Goal: Register for event/course

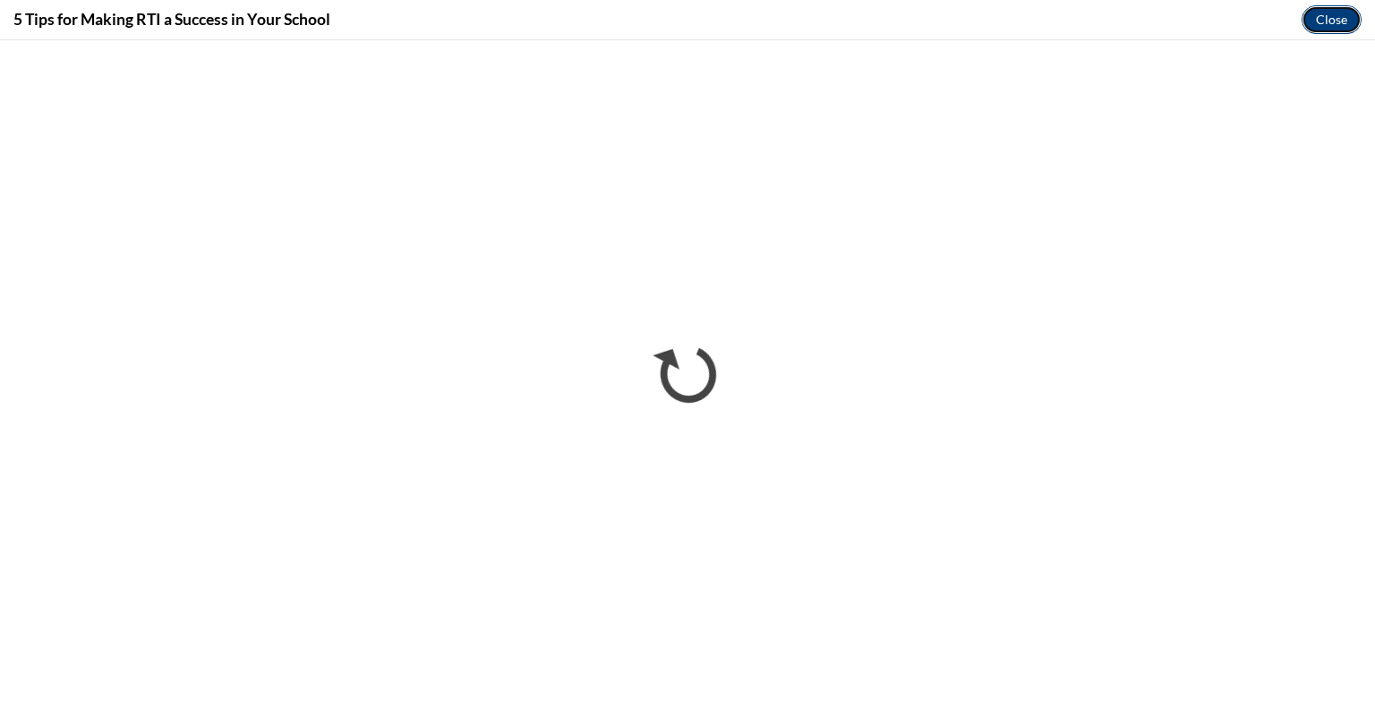
click at [1340, 28] on button "Close" at bounding box center [1331, 19] width 60 height 29
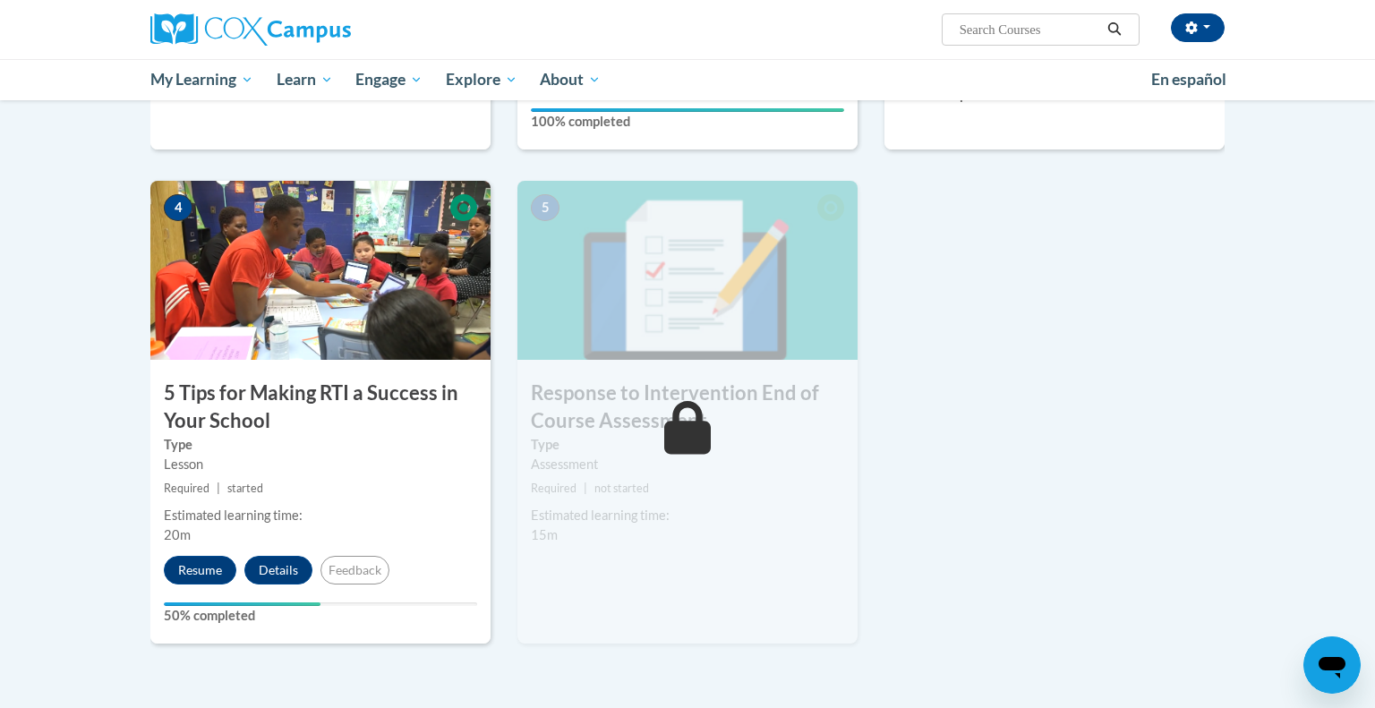
scroll to position [805, 0]
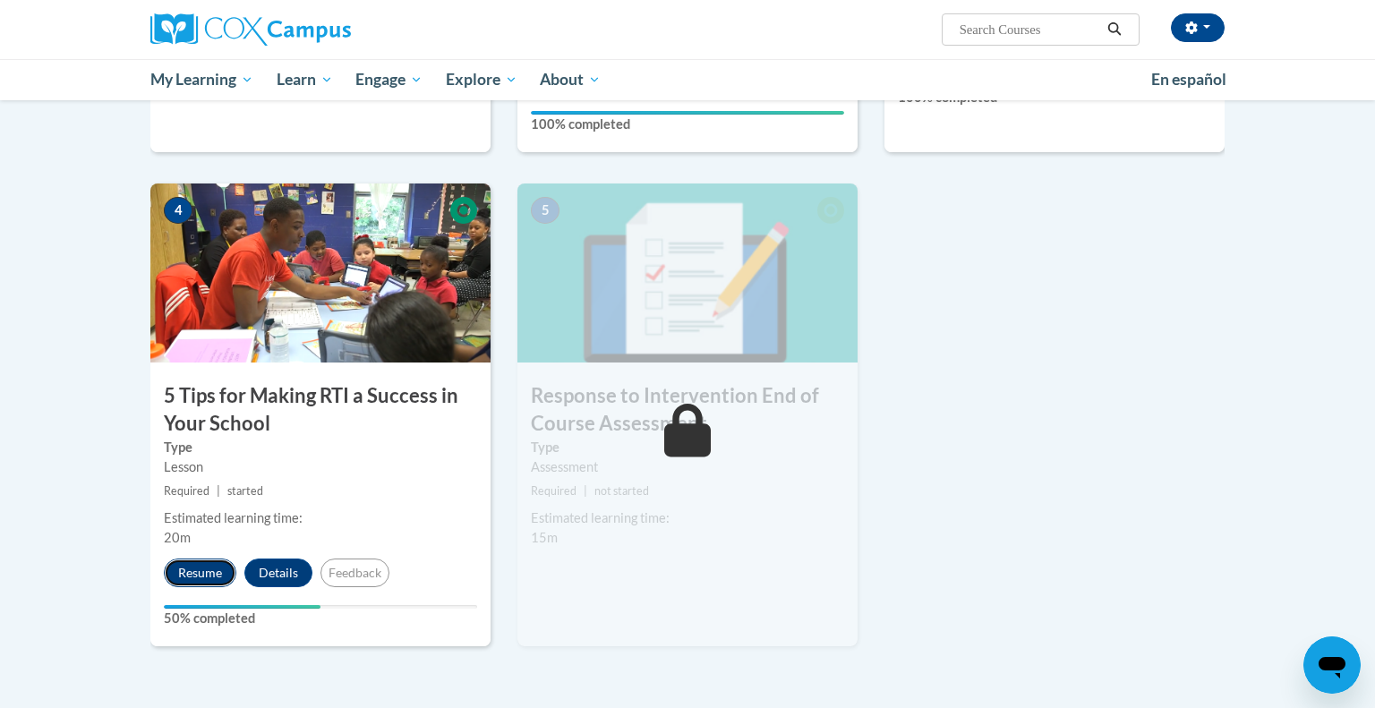
click at [200, 578] on button "Resume" at bounding box center [200, 573] width 73 height 29
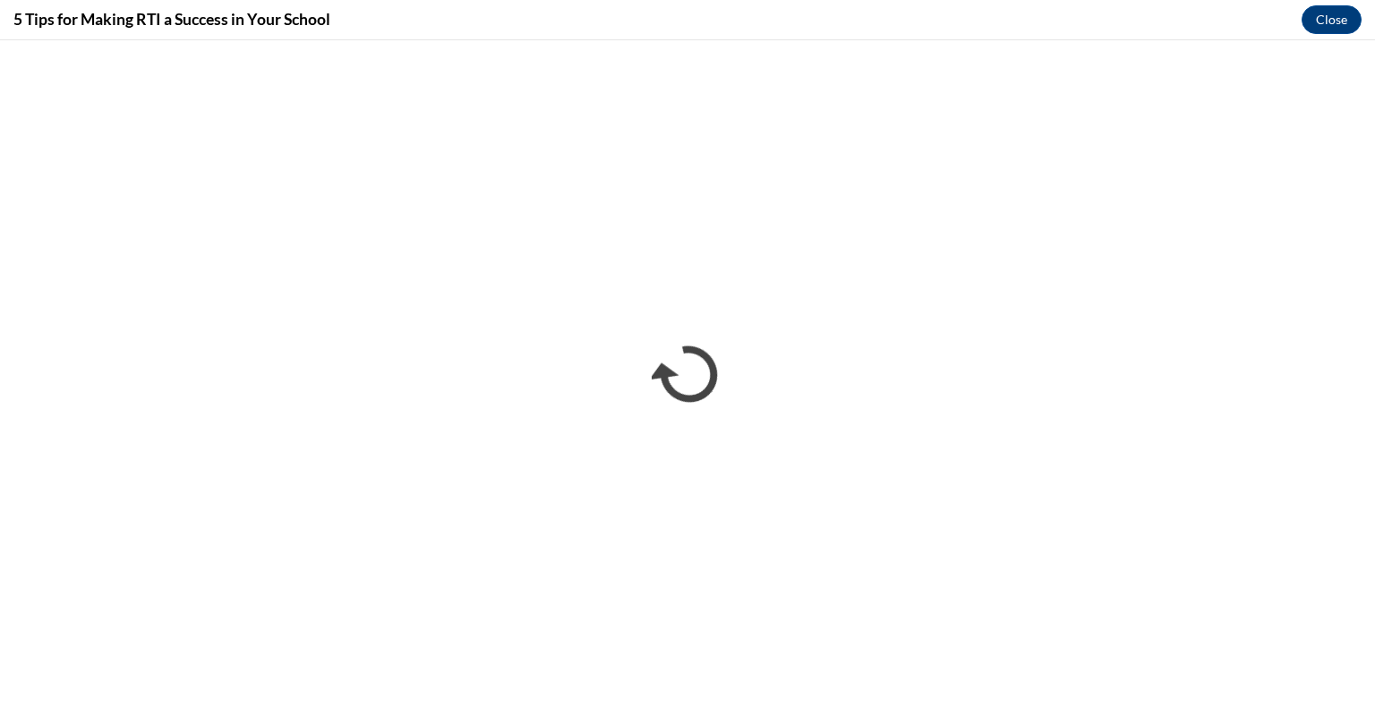
scroll to position [0, 0]
click at [1344, 24] on button "Close" at bounding box center [1331, 19] width 60 height 29
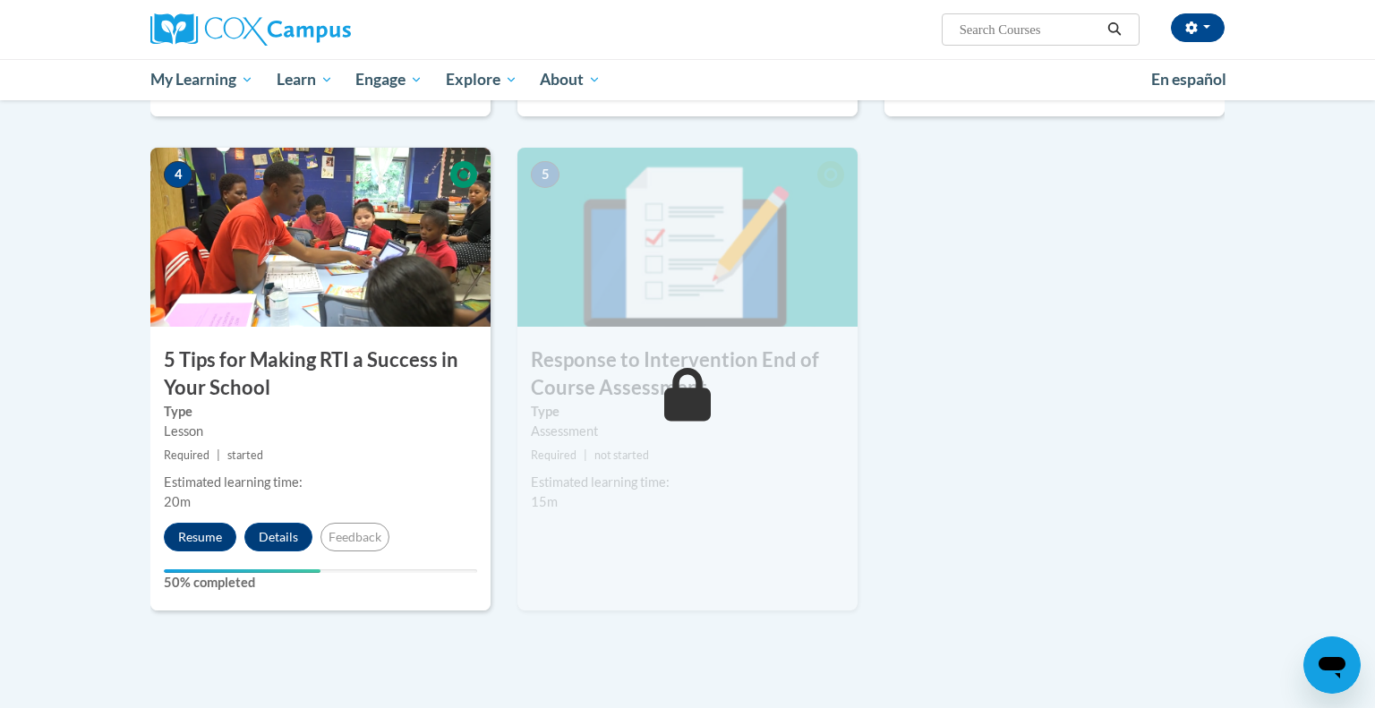
scroll to position [838, 0]
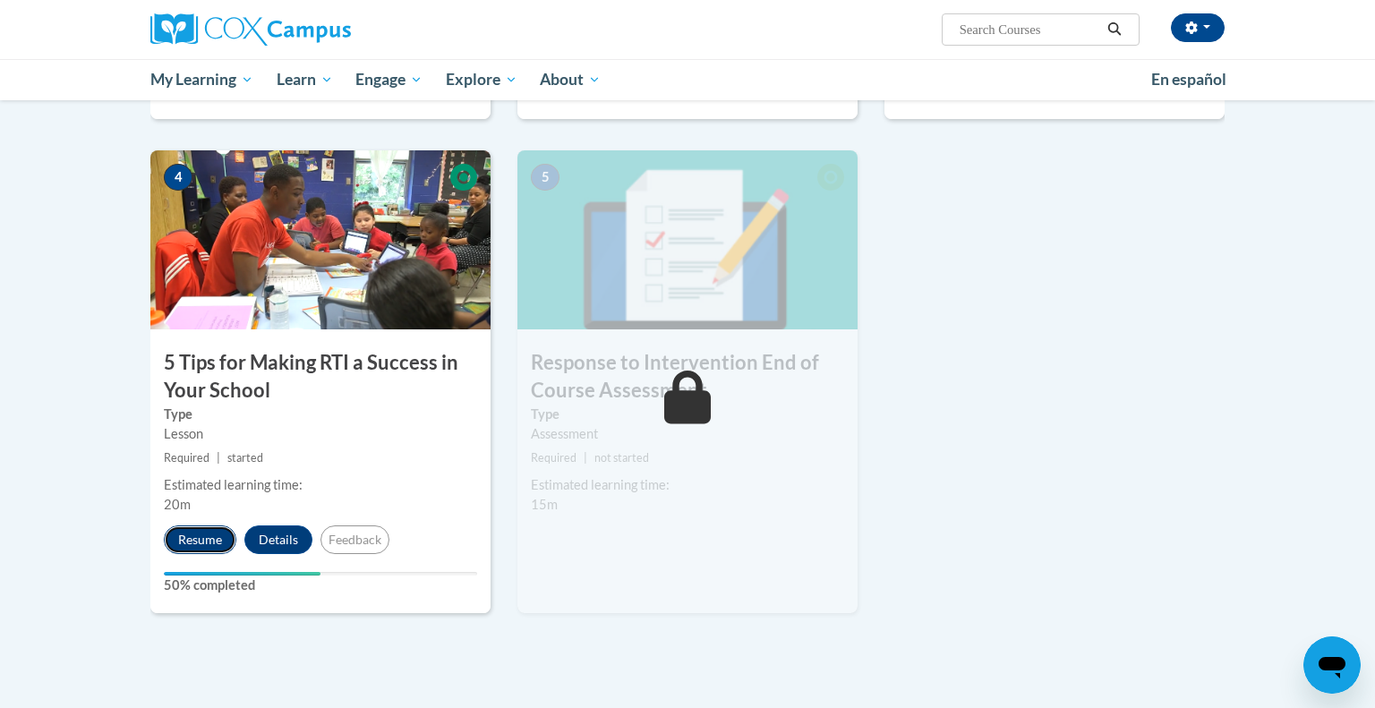
click at [204, 542] on button "Resume" at bounding box center [200, 539] width 73 height 29
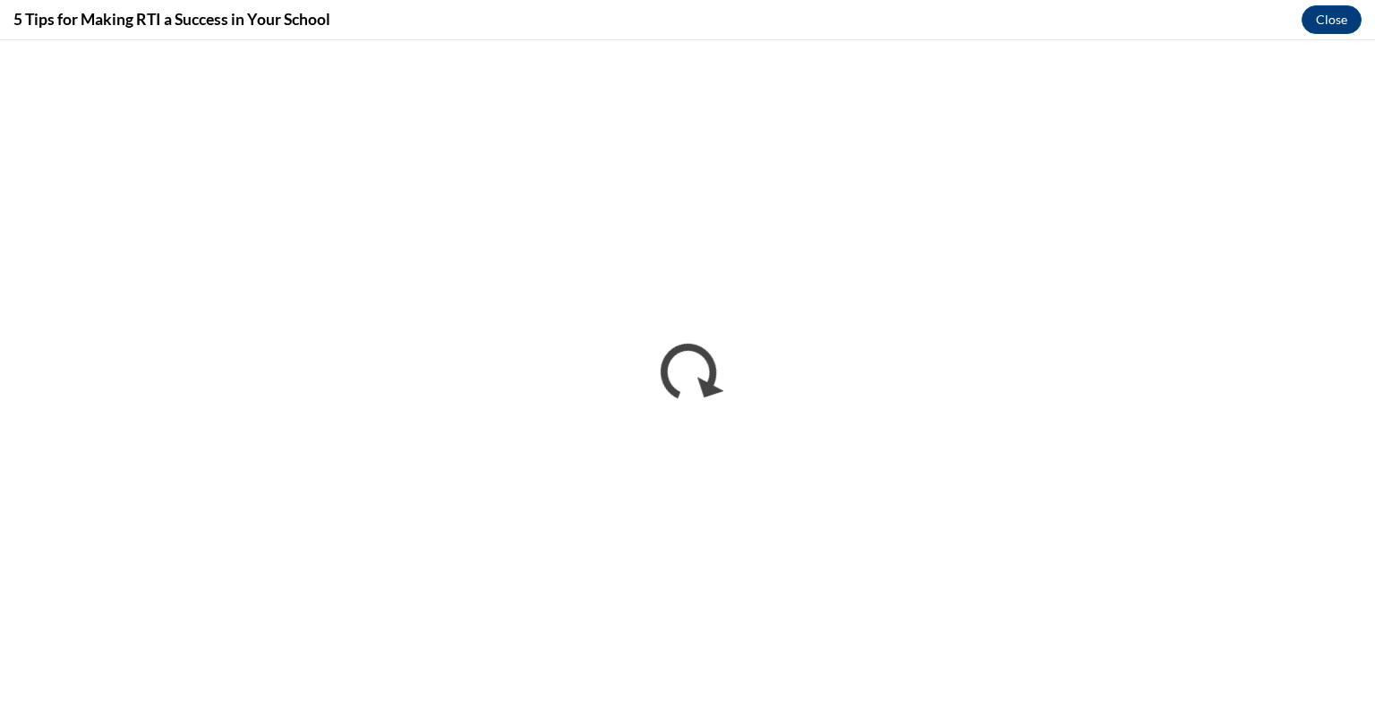
scroll to position [0, 0]
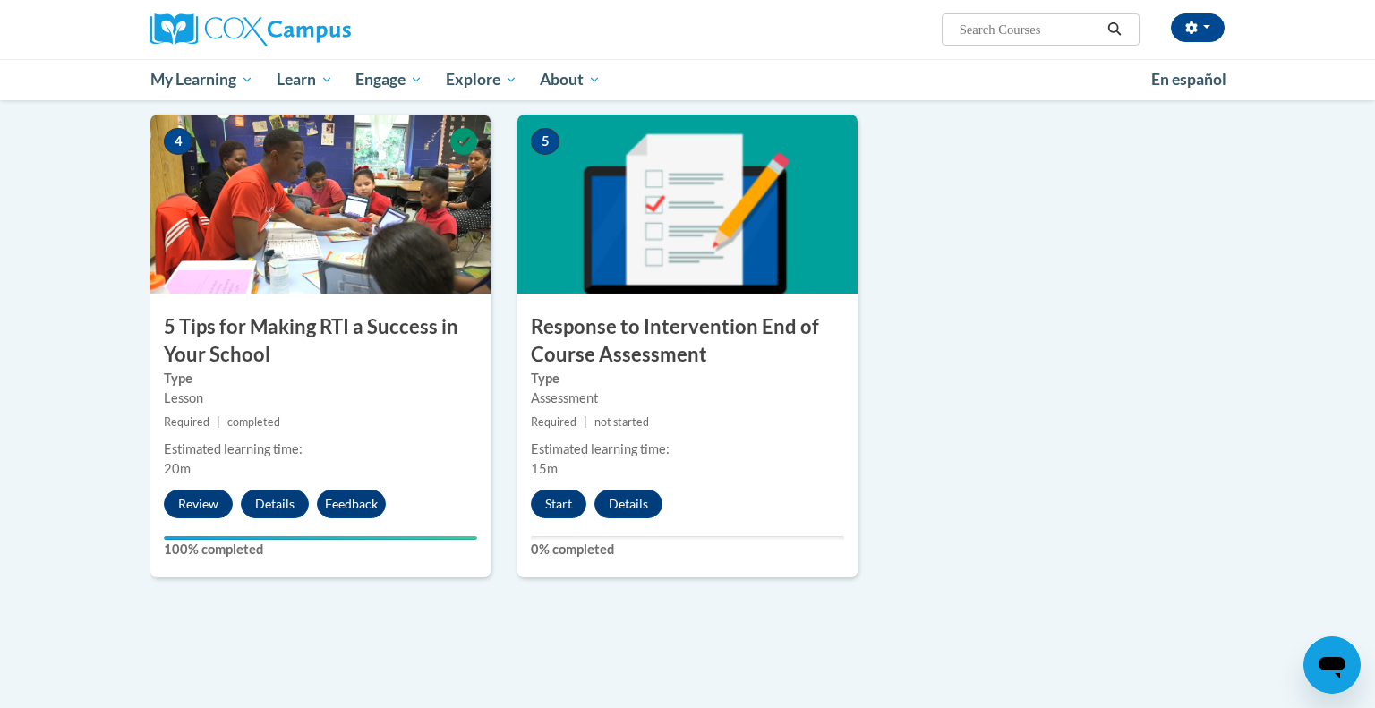
scroll to position [900, 0]
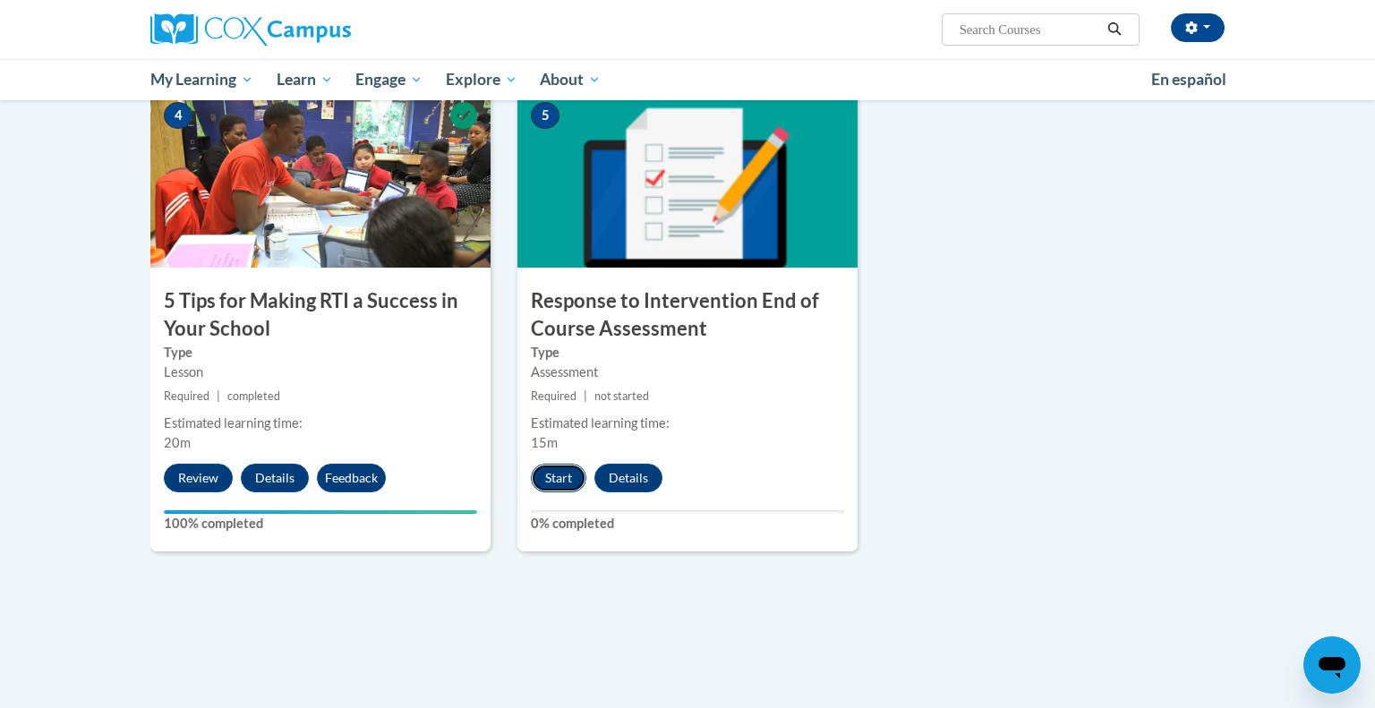
click at [564, 476] on button "Start" at bounding box center [558, 478] width 55 height 29
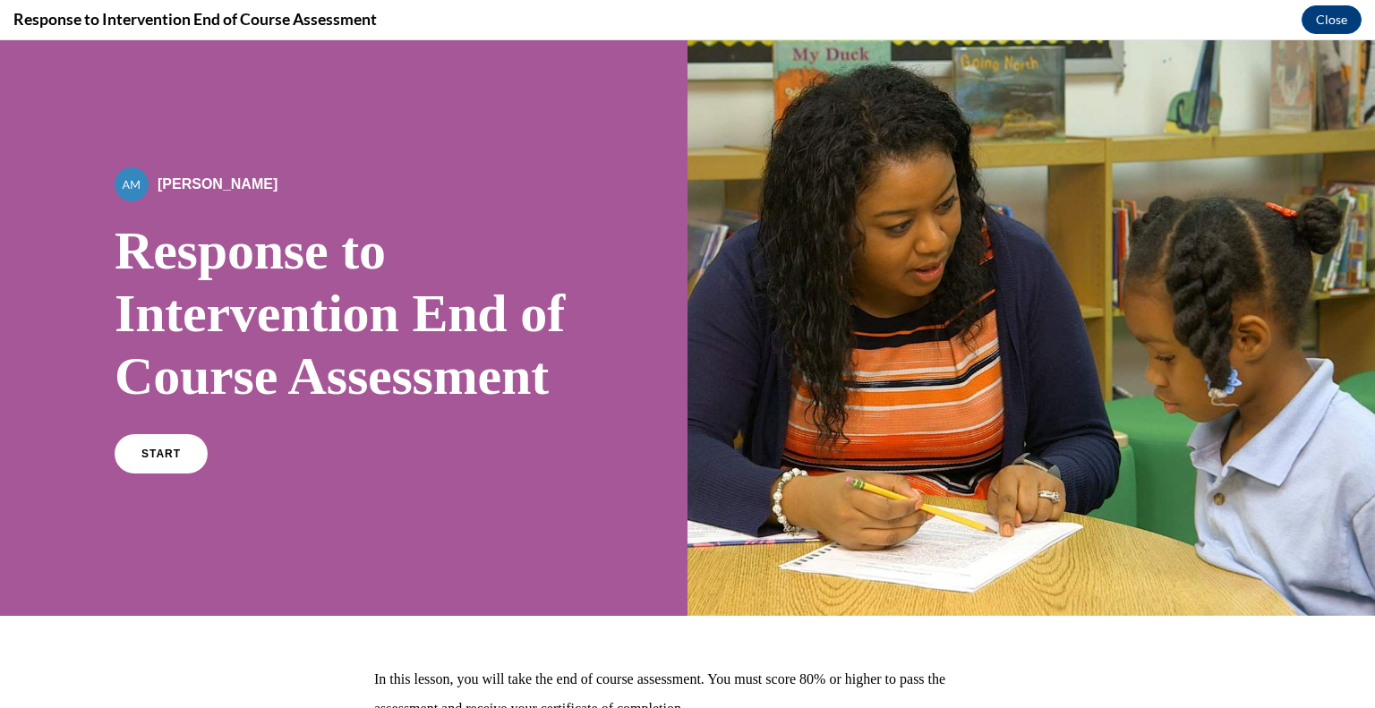
scroll to position [0, 0]
click at [161, 461] on span "START" at bounding box center [161, 454] width 41 height 13
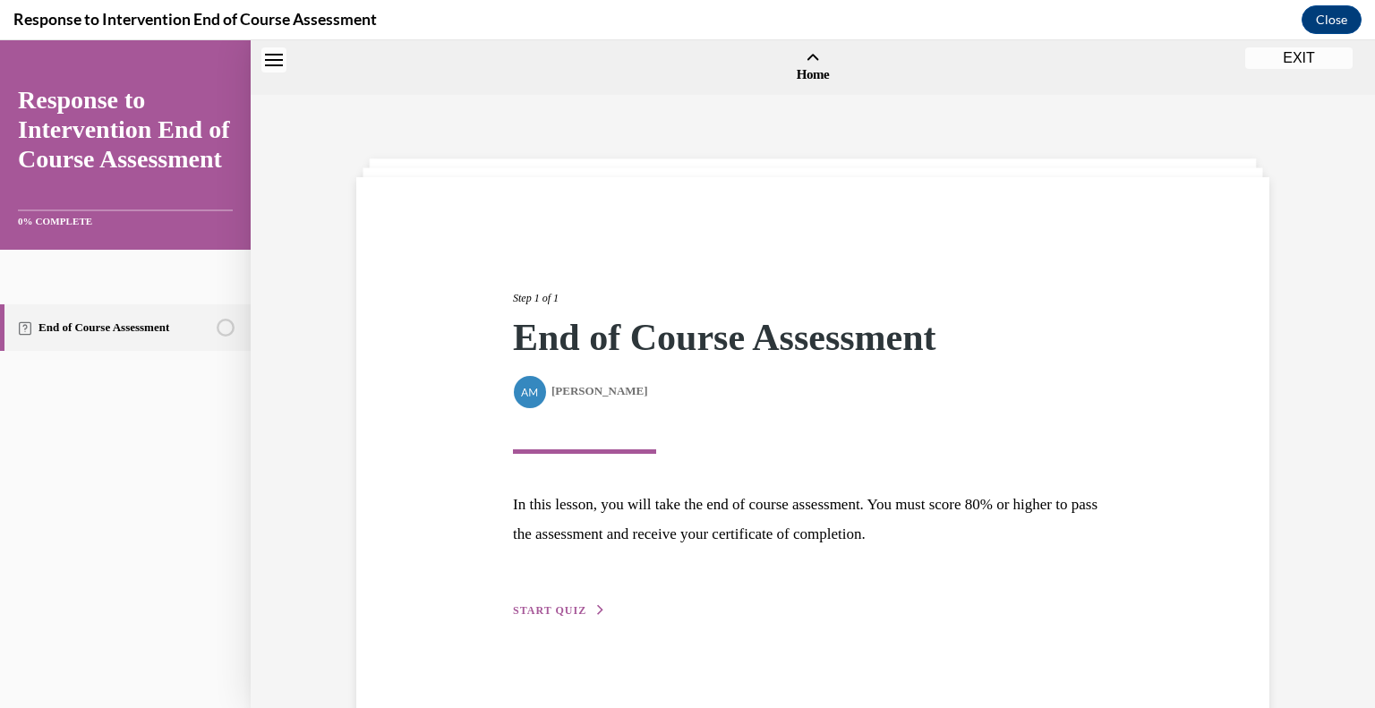
scroll to position [55, 0]
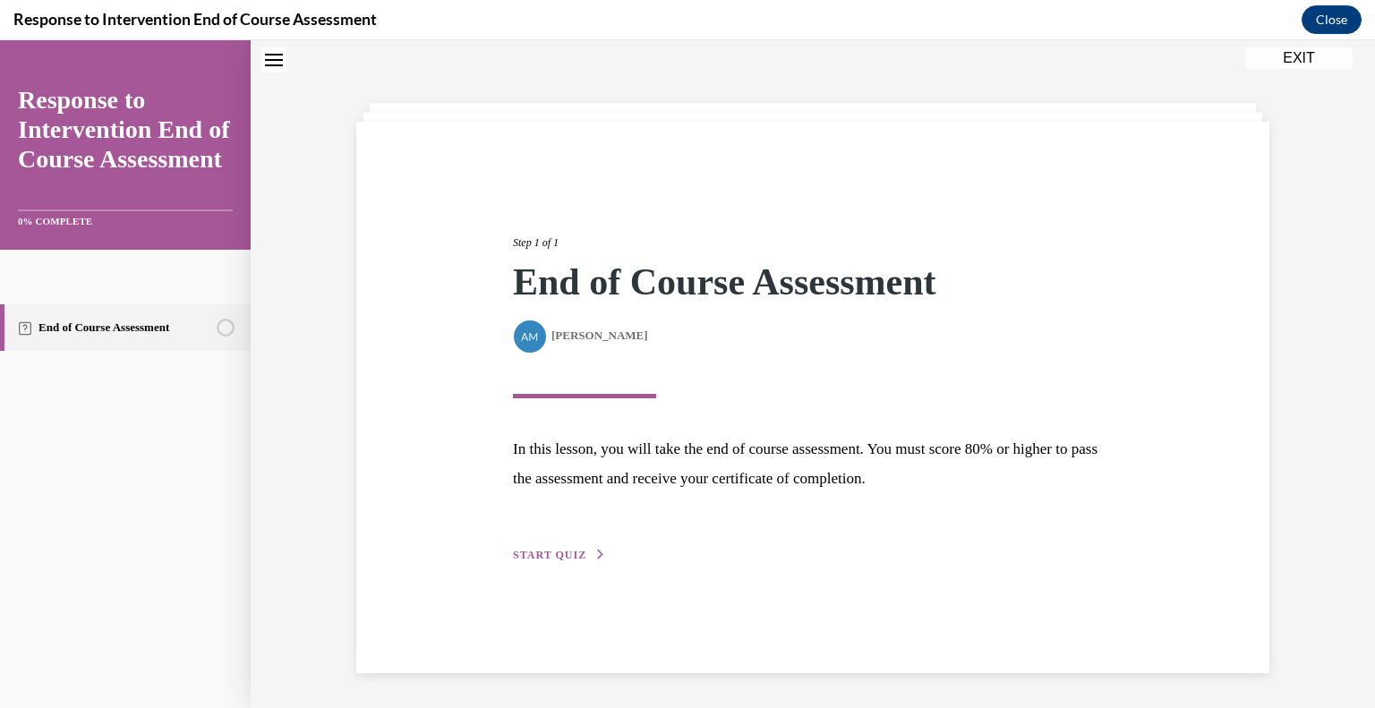
click at [547, 559] on span "START QUIZ" at bounding box center [549, 555] width 73 height 13
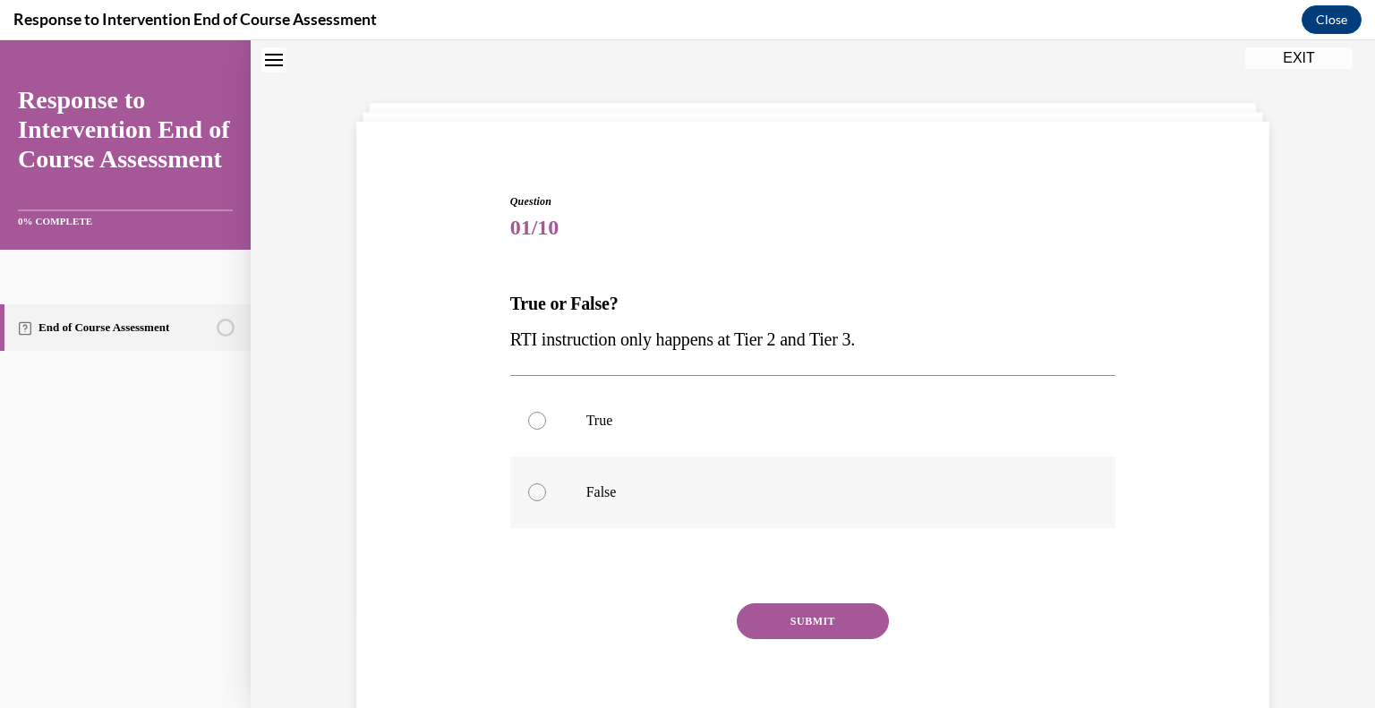
click at [582, 491] on label "False" at bounding box center [813, 492] width 606 height 72
click at [546, 491] on input "False" at bounding box center [537, 492] width 18 height 18
radio input "true"
click at [806, 619] on button "SUBMIT" at bounding box center [813, 621] width 152 height 36
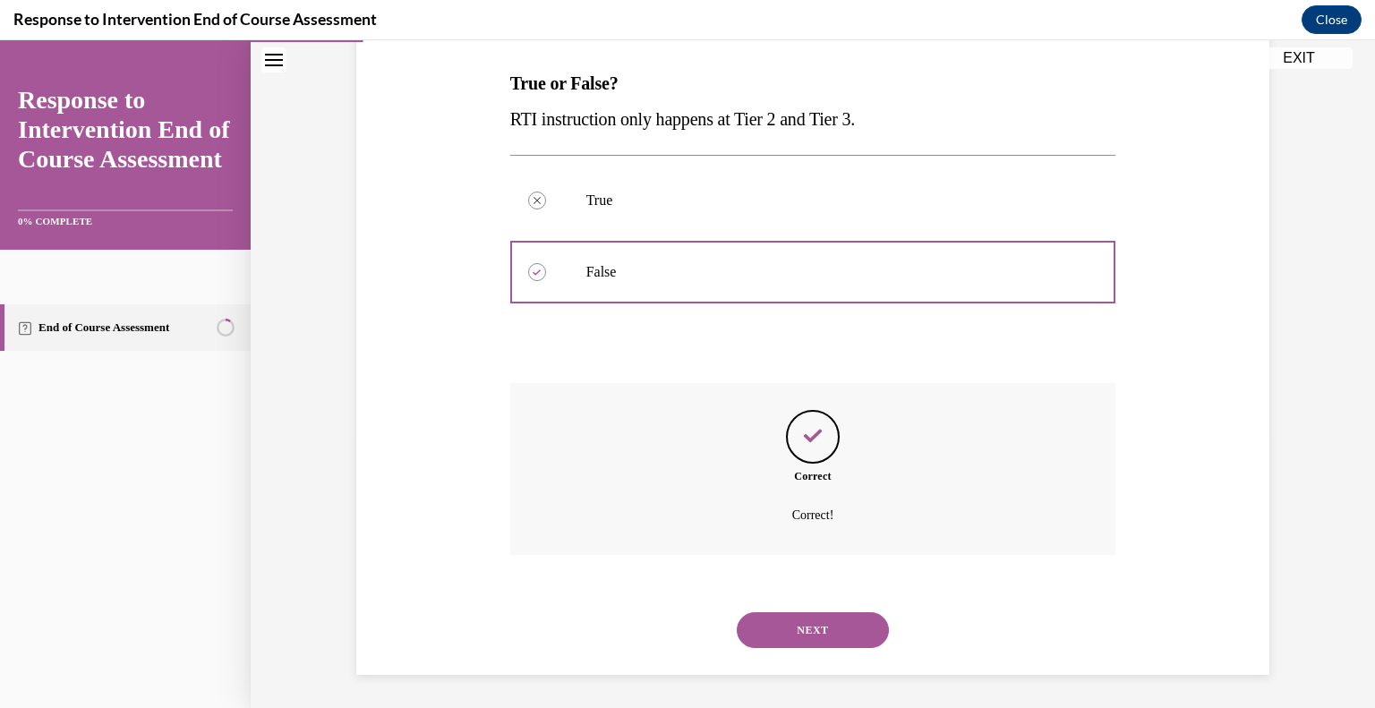
scroll to position [277, 0]
click at [815, 629] on button "NEXT" at bounding box center [813, 628] width 152 height 36
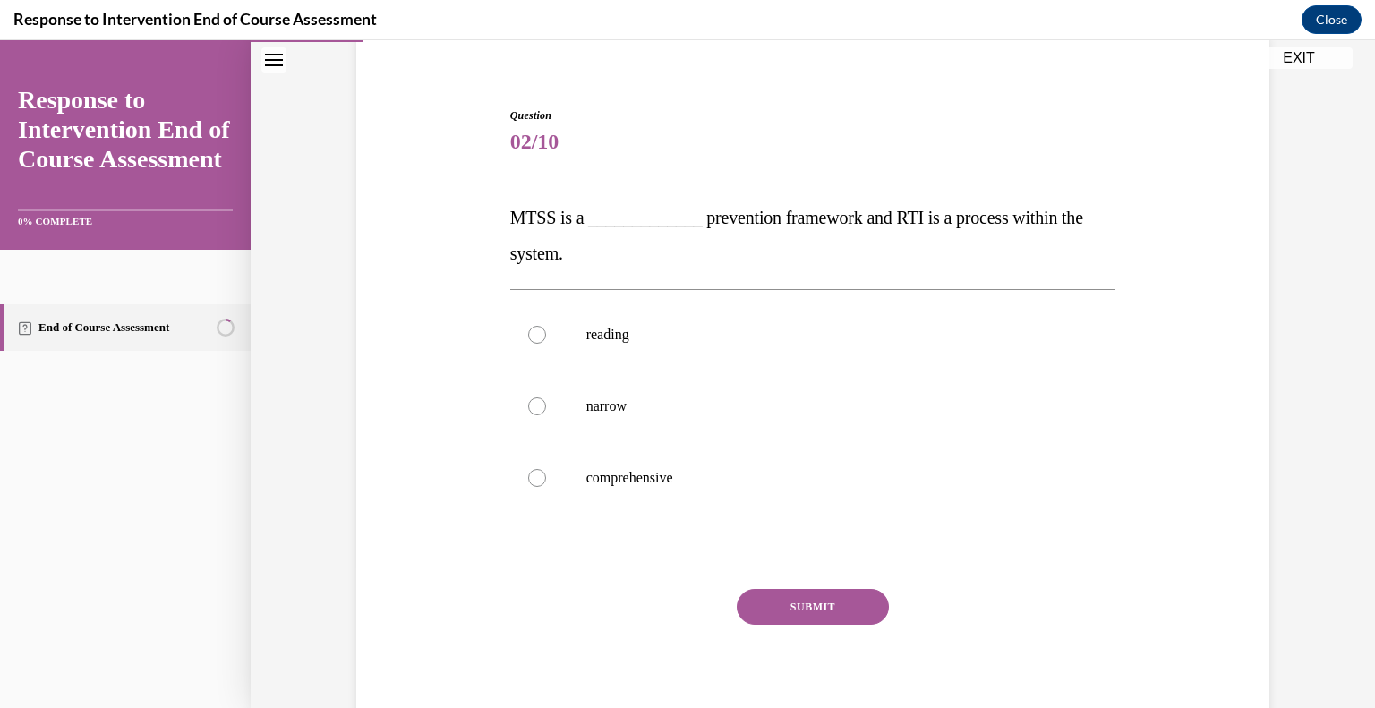
scroll to position [137, 0]
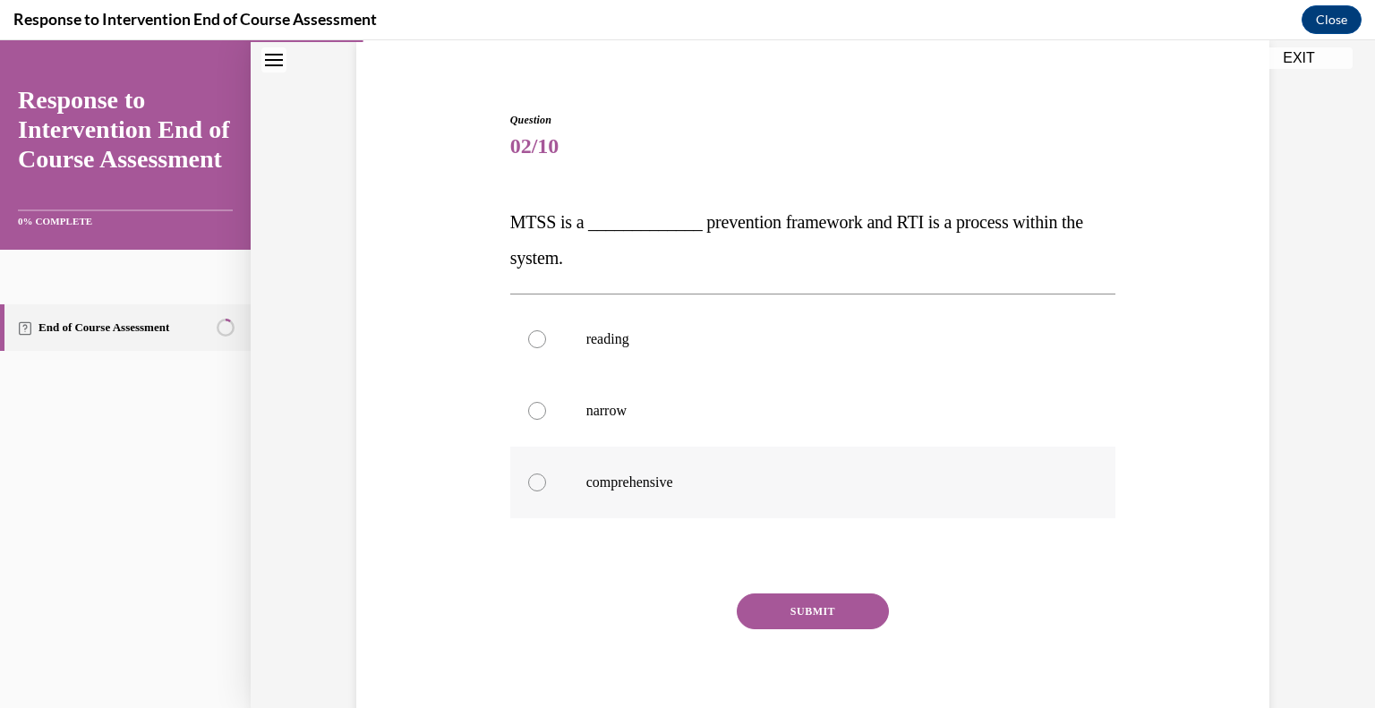
click at [654, 480] on p "comprehensive" at bounding box center [828, 483] width 485 height 18
click at [546, 480] on input "comprehensive" at bounding box center [537, 483] width 18 height 18
radio input "true"
click at [834, 613] on button "SUBMIT" at bounding box center [813, 611] width 152 height 36
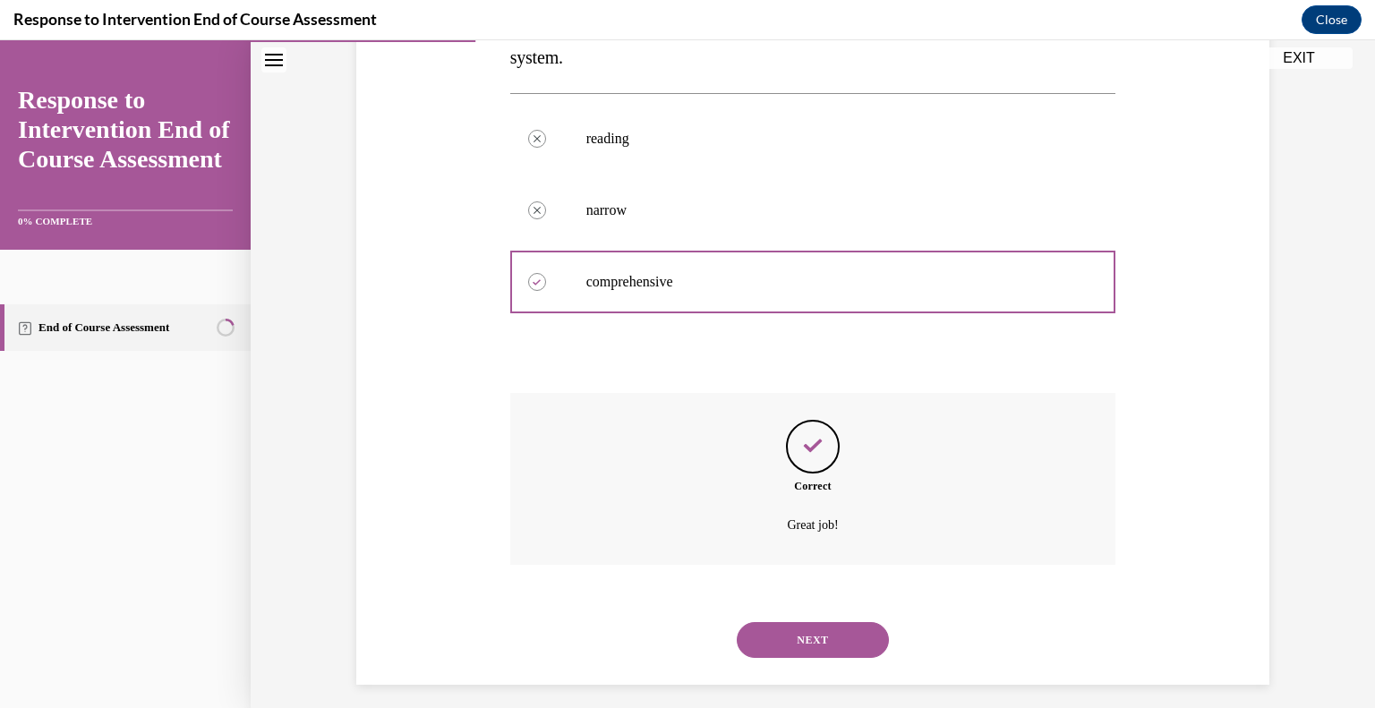
scroll to position [349, 0]
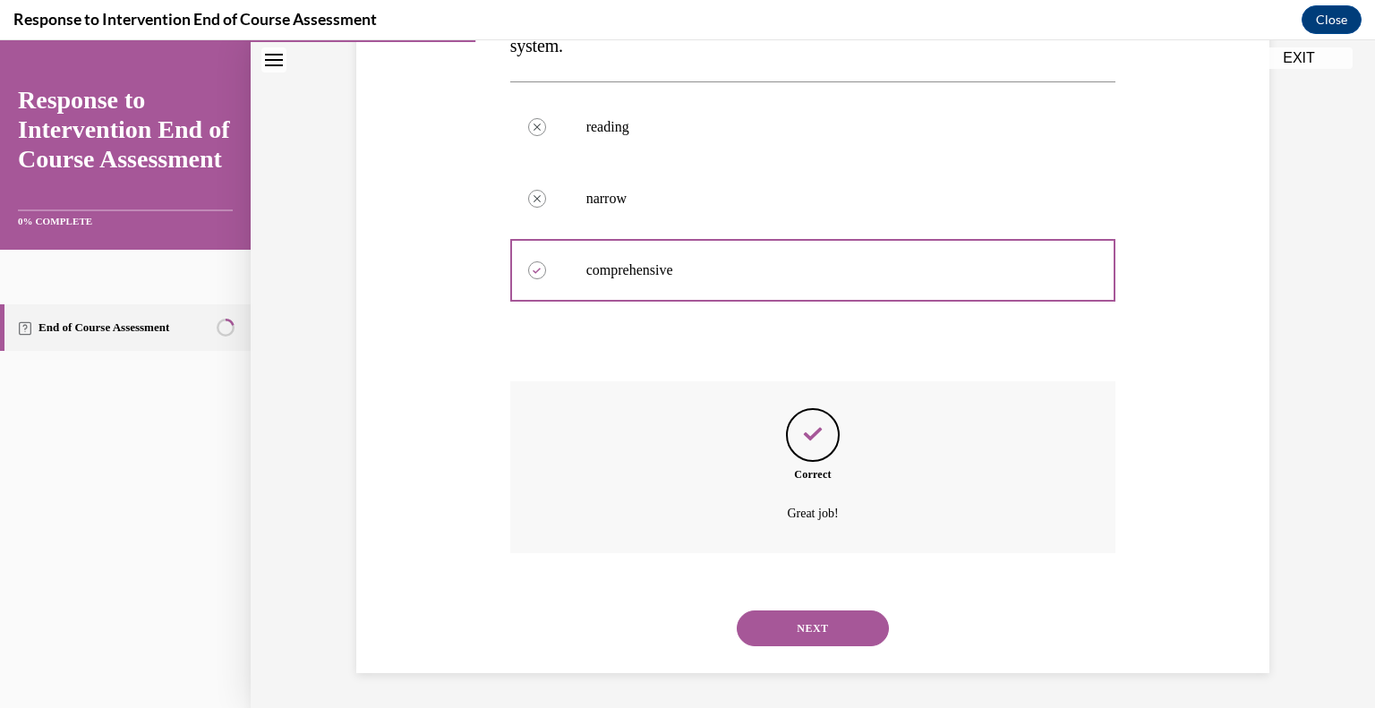
click at [806, 629] on button "NEXT" at bounding box center [813, 628] width 152 height 36
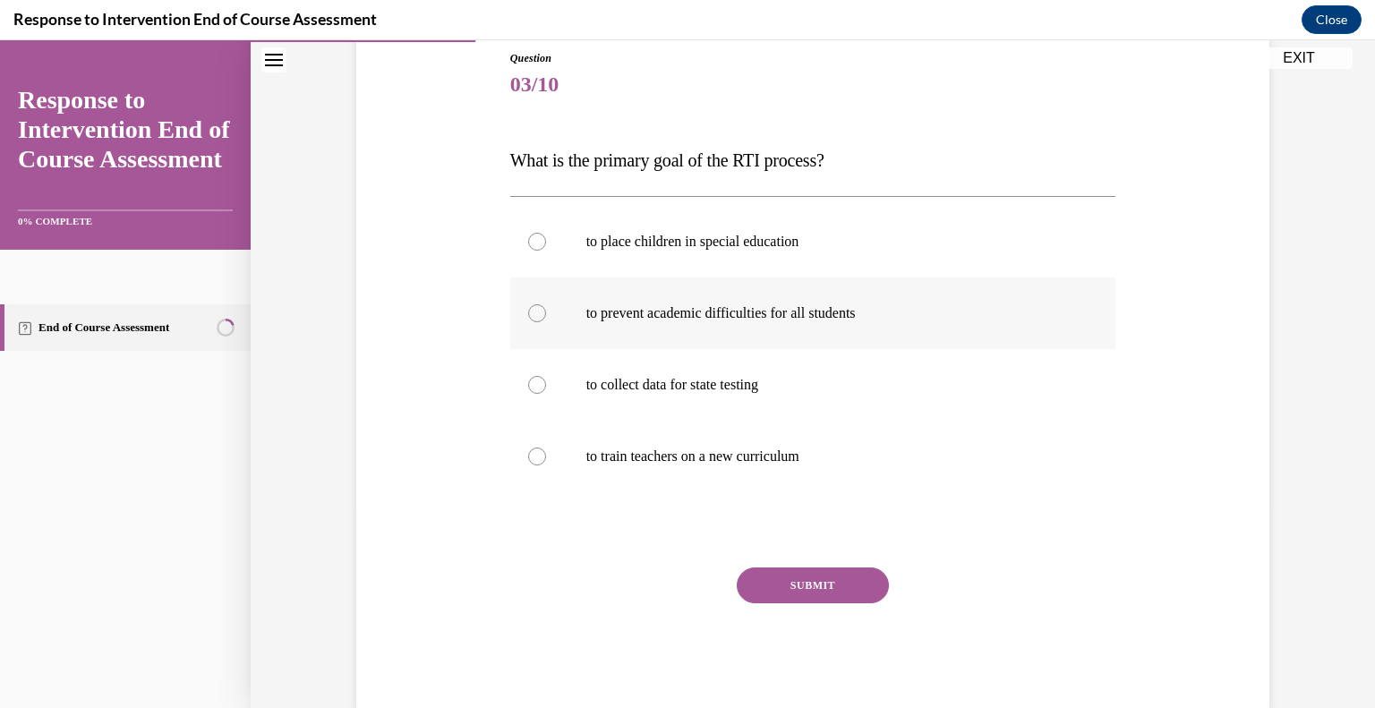
click at [669, 319] on p "to prevent academic difficulties for all students" at bounding box center [828, 313] width 485 height 18
click at [546, 319] on input "to prevent academic difficulties for all students" at bounding box center [537, 313] width 18 height 18
radio input "true"
click at [822, 584] on button "SUBMIT" at bounding box center [813, 585] width 152 height 36
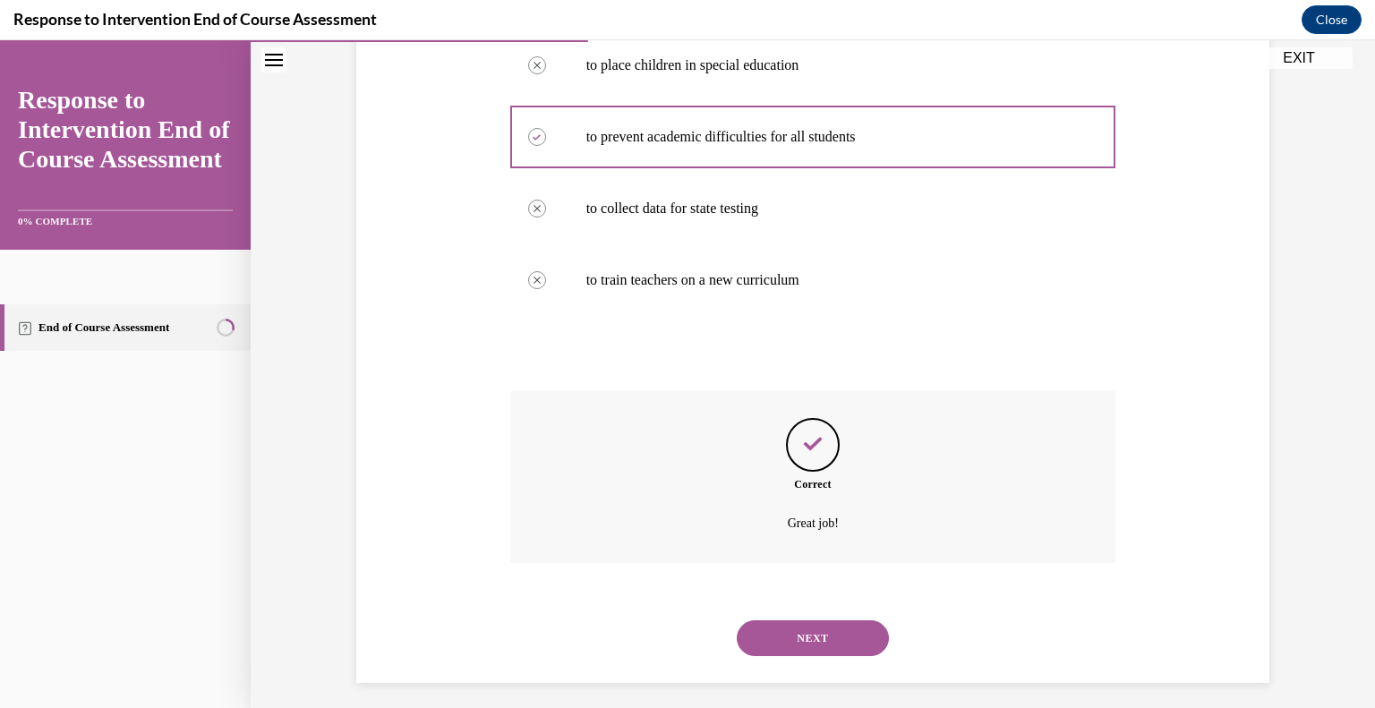
scroll to position [385, 0]
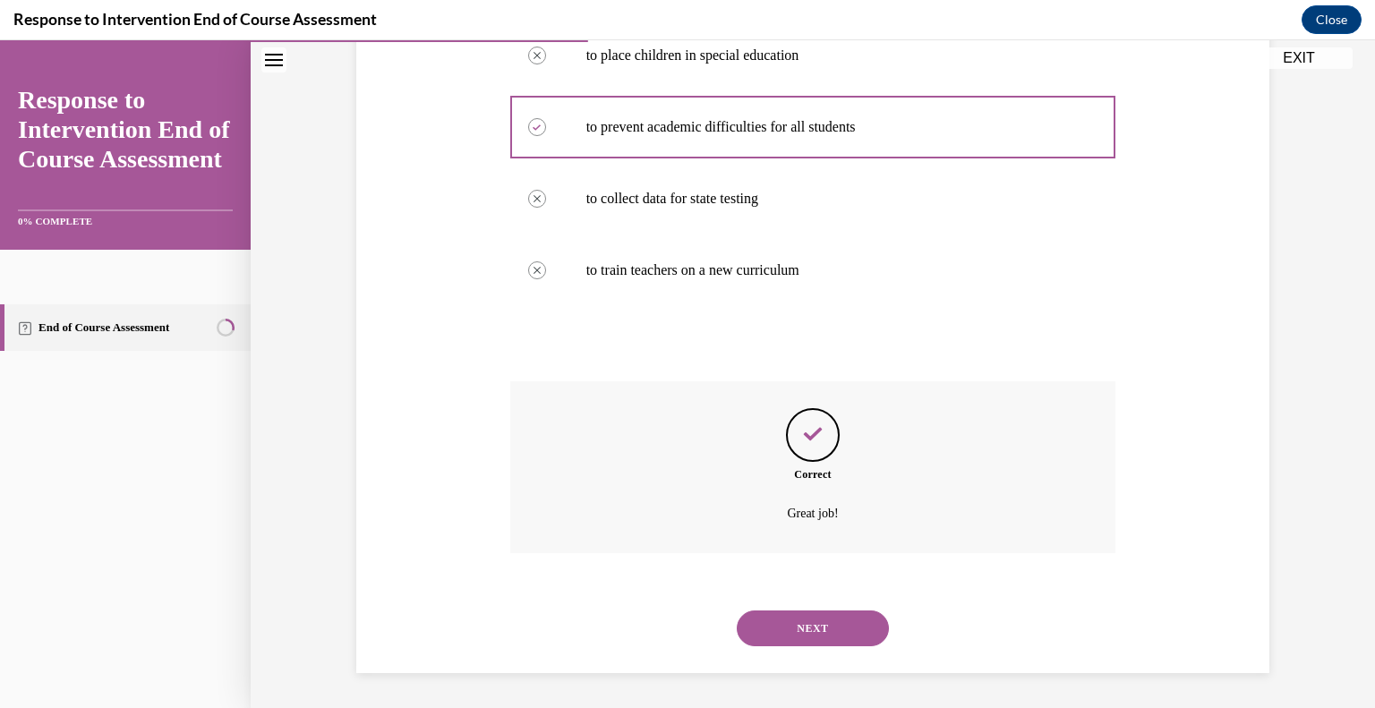
click at [819, 642] on button "NEXT" at bounding box center [813, 628] width 152 height 36
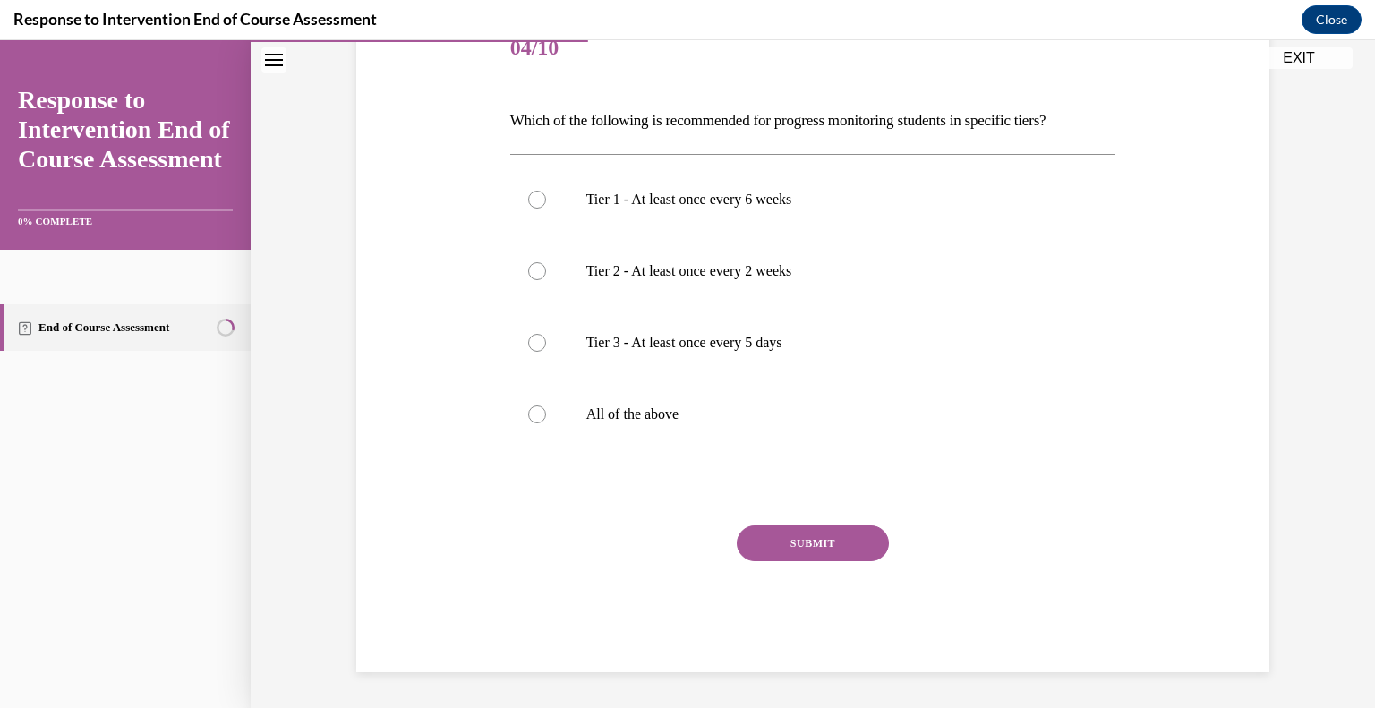
scroll to position [199, 0]
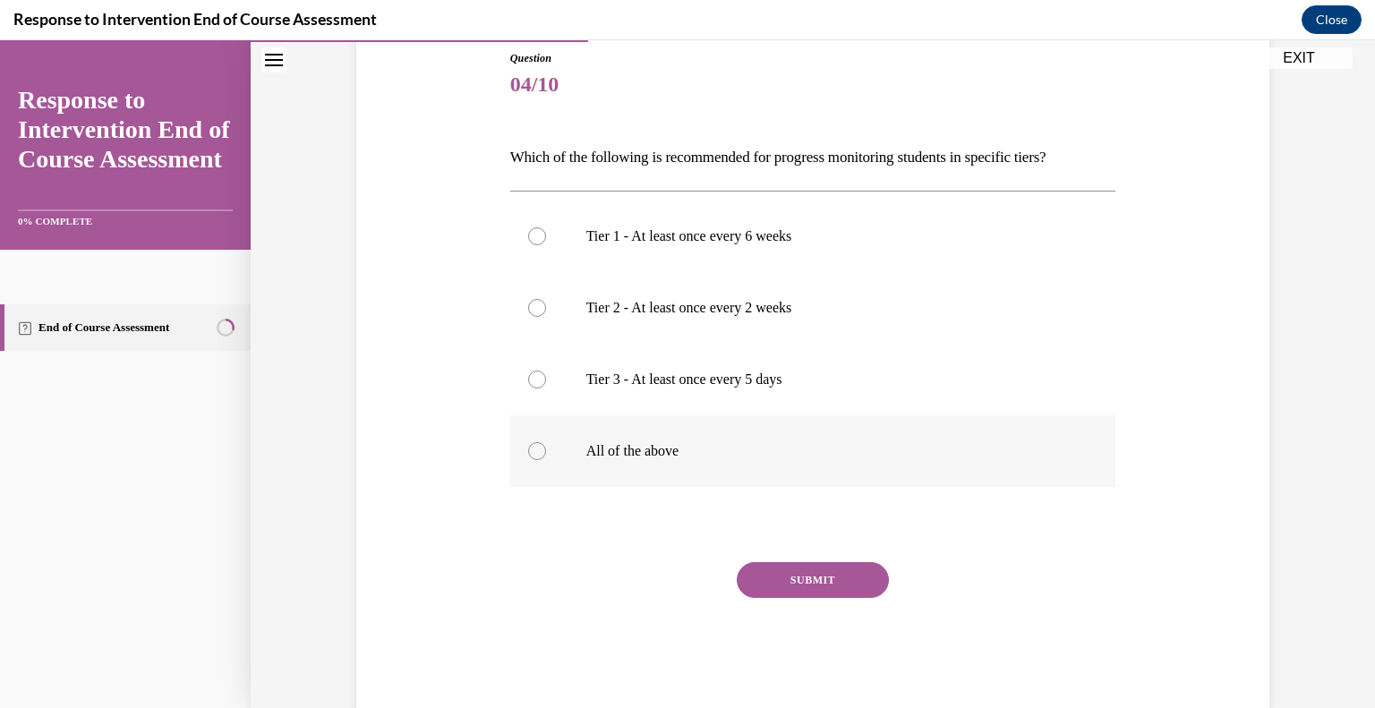
click at [565, 448] on label "All of the above" at bounding box center [813, 451] width 606 height 72
click at [546, 448] on input "All of the above" at bounding box center [537, 451] width 18 height 18
radio input "true"
click at [813, 590] on button "SUBMIT" at bounding box center [813, 580] width 152 height 36
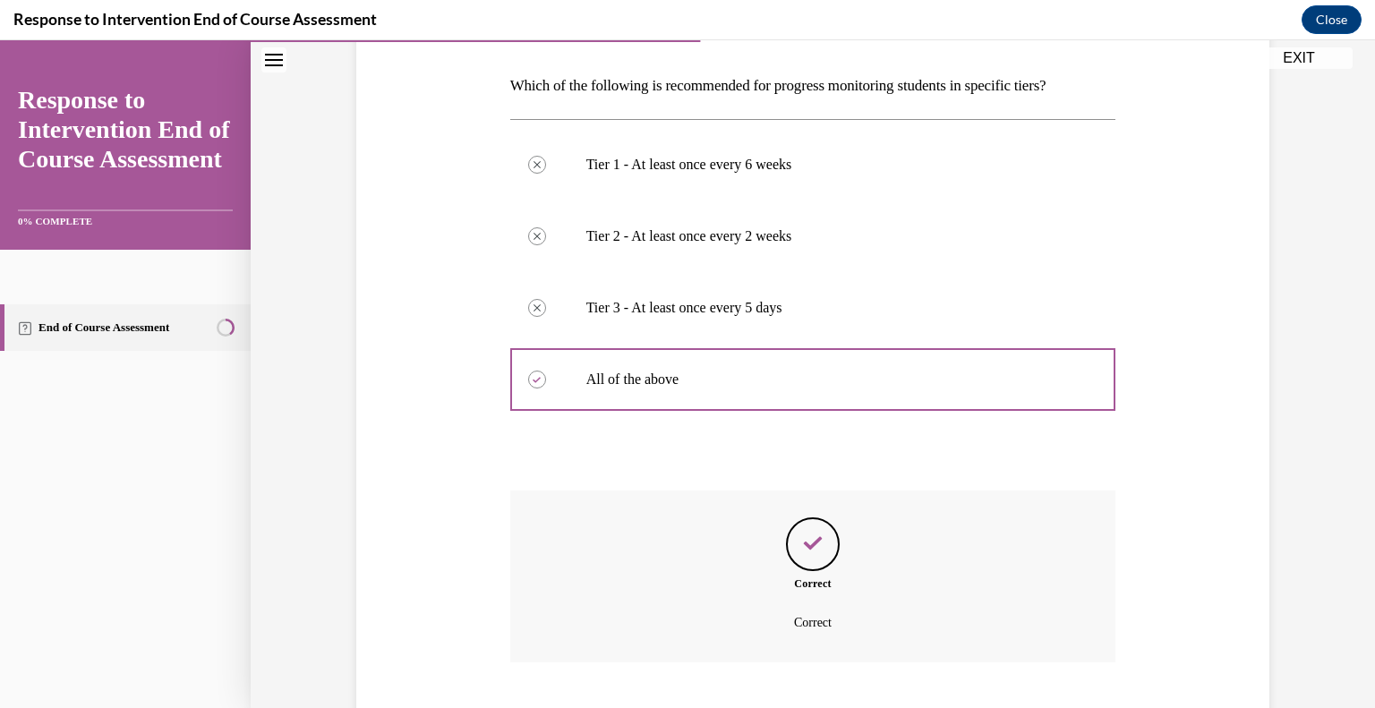
scroll to position [380, 0]
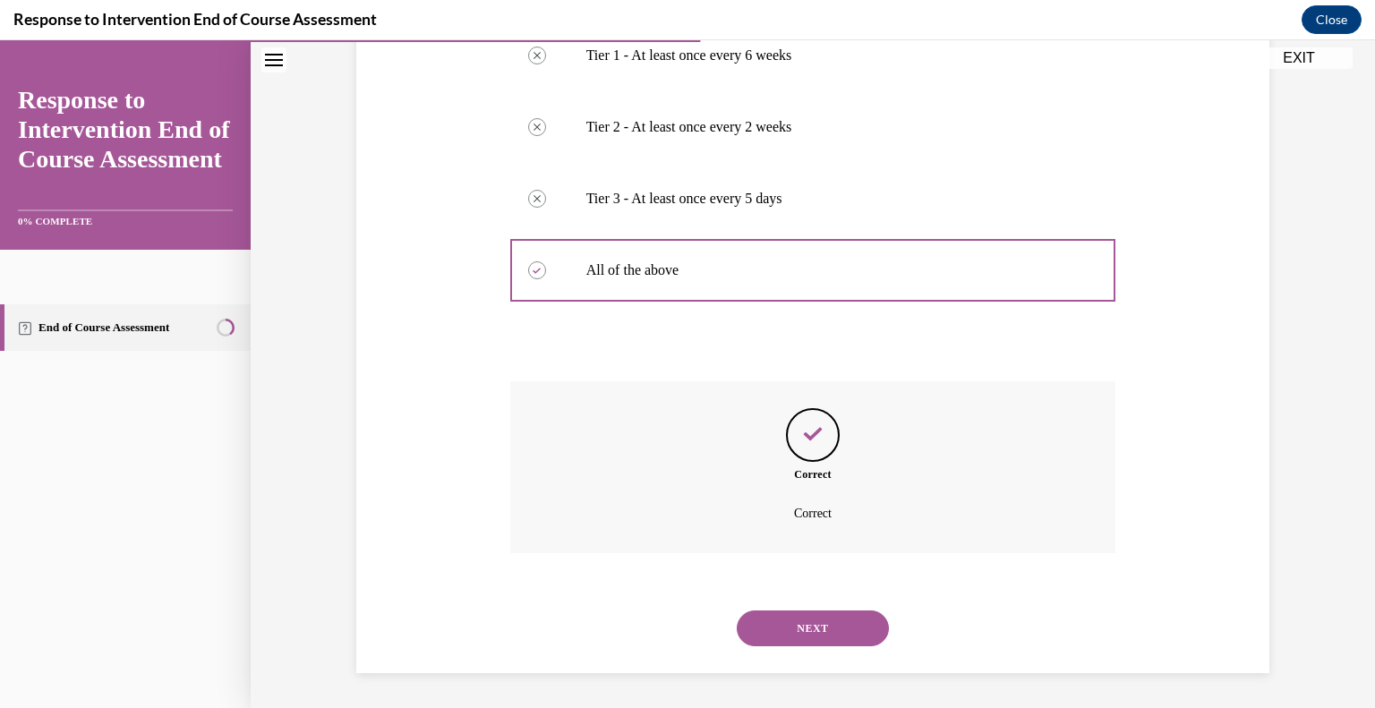
click at [833, 636] on button "NEXT" at bounding box center [813, 628] width 152 height 36
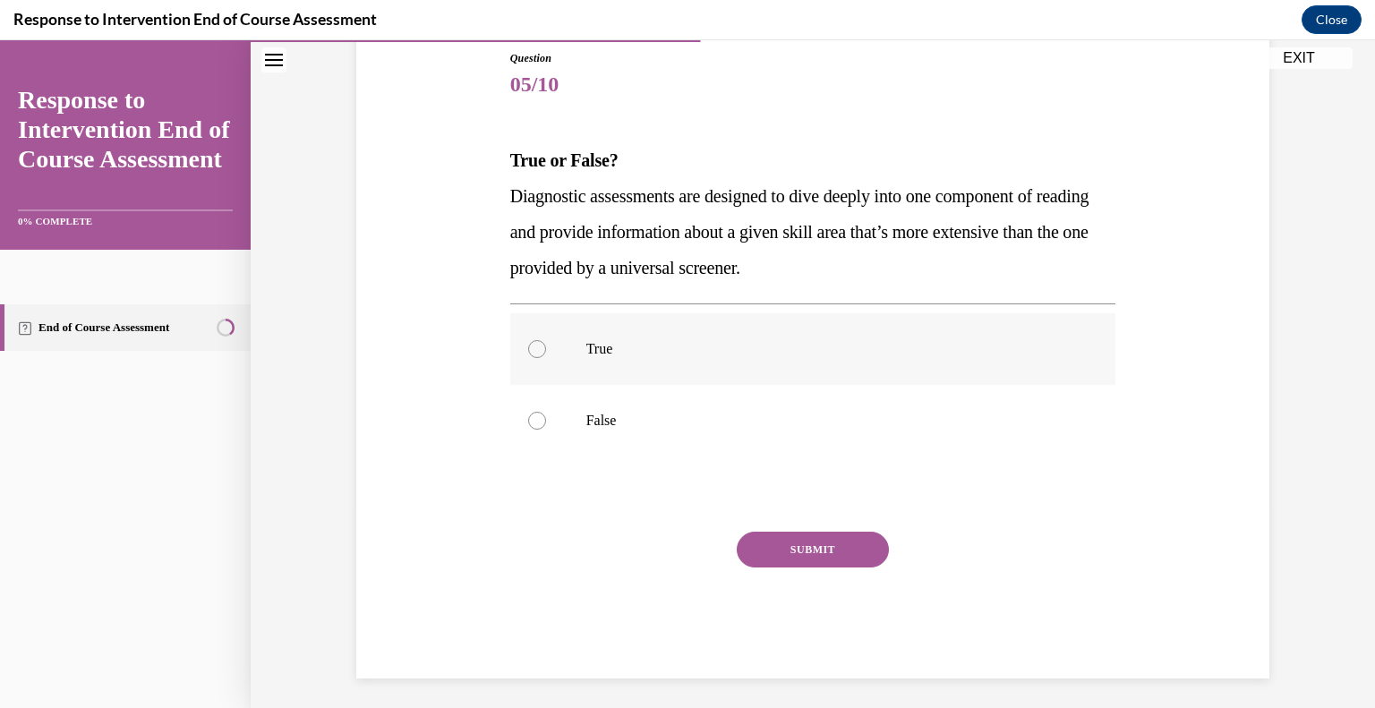
click at [578, 369] on label "True" at bounding box center [813, 349] width 606 height 72
click at [546, 358] on input "True" at bounding box center [537, 349] width 18 height 18
radio input "true"
click at [793, 547] on button "SUBMIT" at bounding box center [813, 550] width 152 height 36
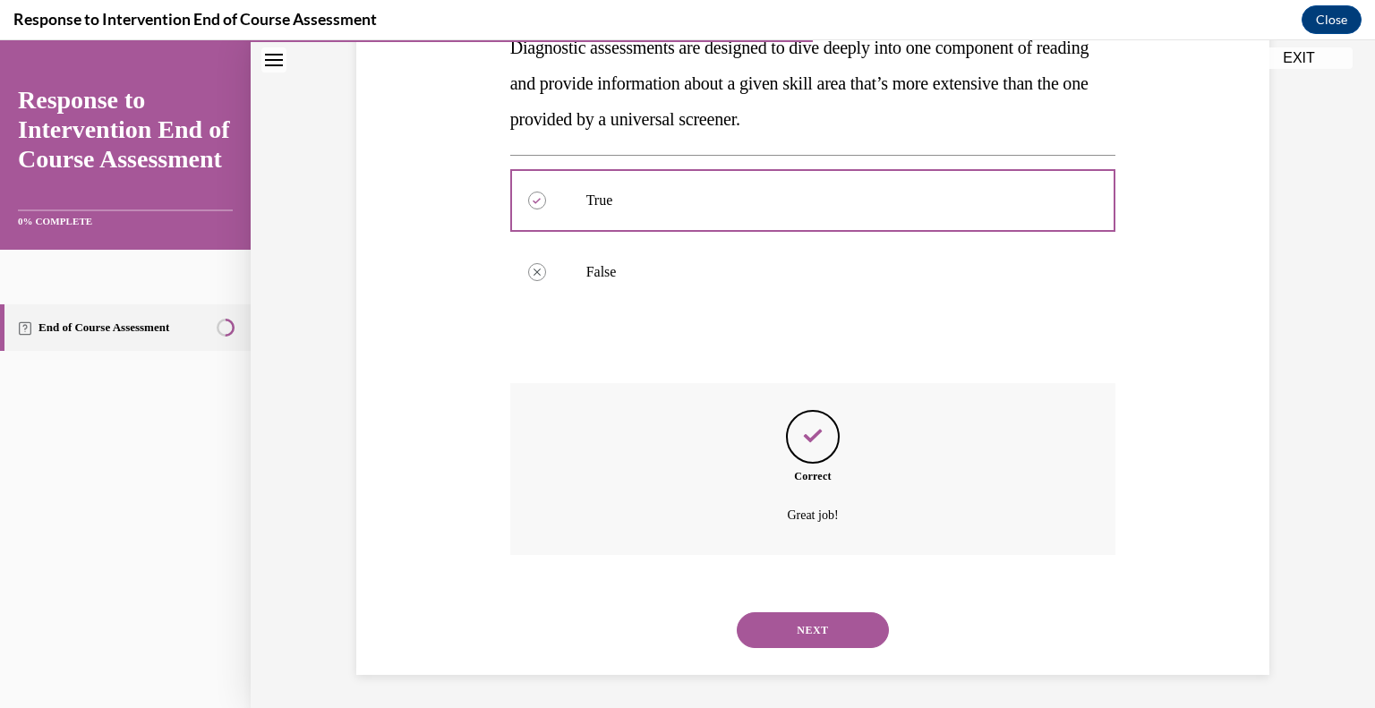
scroll to position [349, 0]
click at [828, 638] on button "NEXT" at bounding box center [813, 628] width 152 height 36
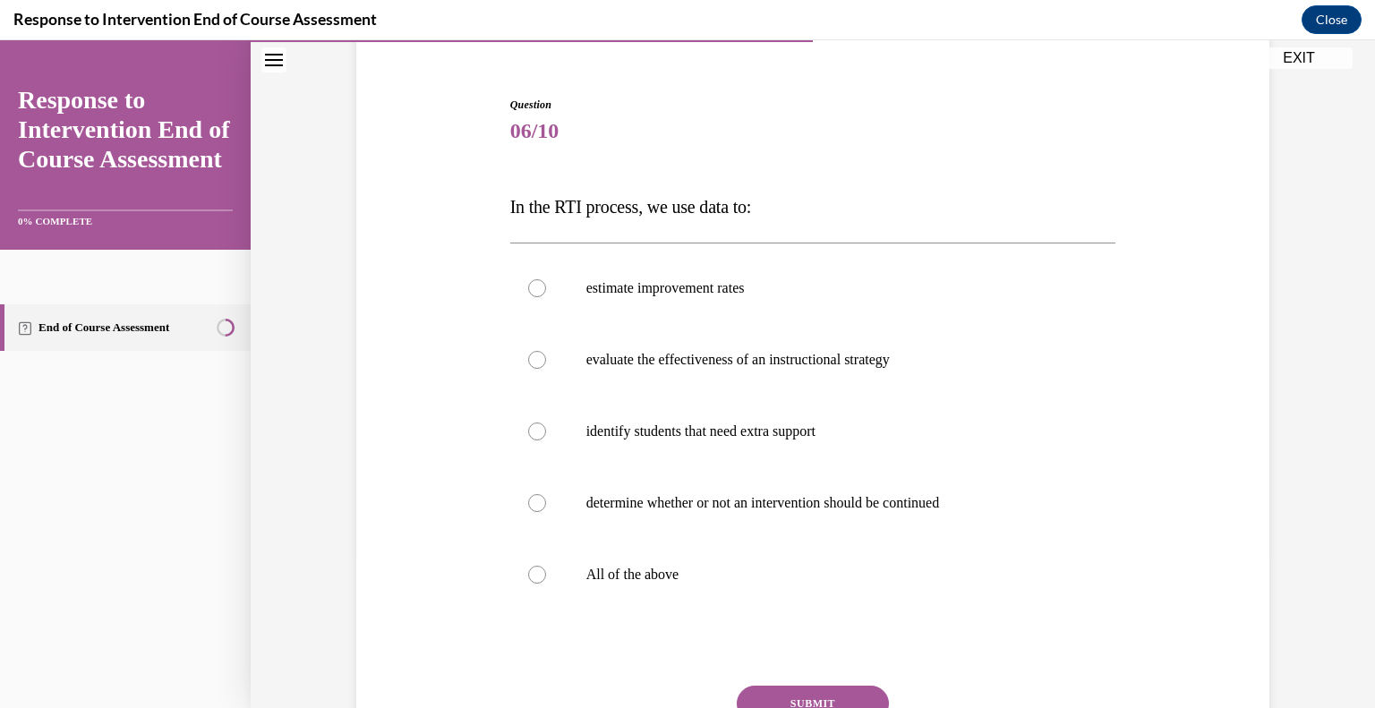
scroll to position [153, 0]
click at [633, 573] on p "All of the above" at bounding box center [828, 574] width 485 height 18
click at [546, 573] on input "All of the above" at bounding box center [537, 574] width 18 height 18
radio input "true"
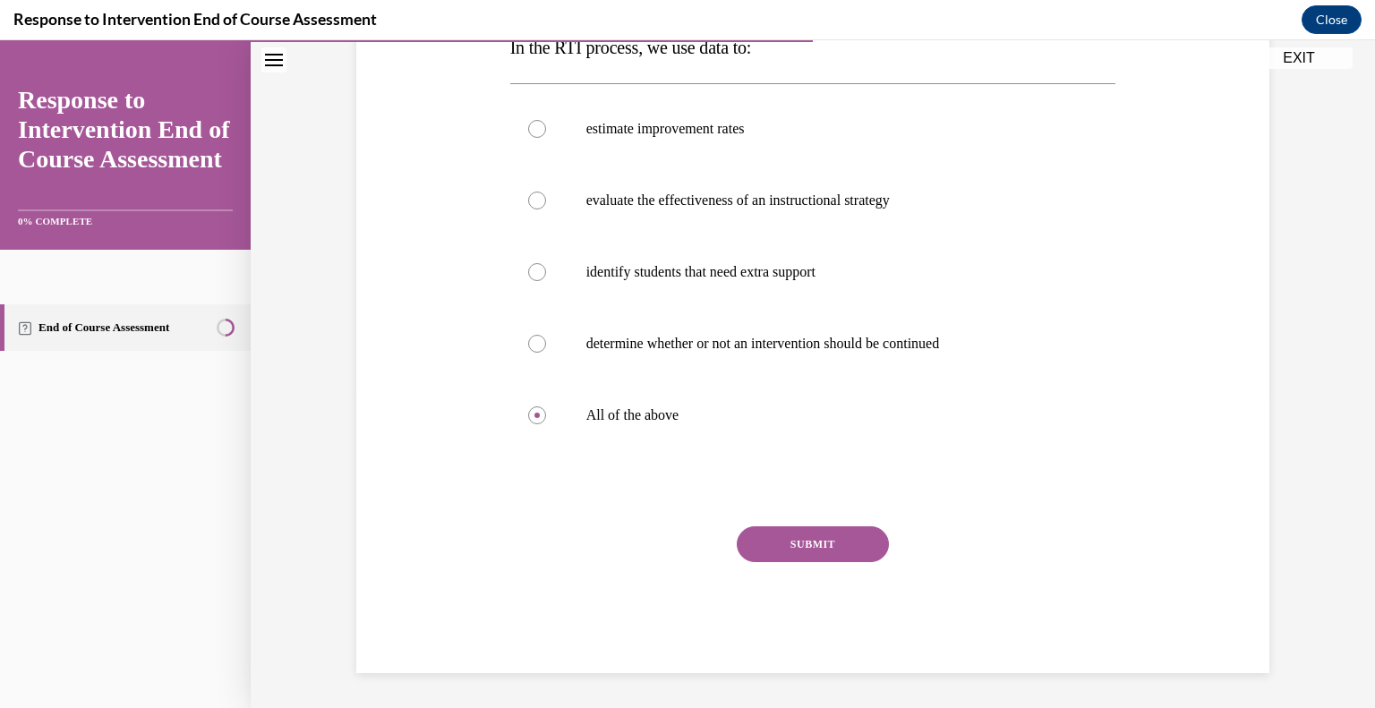
click at [845, 549] on button "SUBMIT" at bounding box center [813, 544] width 152 height 36
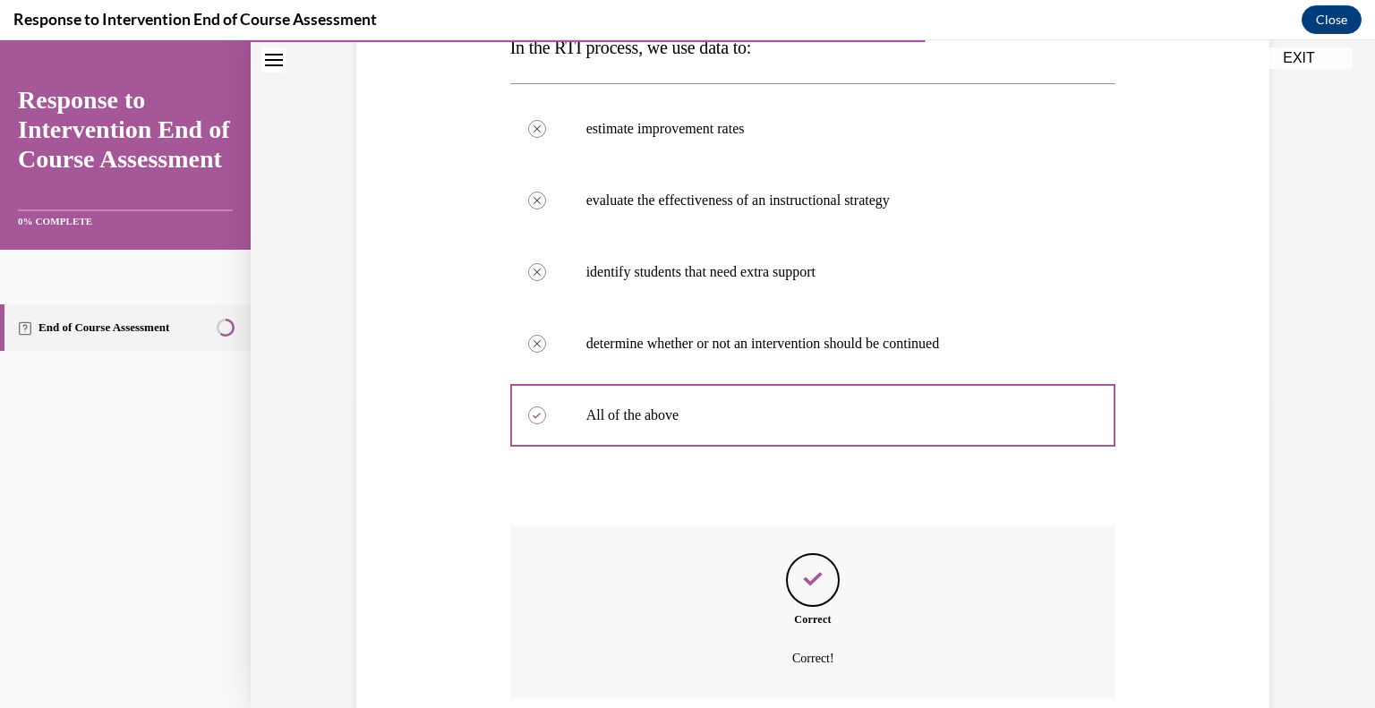
scroll to position [456, 0]
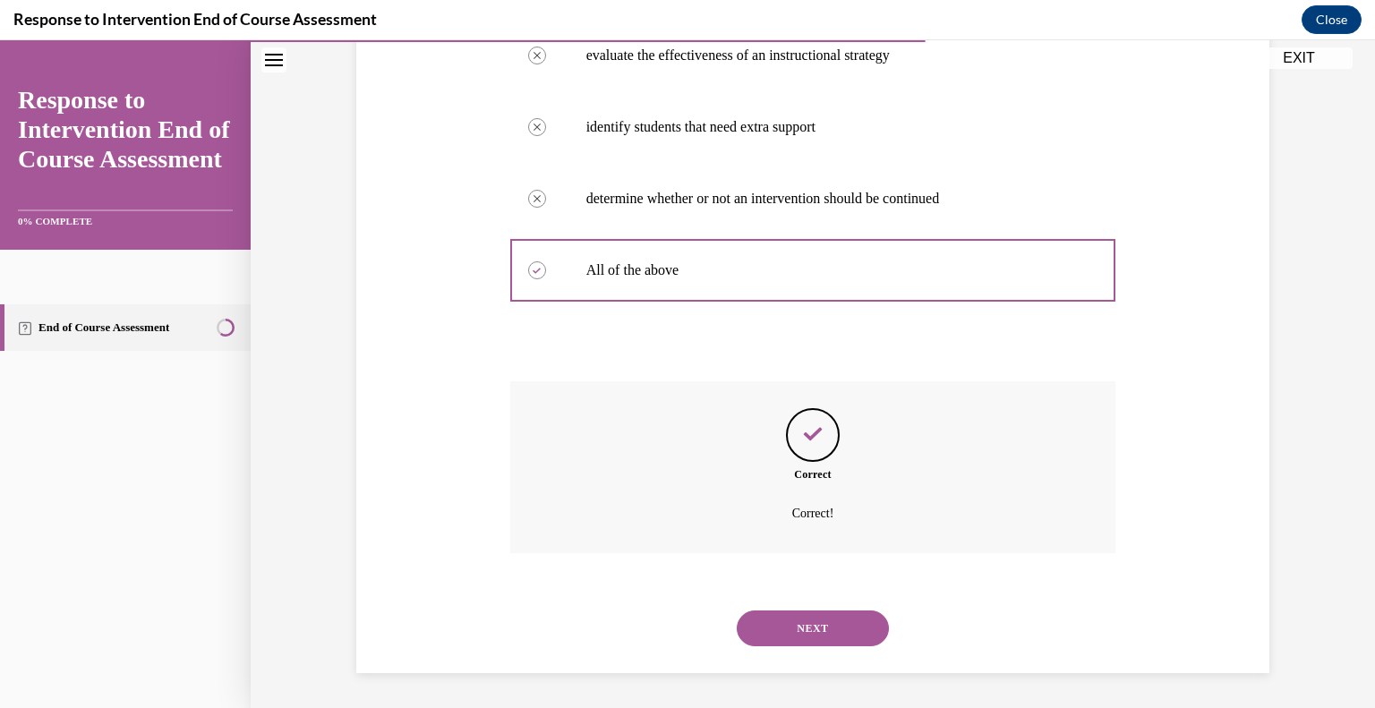
click at [823, 627] on button "NEXT" at bounding box center [813, 628] width 152 height 36
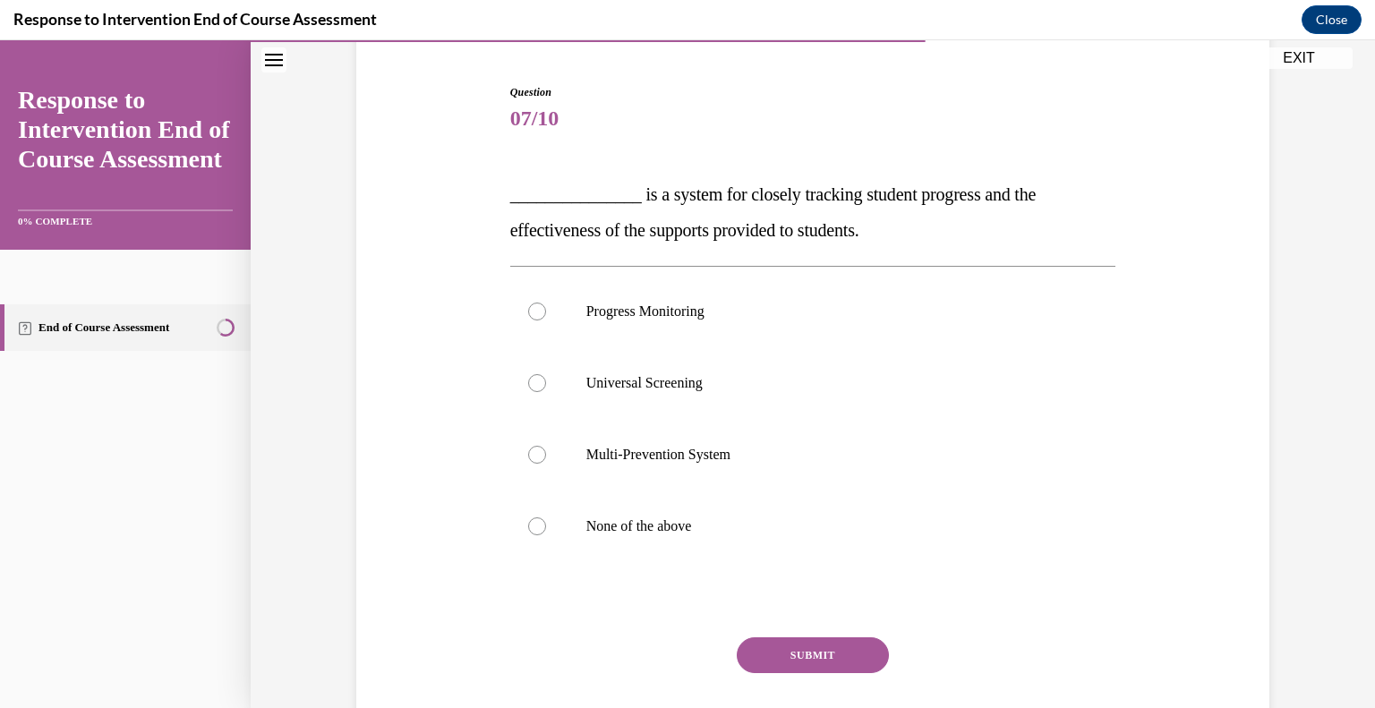
scroll to position [167, 0]
click at [634, 320] on label "Progress Monitoring" at bounding box center [813, 309] width 606 height 72
click at [546, 318] on input "Progress Monitoring" at bounding box center [537, 309] width 18 height 18
radio input "true"
click at [785, 650] on button "SUBMIT" at bounding box center [813, 653] width 152 height 36
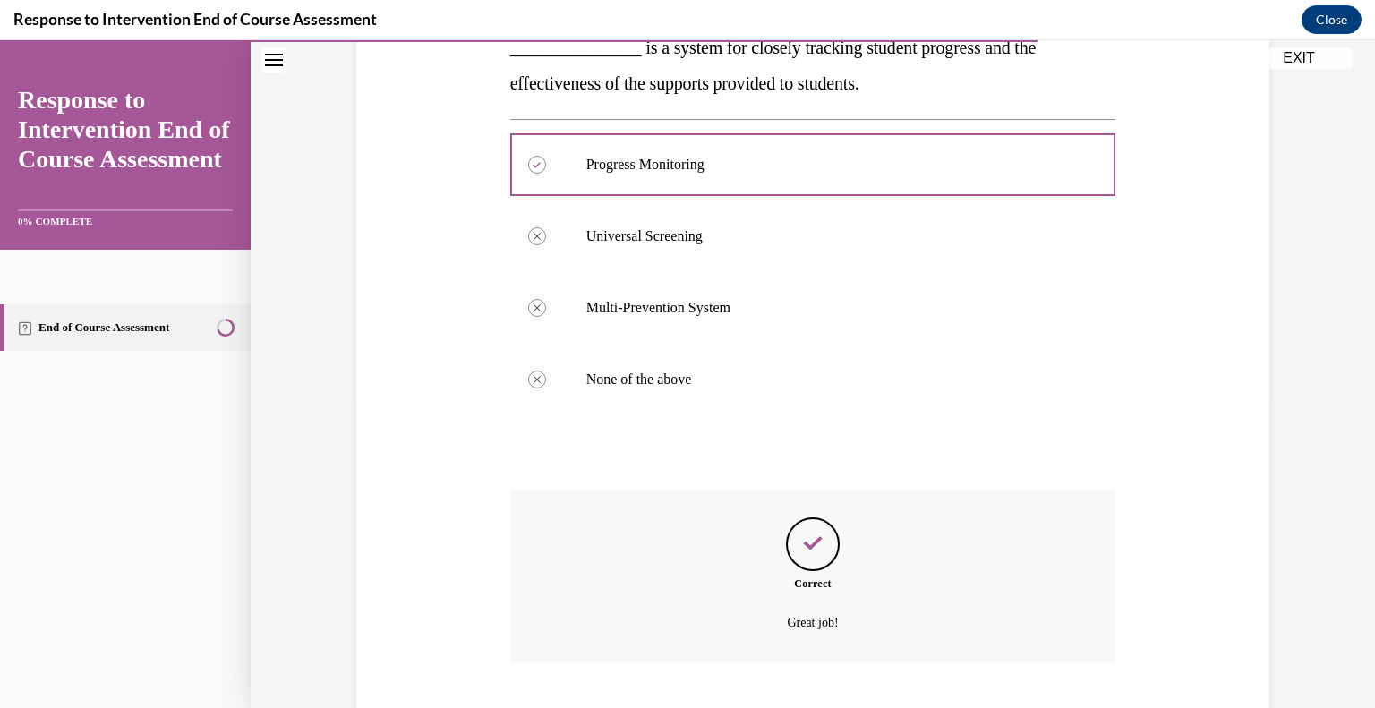
scroll to position [421, 0]
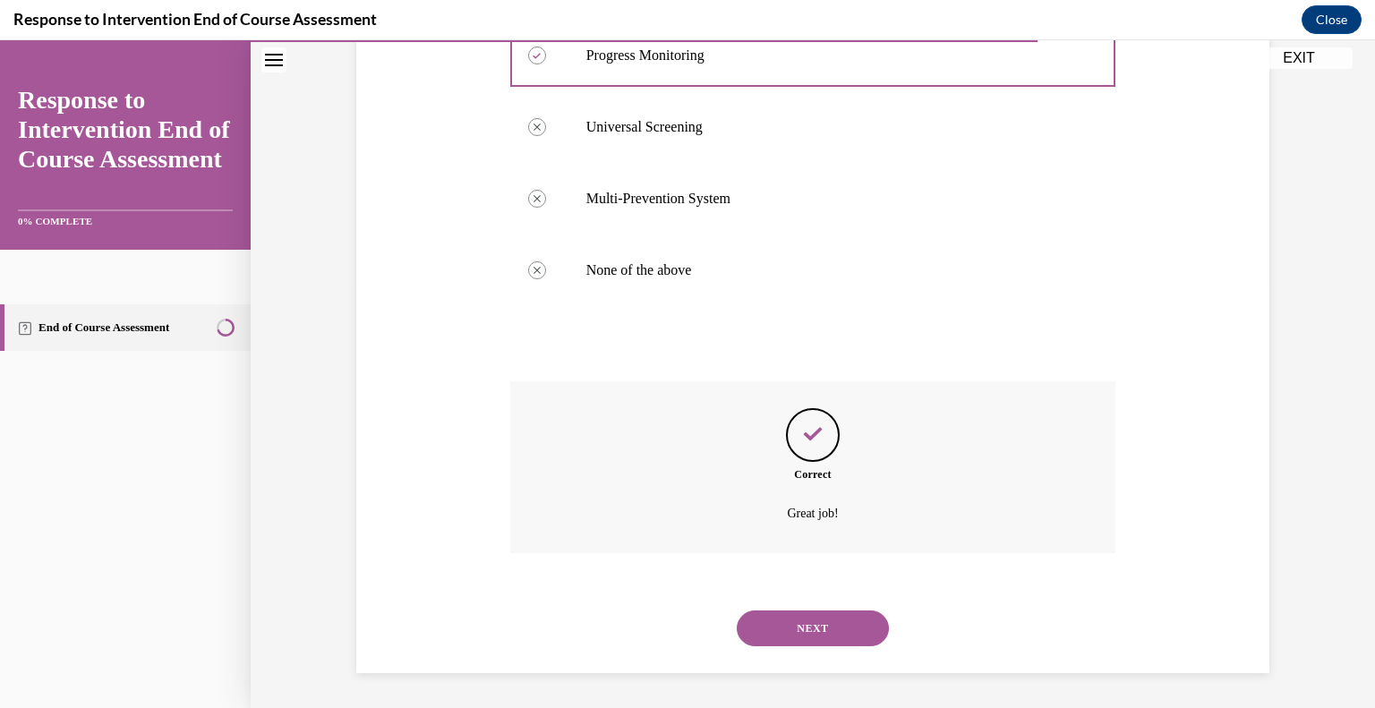
click at [787, 640] on button "NEXT" at bounding box center [813, 628] width 152 height 36
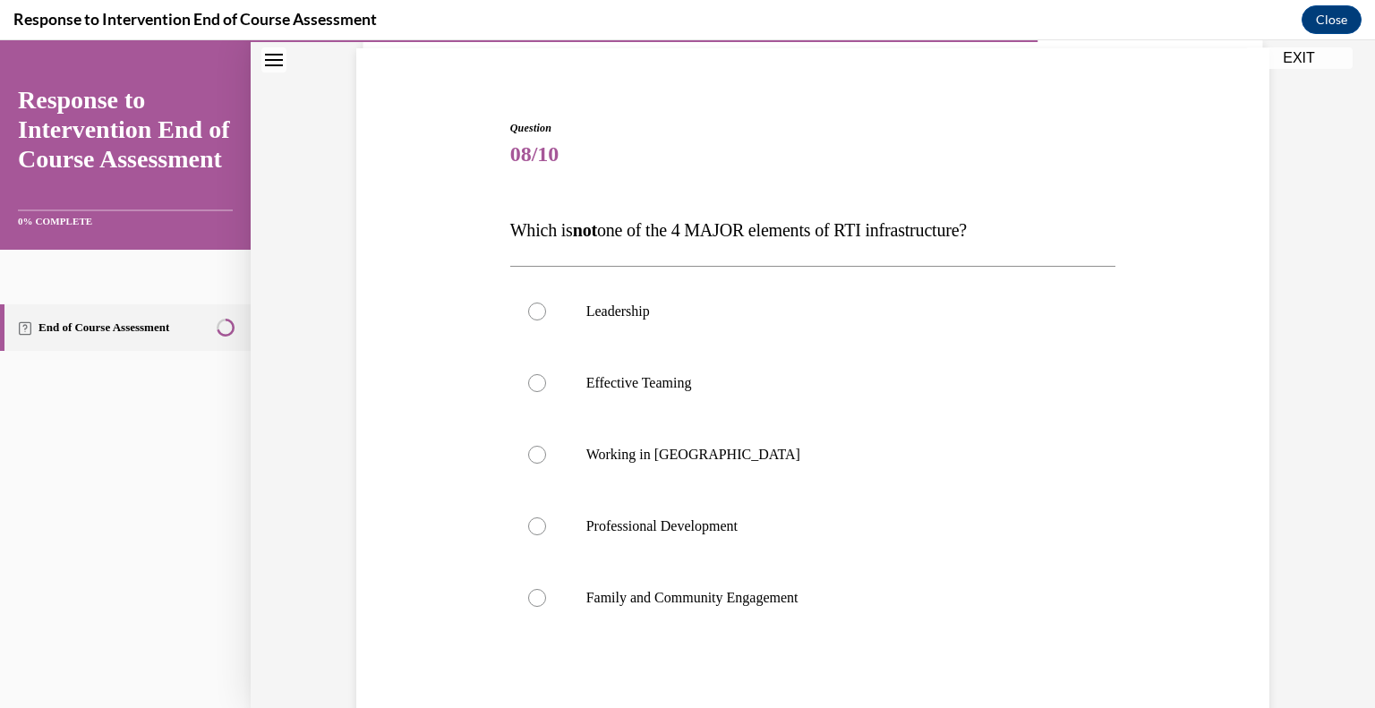
scroll to position [138, 0]
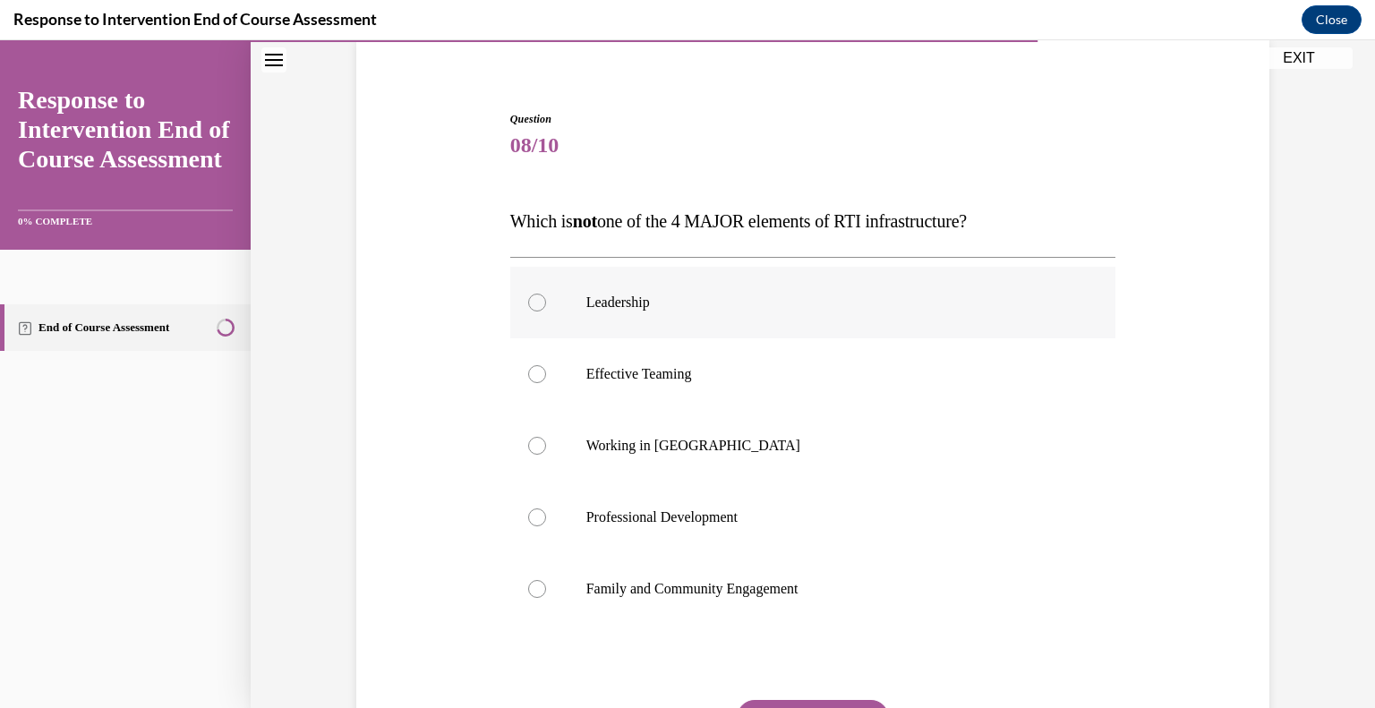
click at [534, 310] on div at bounding box center [537, 303] width 18 height 18
click at [534, 310] on input "Leadership" at bounding box center [537, 303] width 18 height 18
radio input "true"
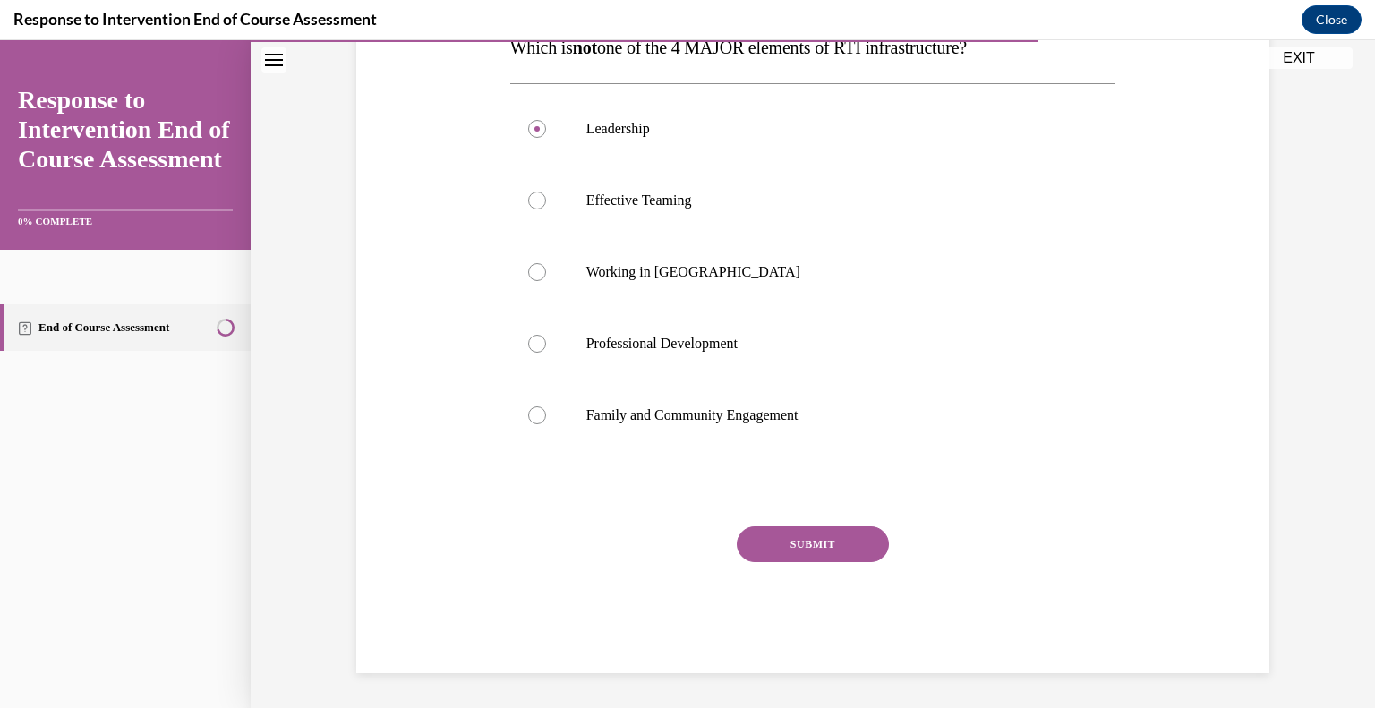
click at [810, 539] on button "SUBMIT" at bounding box center [813, 544] width 152 height 36
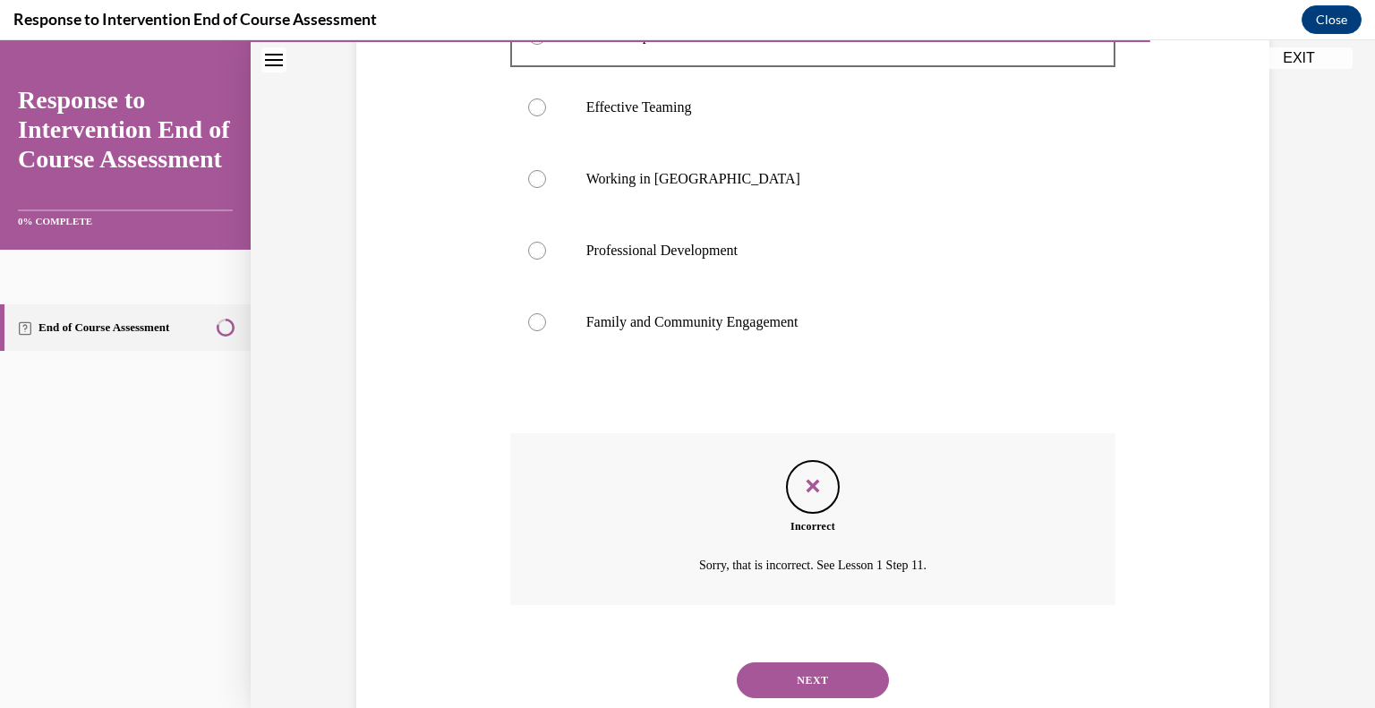
scroll to position [448, 0]
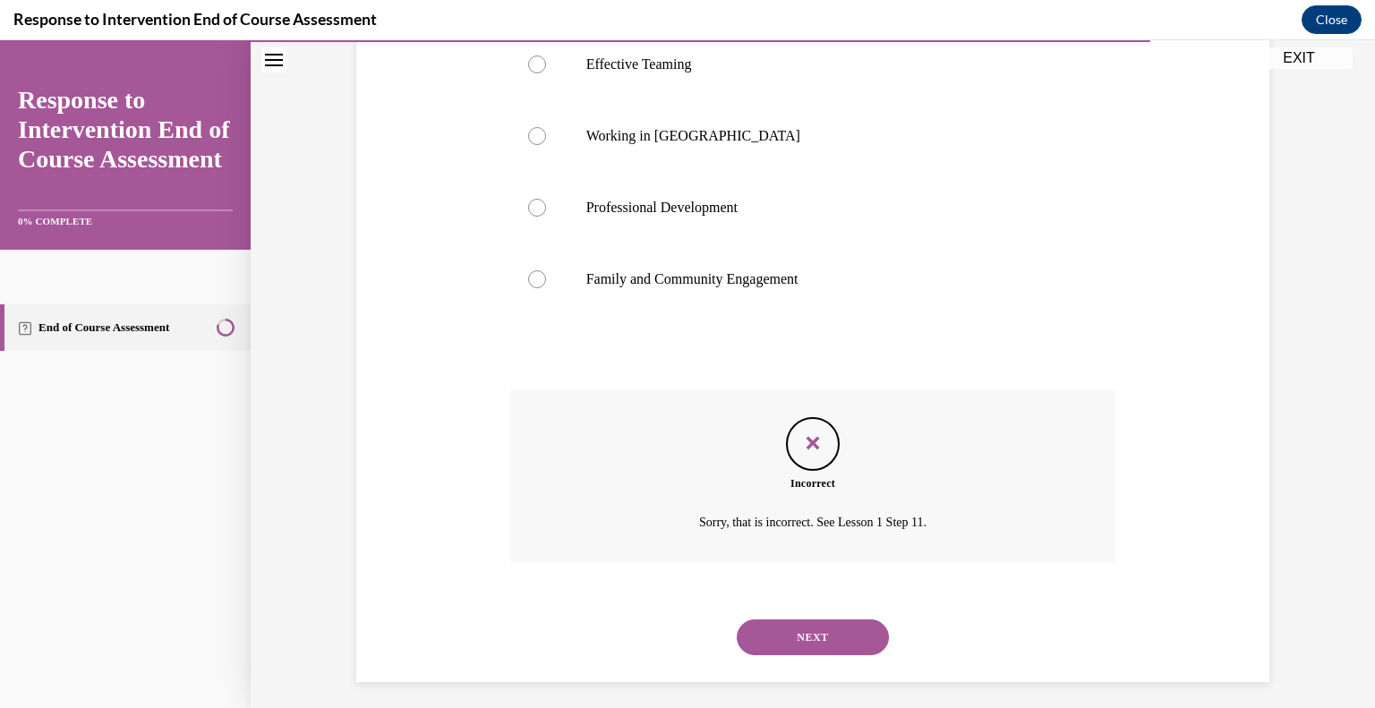
click at [802, 636] on button "NEXT" at bounding box center [813, 637] width 152 height 36
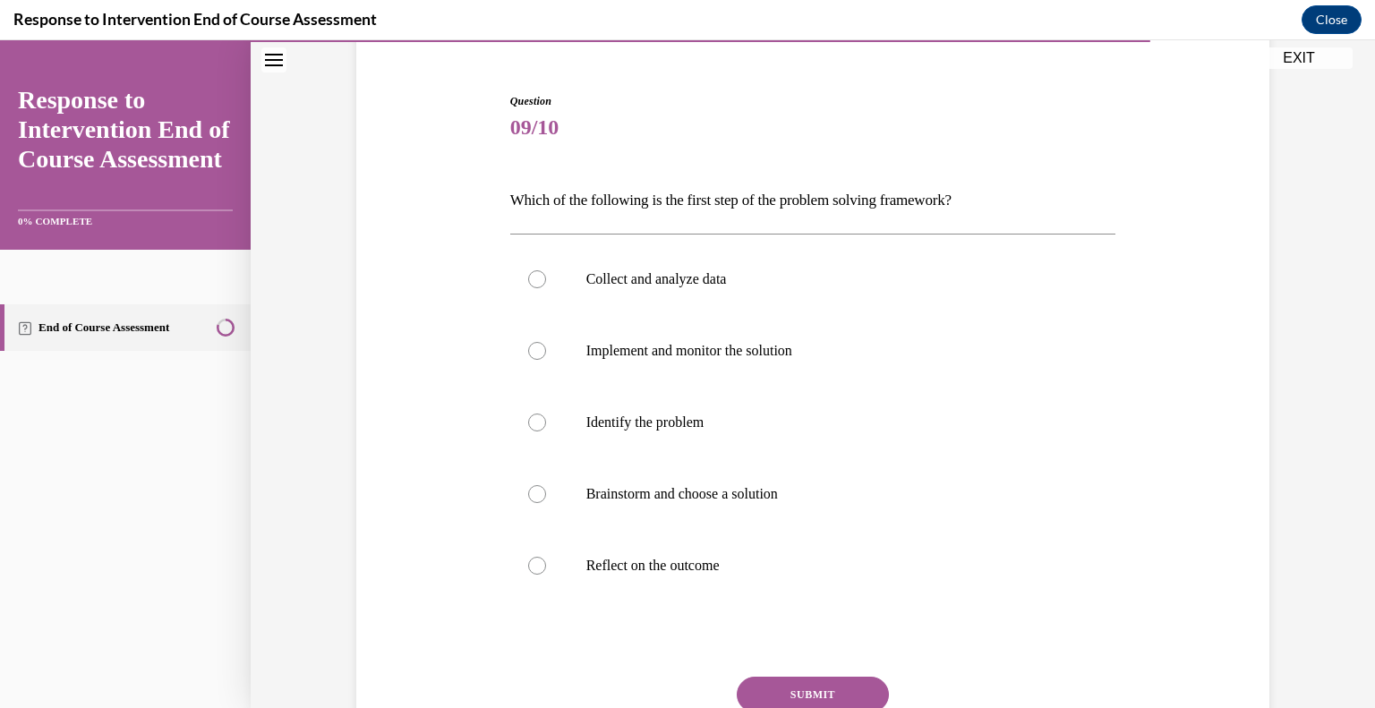
scroll to position [171, 0]
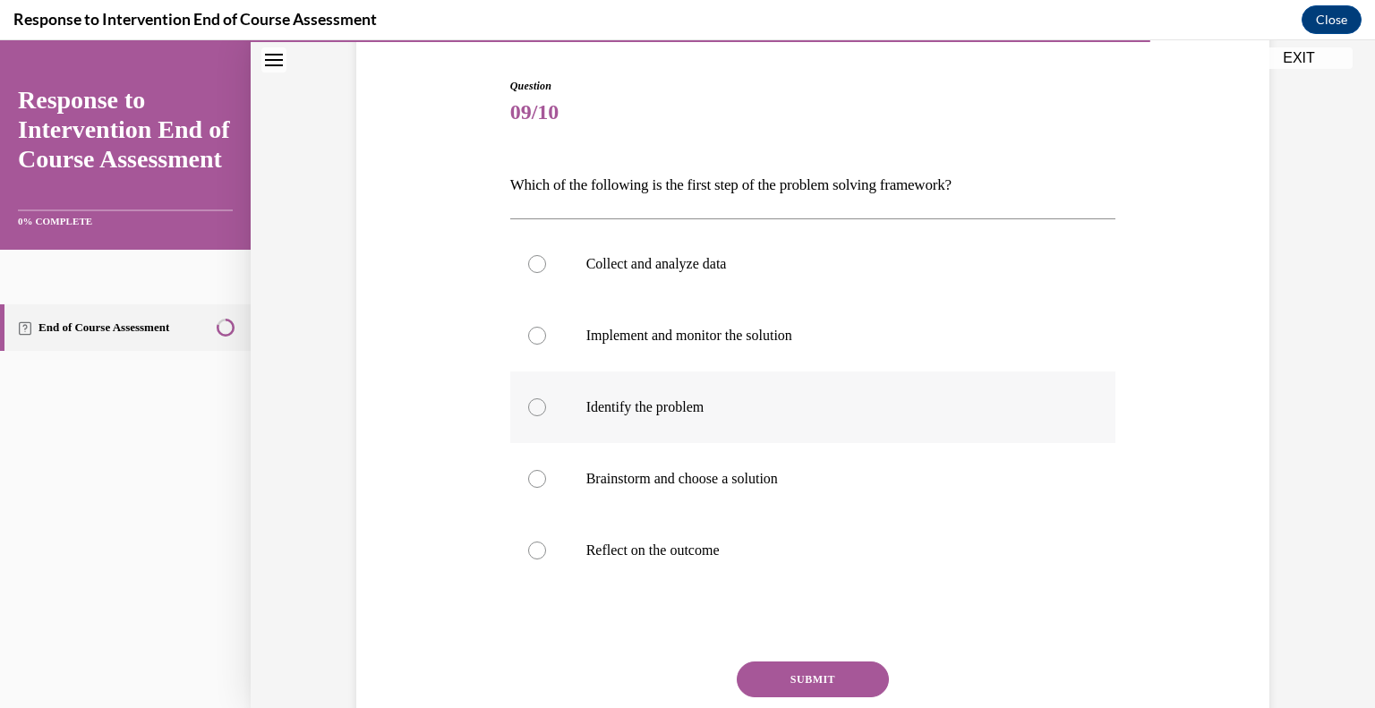
click at [618, 418] on label "Identify the problem" at bounding box center [813, 407] width 606 height 72
click at [546, 416] on input "Identify the problem" at bounding box center [537, 407] width 18 height 18
radio input "true"
click at [793, 688] on button "SUBMIT" at bounding box center [813, 679] width 152 height 36
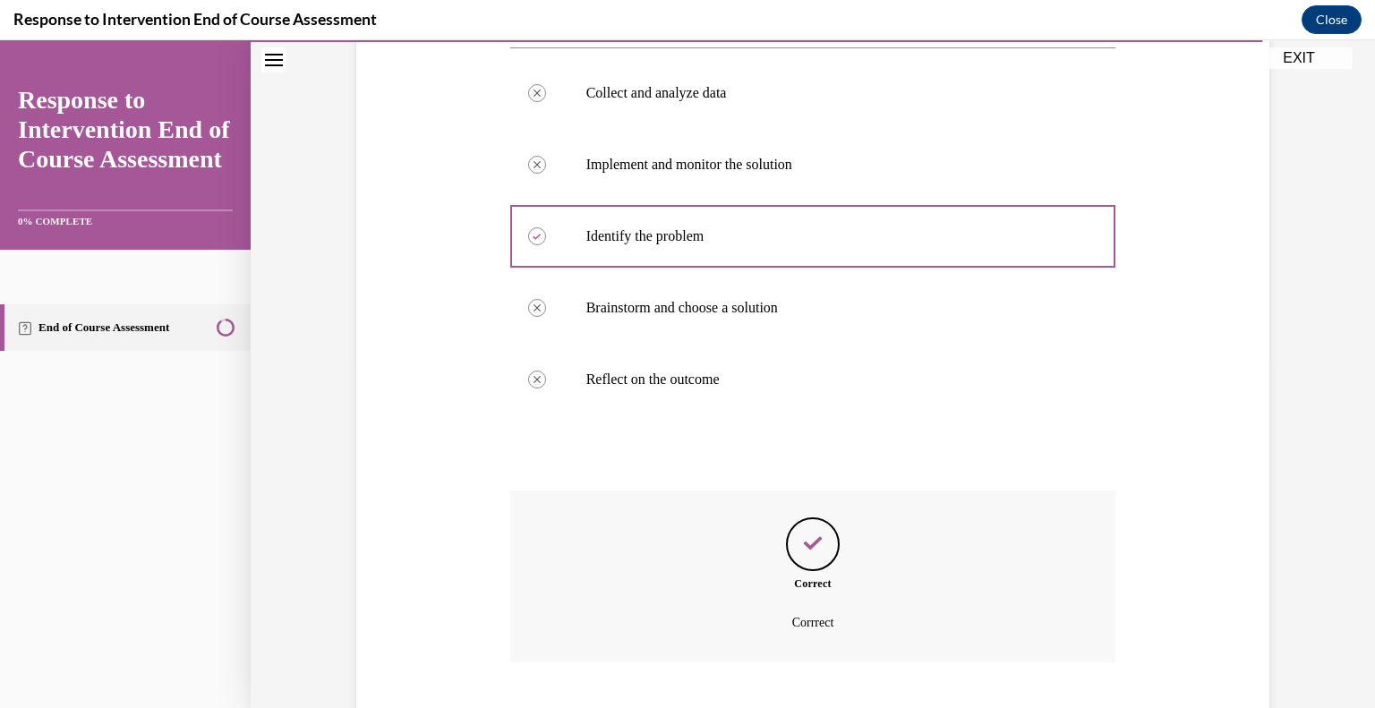
scroll to position [451, 0]
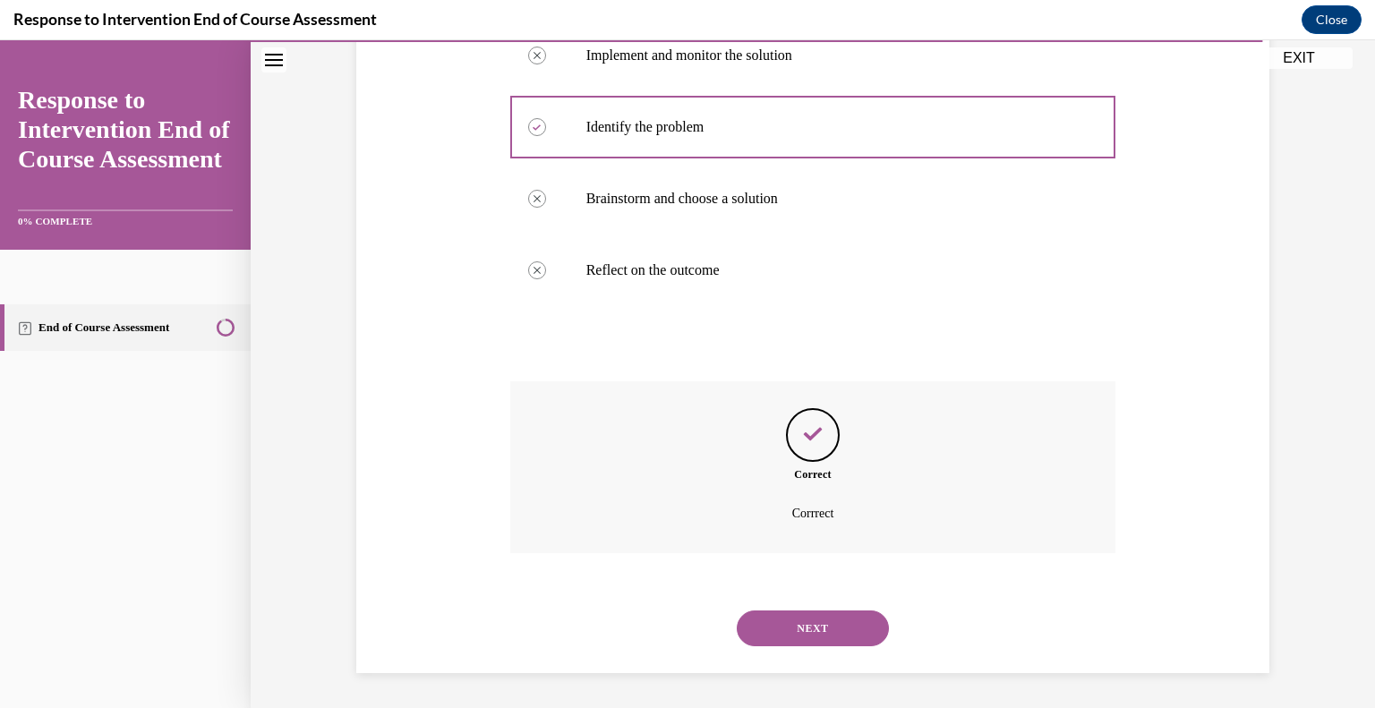
click at [808, 638] on button "NEXT" at bounding box center [813, 628] width 152 height 36
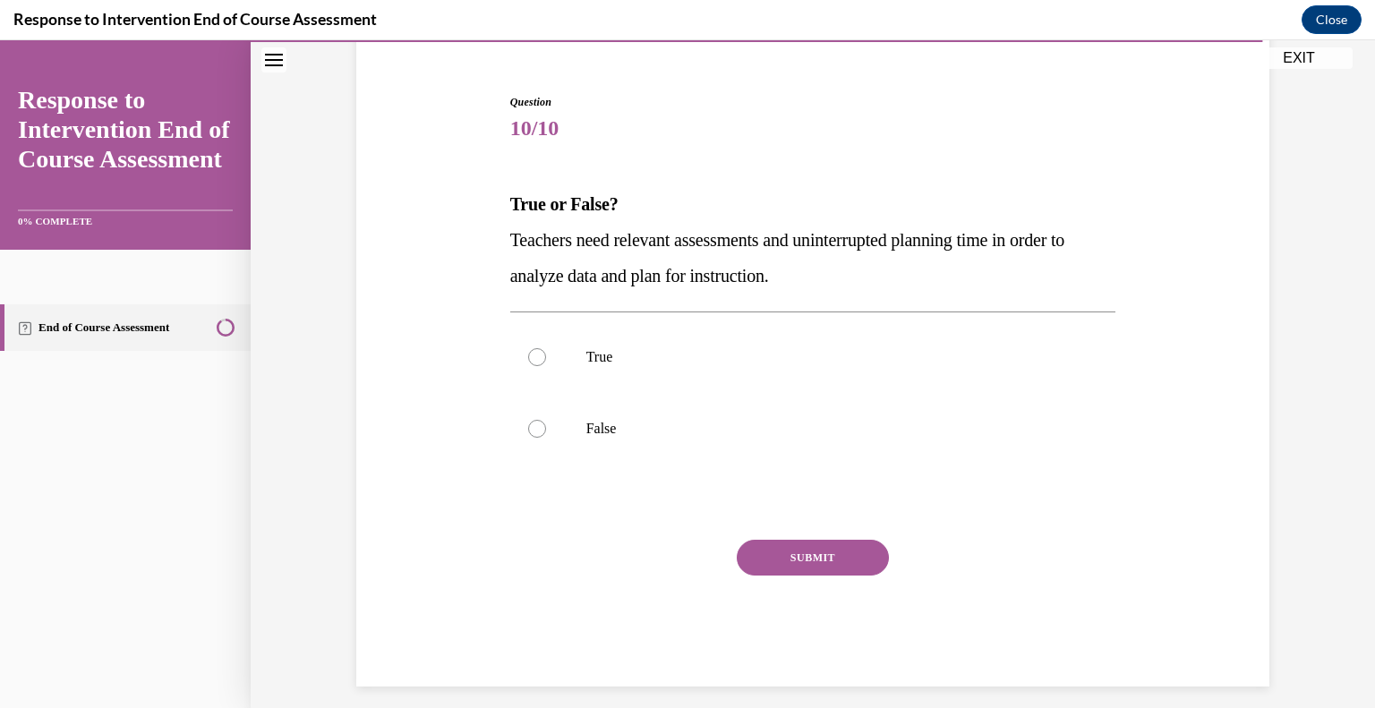
scroll to position [152, 0]
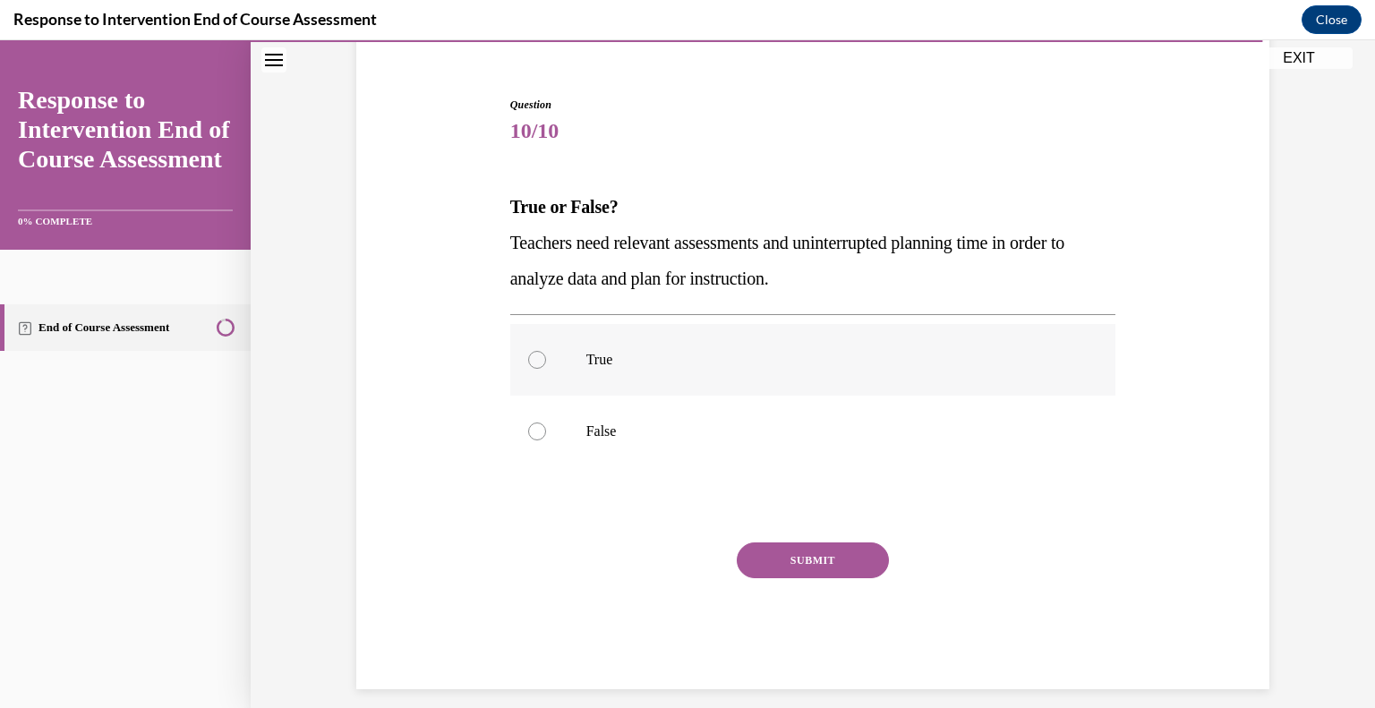
click at [516, 372] on label "True" at bounding box center [813, 360] width 606 height 72
click at [528, 369] on input "True" at bounding box center [537, 360] width 18 height 18
radio input "true"
click at [791, 570] on button "SUBMIT" at bounding box center [813, 560] width 152 height 36
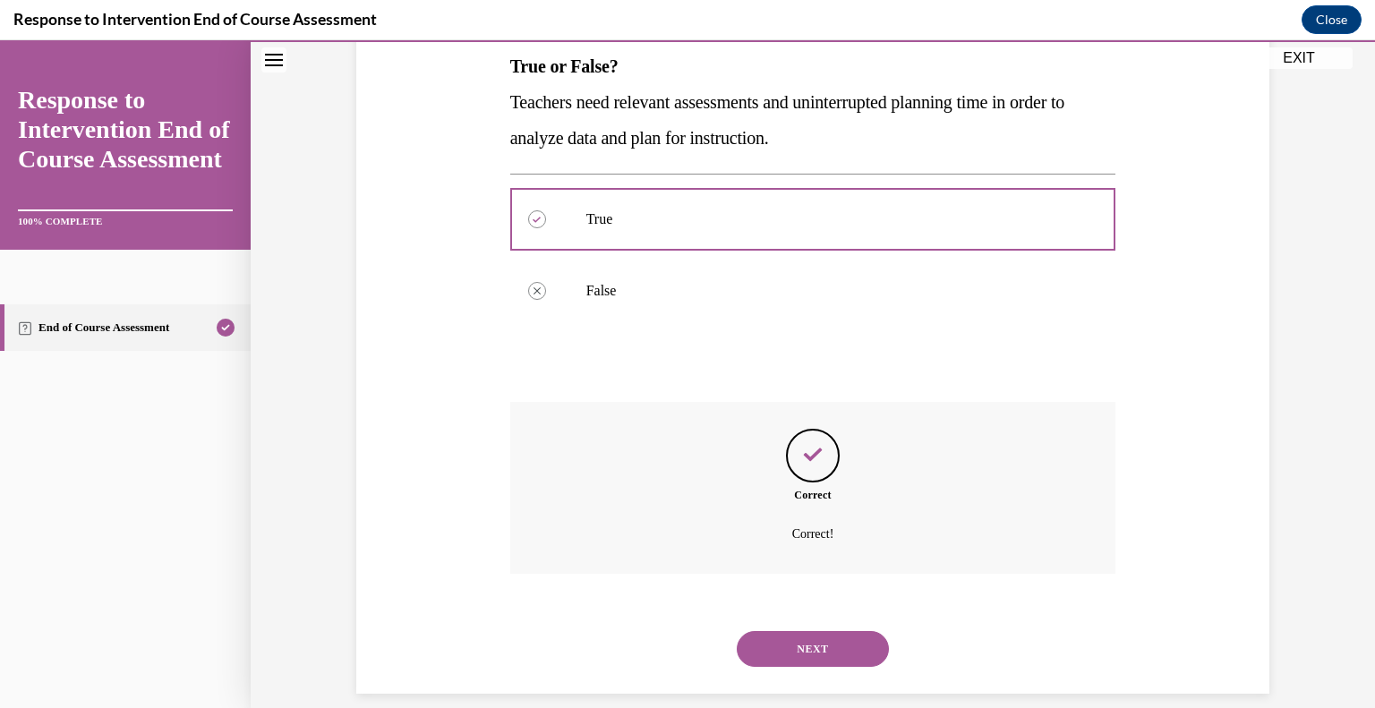
scroll to position [313, 0]
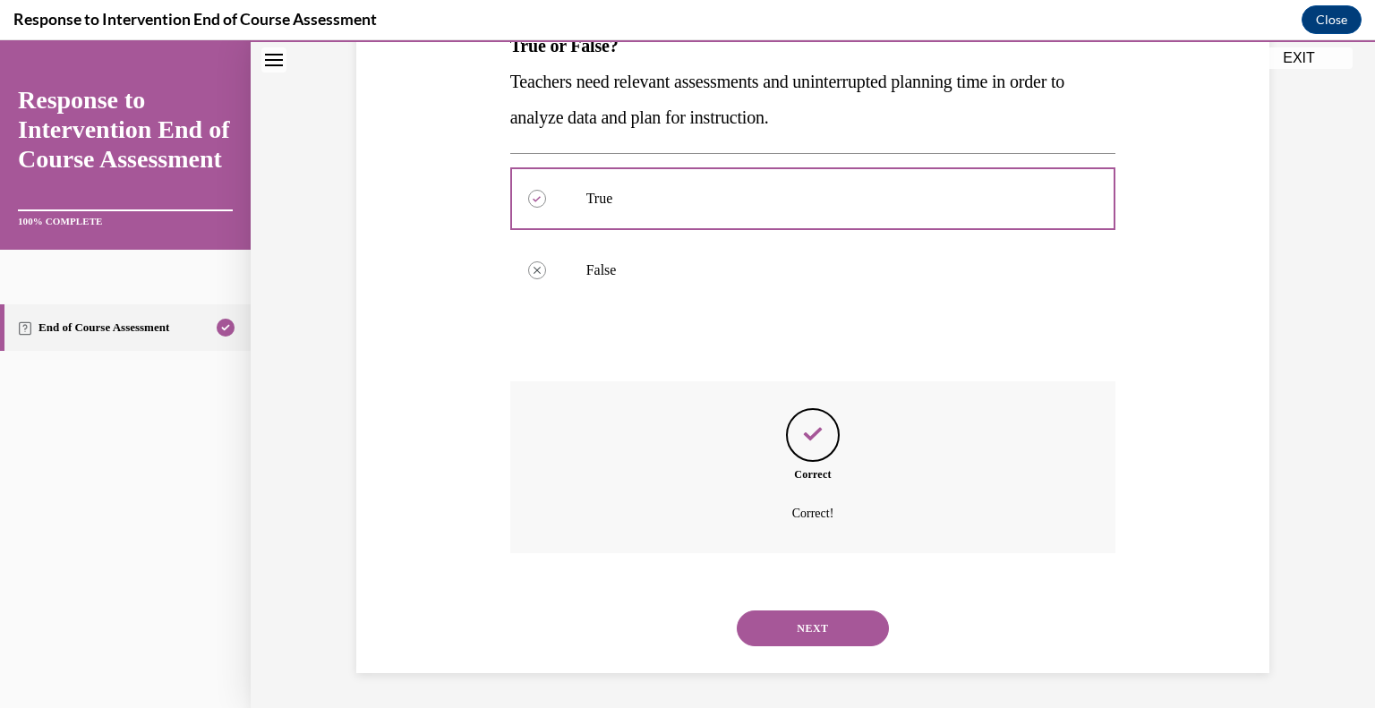
click at [787, 626] on button "NEXT" at bounding box center [813, 628] width 152 height 36
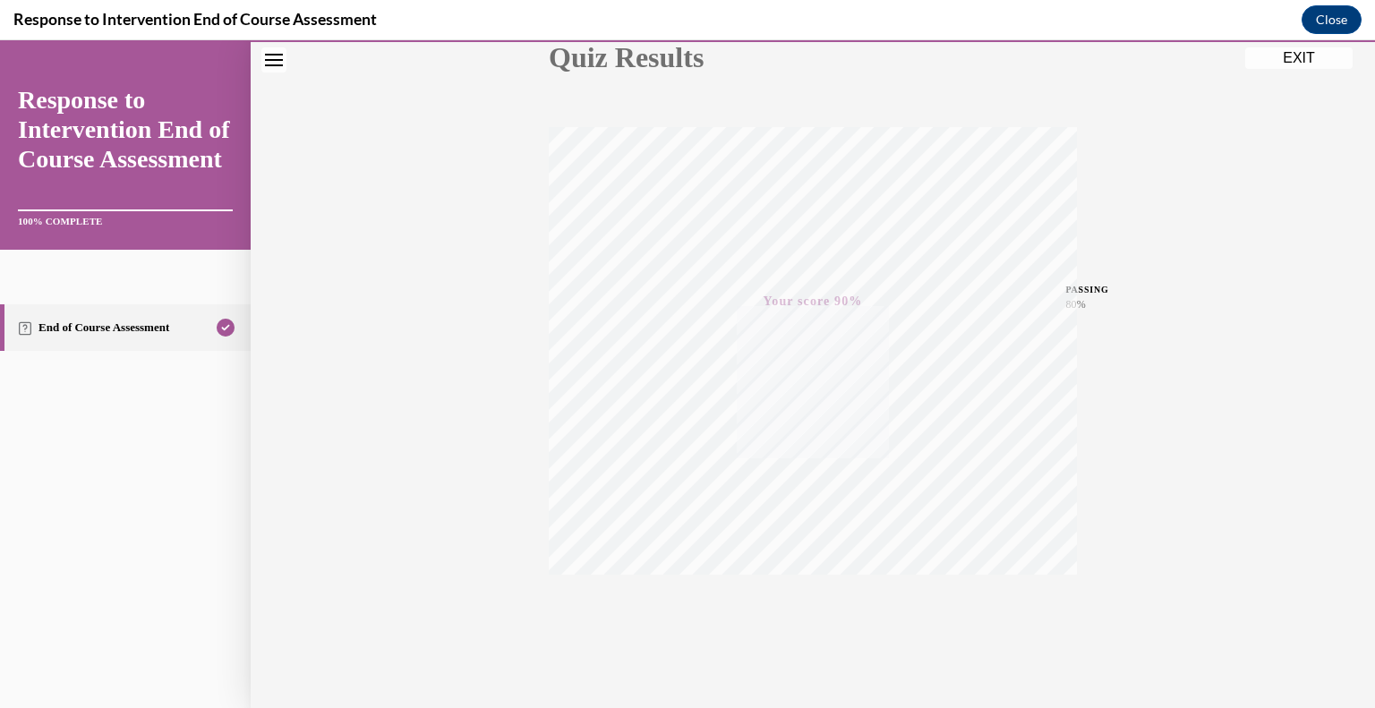
scroll to position [249, 0]
click at [1278, 62] on button "EXIT" at bounding box center [1298, 57] width 107 height 21
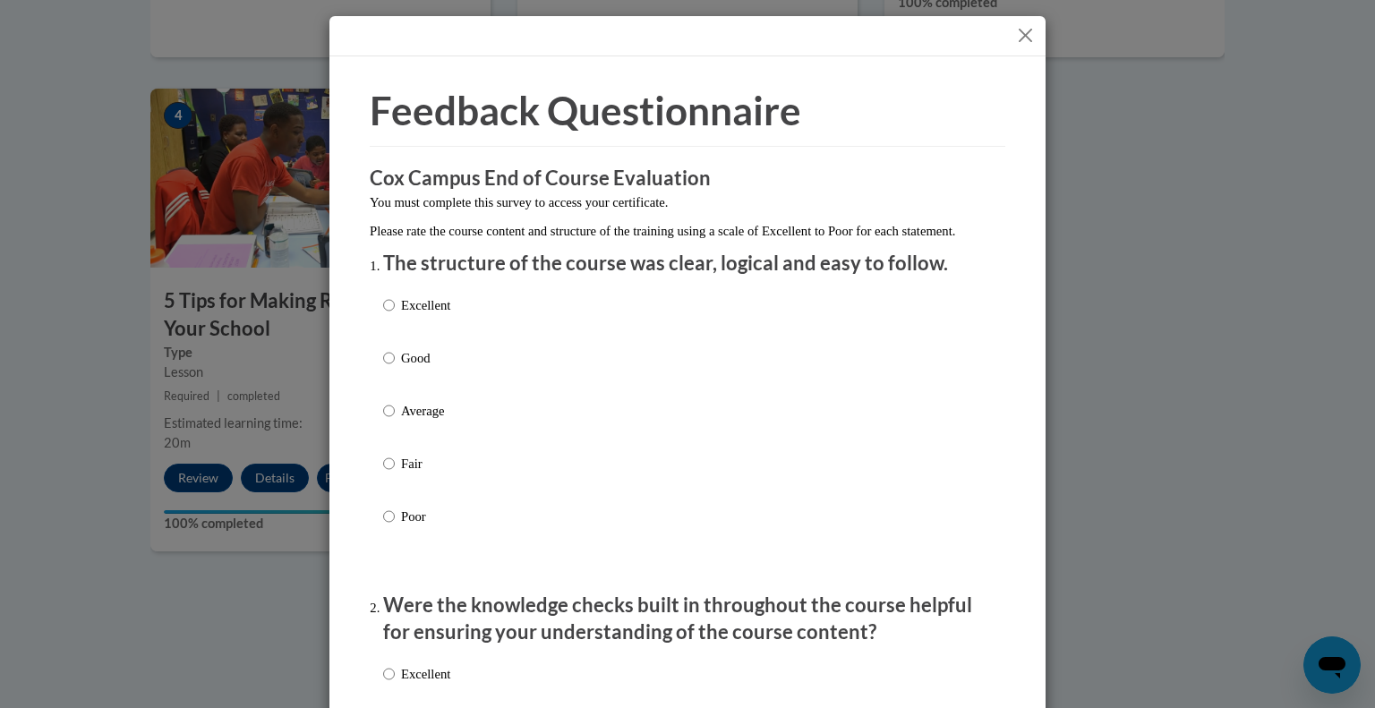
click at [1021, 34] on button "Close" at bounding box center [1025, 35] width 22 height 22
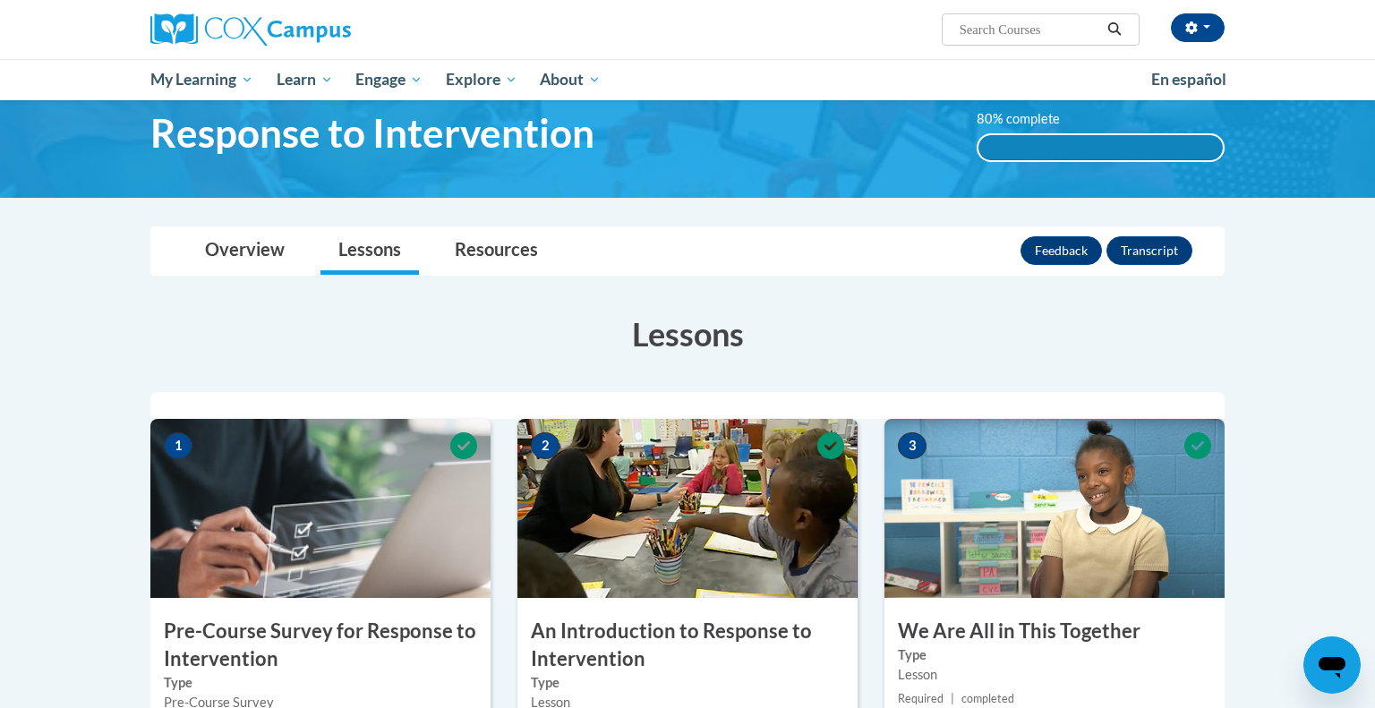
scroll to position [0, 0]
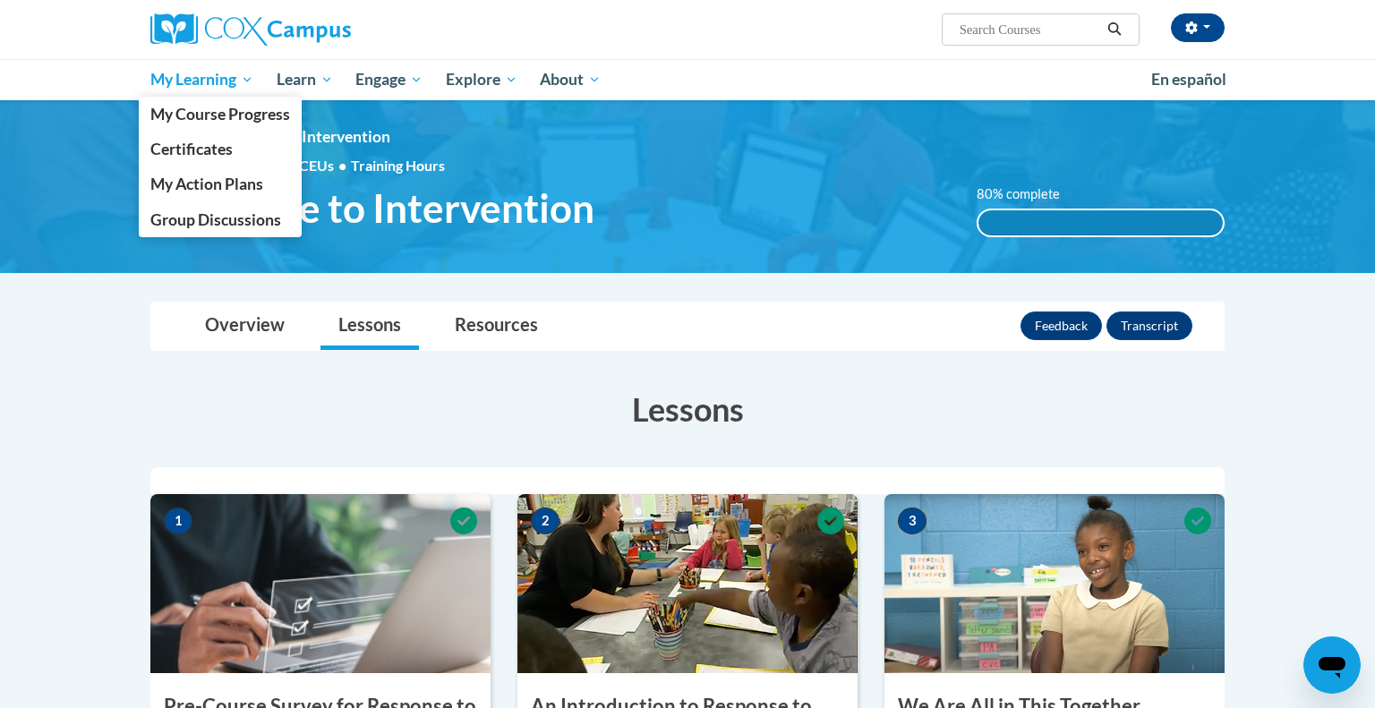
click at [205, 82] on span "My Learning" at bounding box center [201, 79] width 103 height 21
click at [190, 117] on span "My Course Progress" at bounding box center [220, 114] width 140 height 19
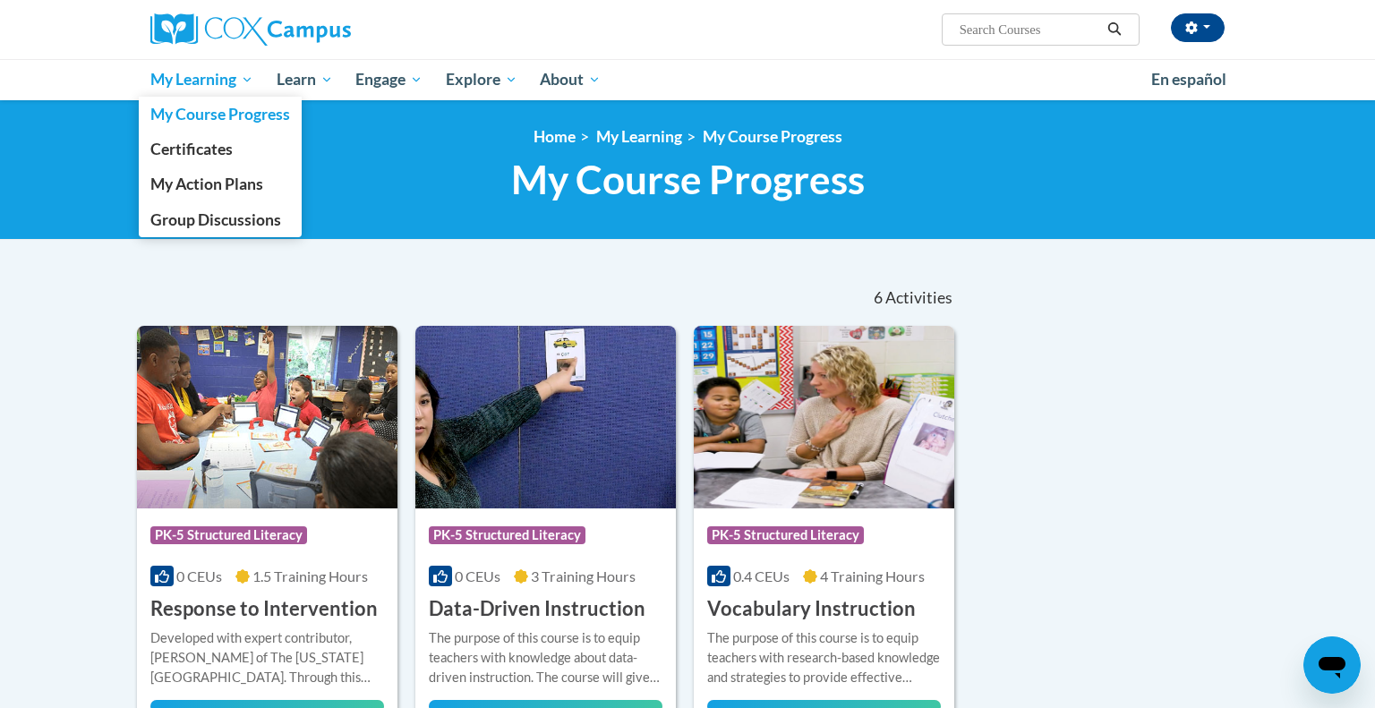
click at [226, 87] on span "My Learning" at bounding box center [201, 79] width 103 height 21
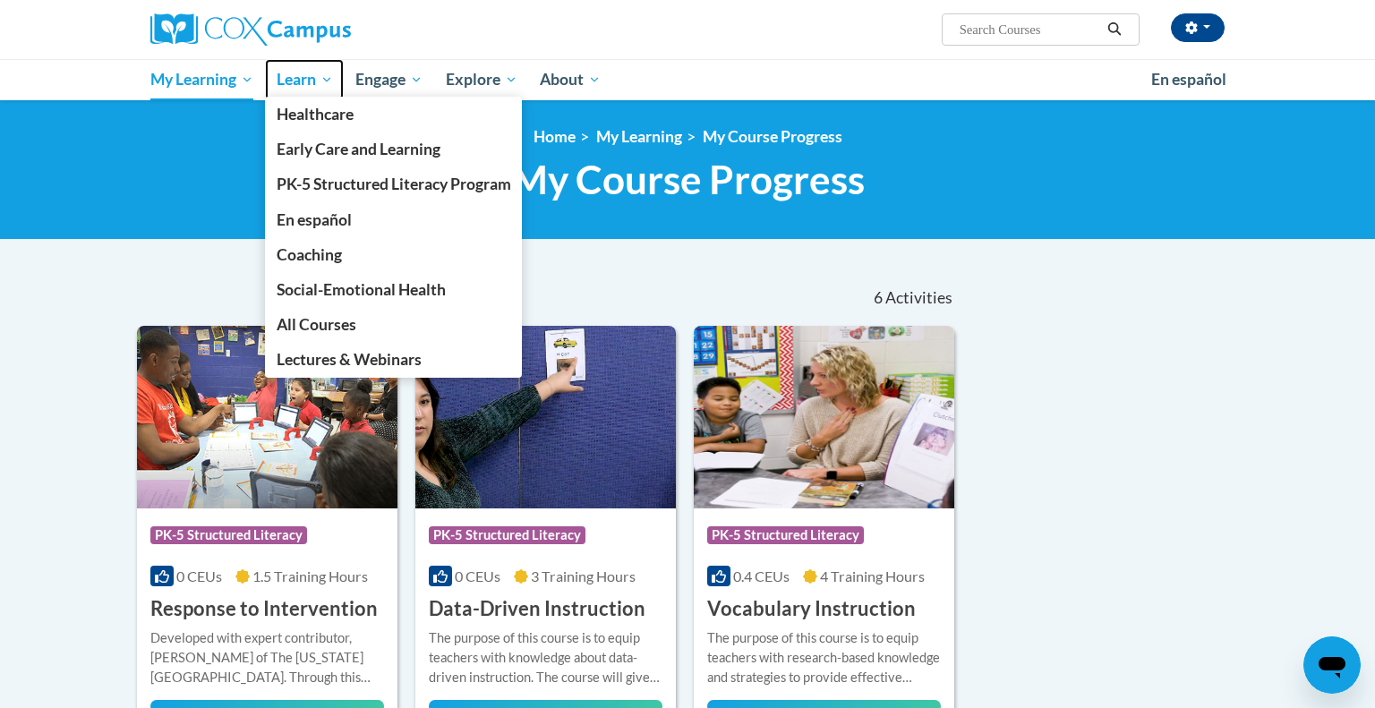
click at [304, 89] on span "Learn" at bounding box center [305, 79] width 56 height 21
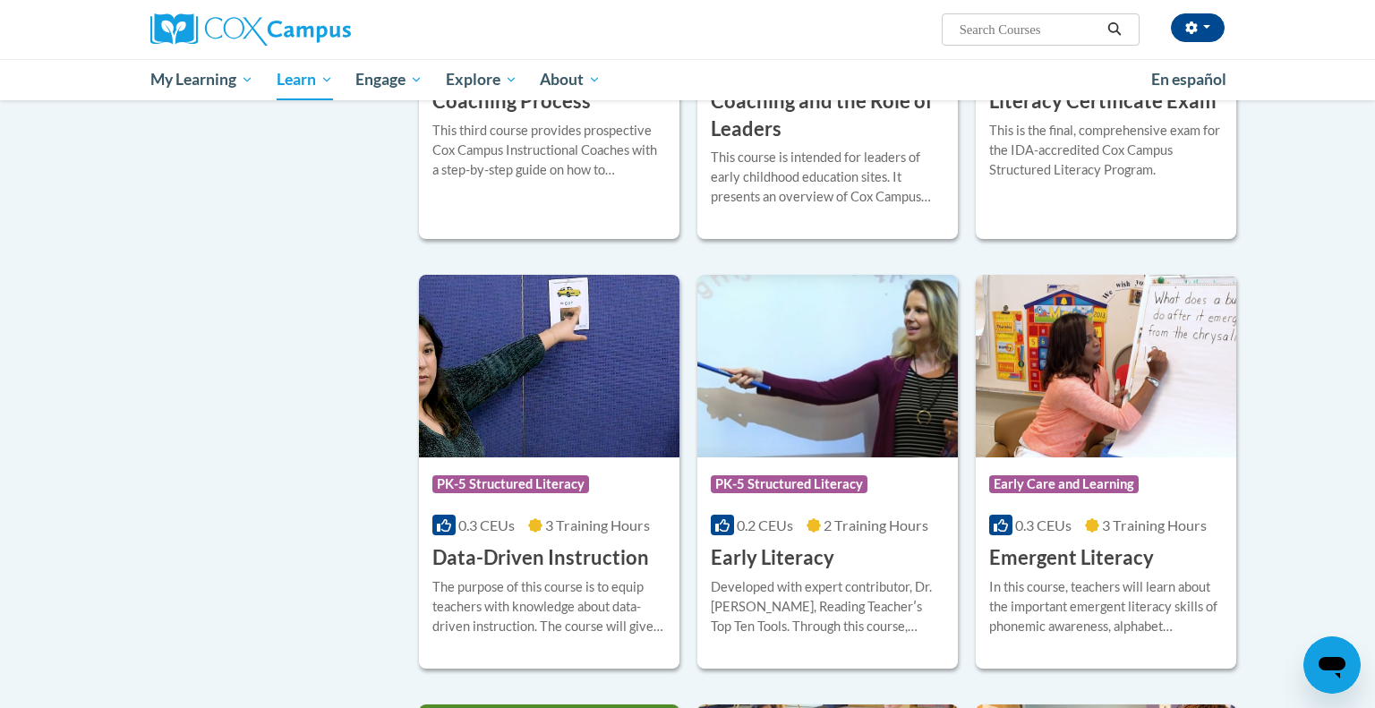
scroll to position [1547, 0]
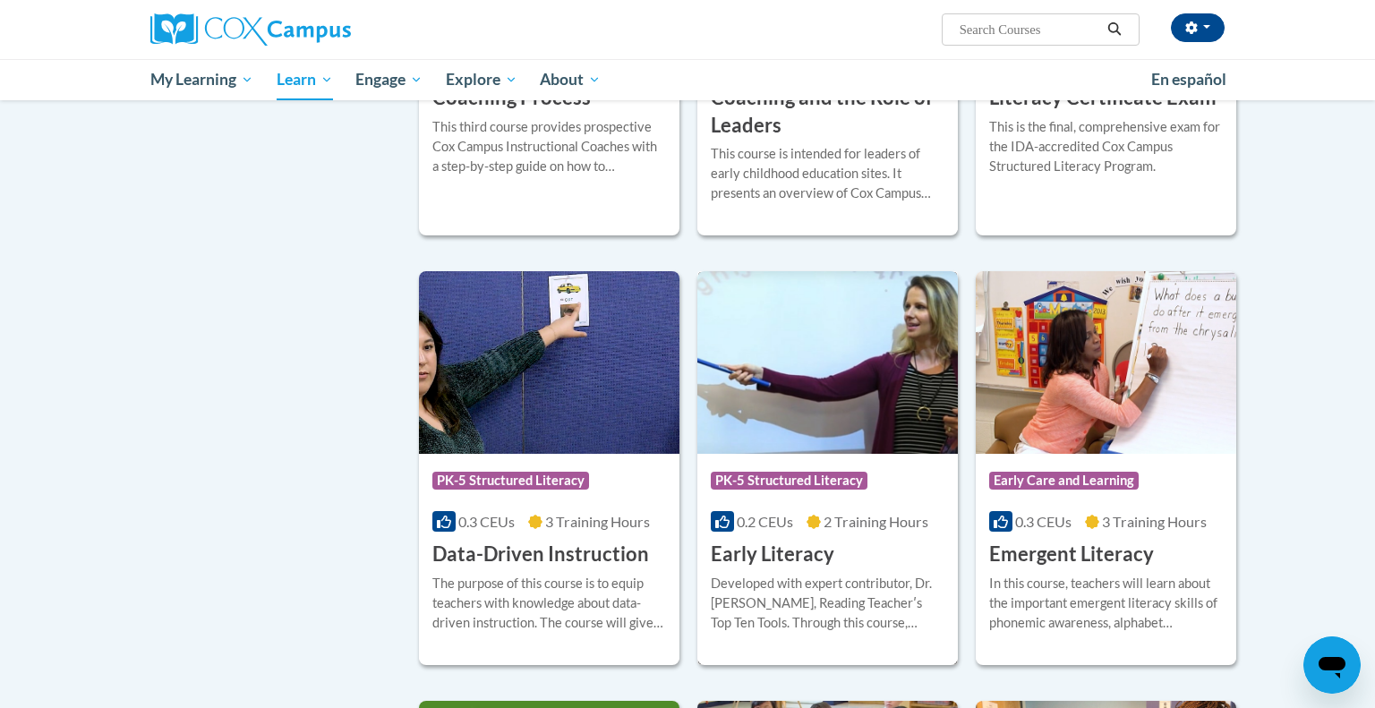
click at [894, 612] on div "Developed with expert contributor, Dr. Deborah Glaser, Reading Teacherʹs Top Te…" at bounding box center [828, 603] width 234 height 59
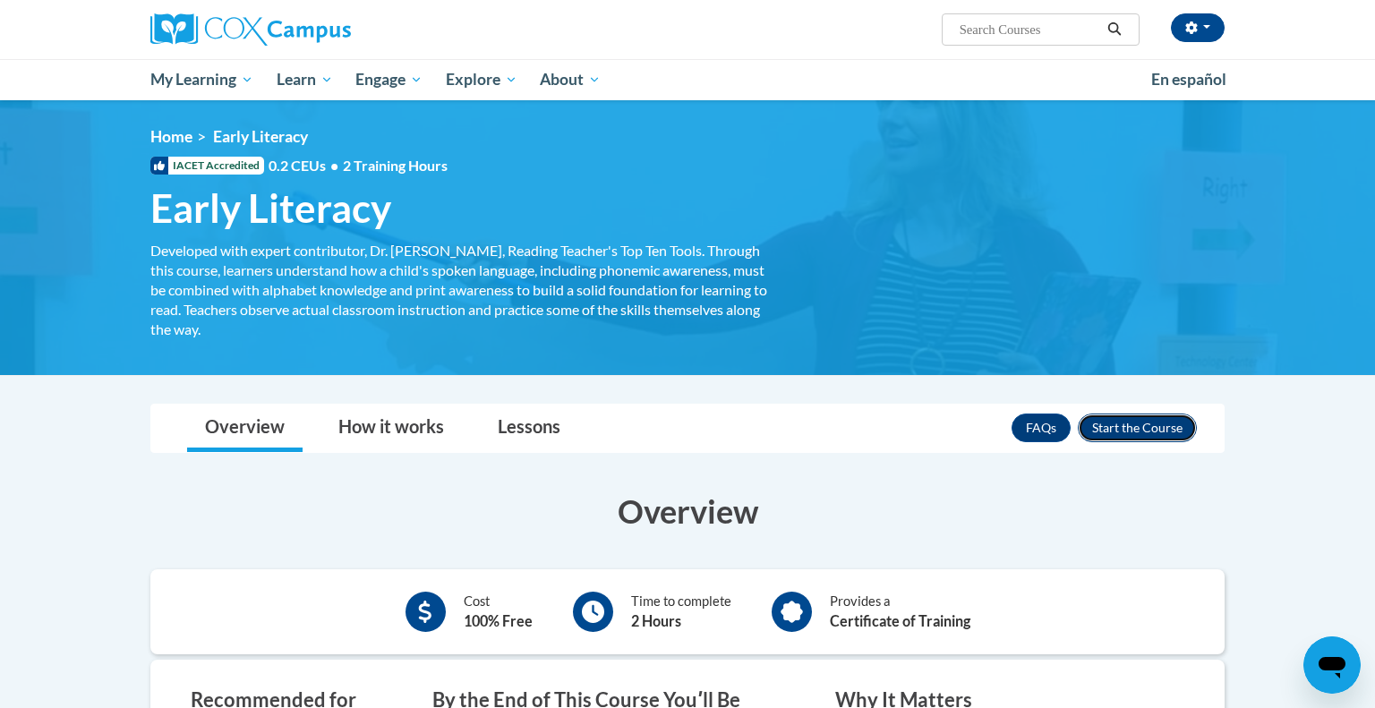
click at [1161, 431] on button "Enroll" at bounding box center [1137, 428] width 119 height 29
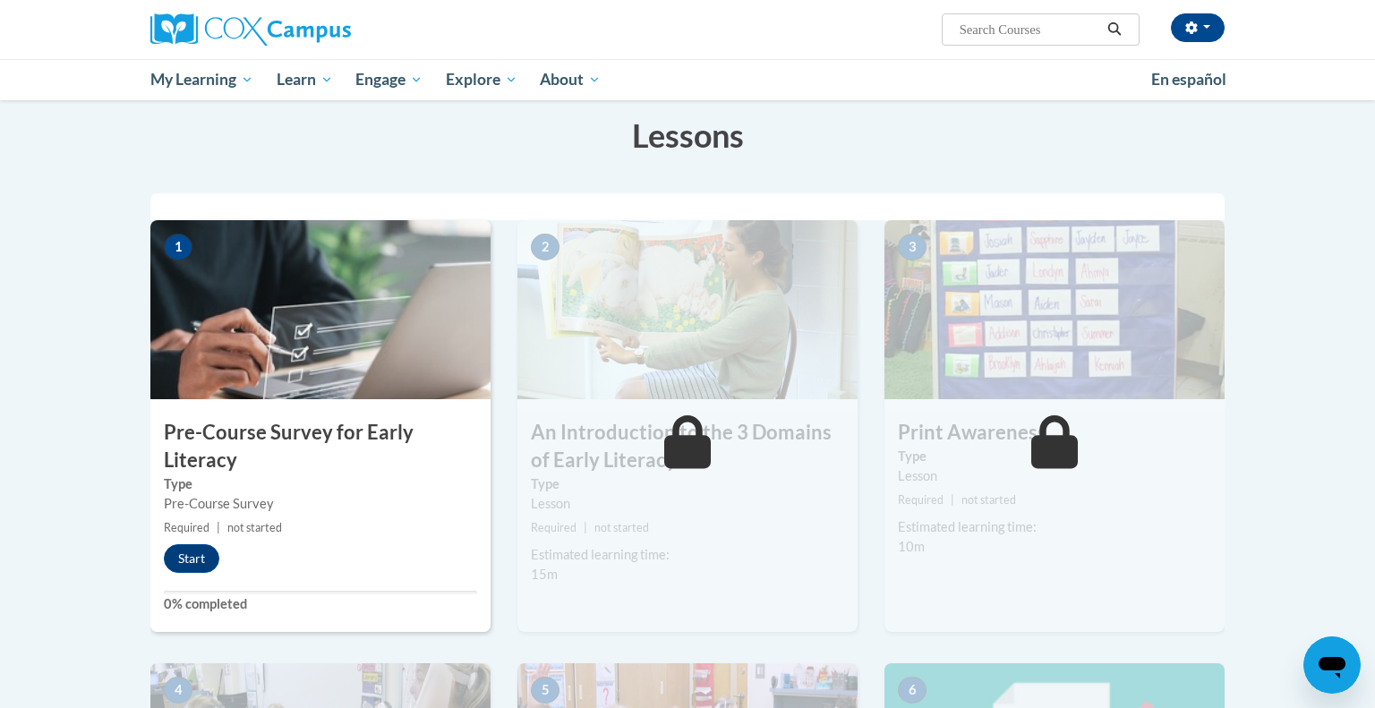
scroll to position [279, 0]
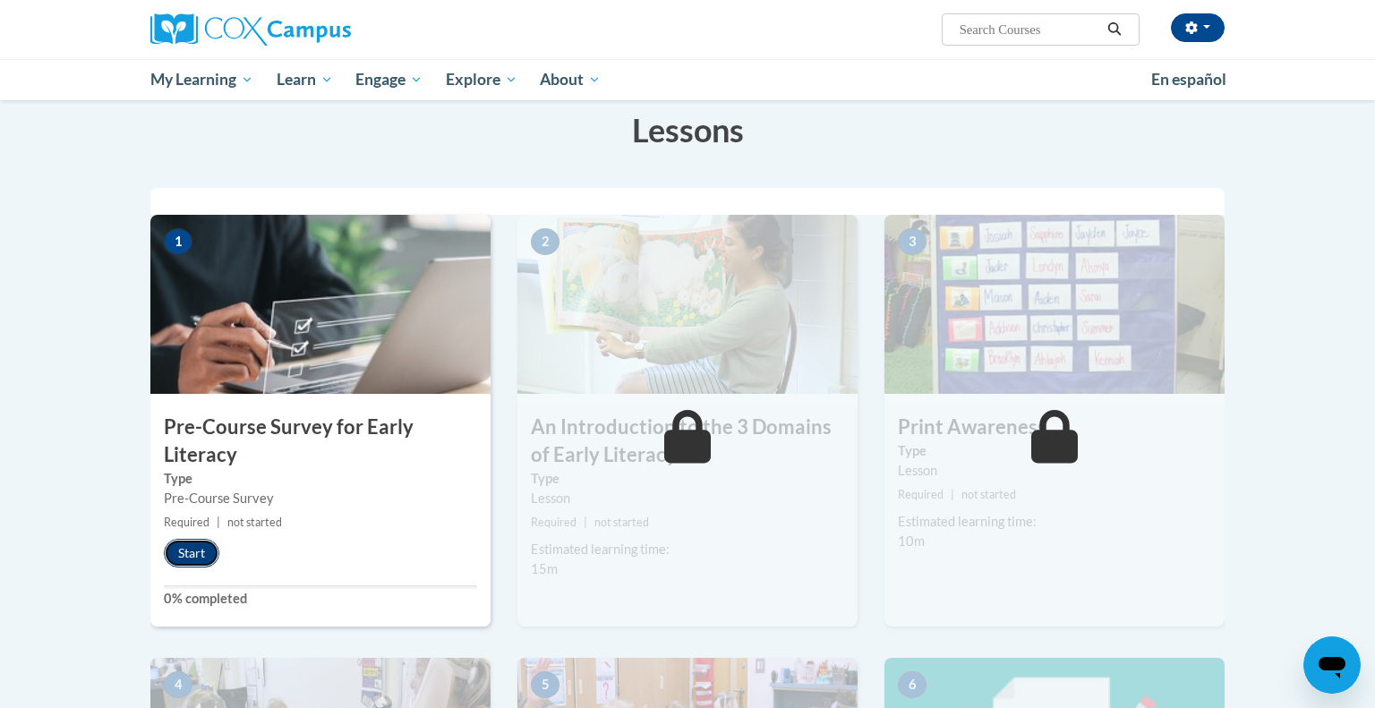
click at [193, 549] on button "Start" at bounding box center [191, 553] width 55 height 29
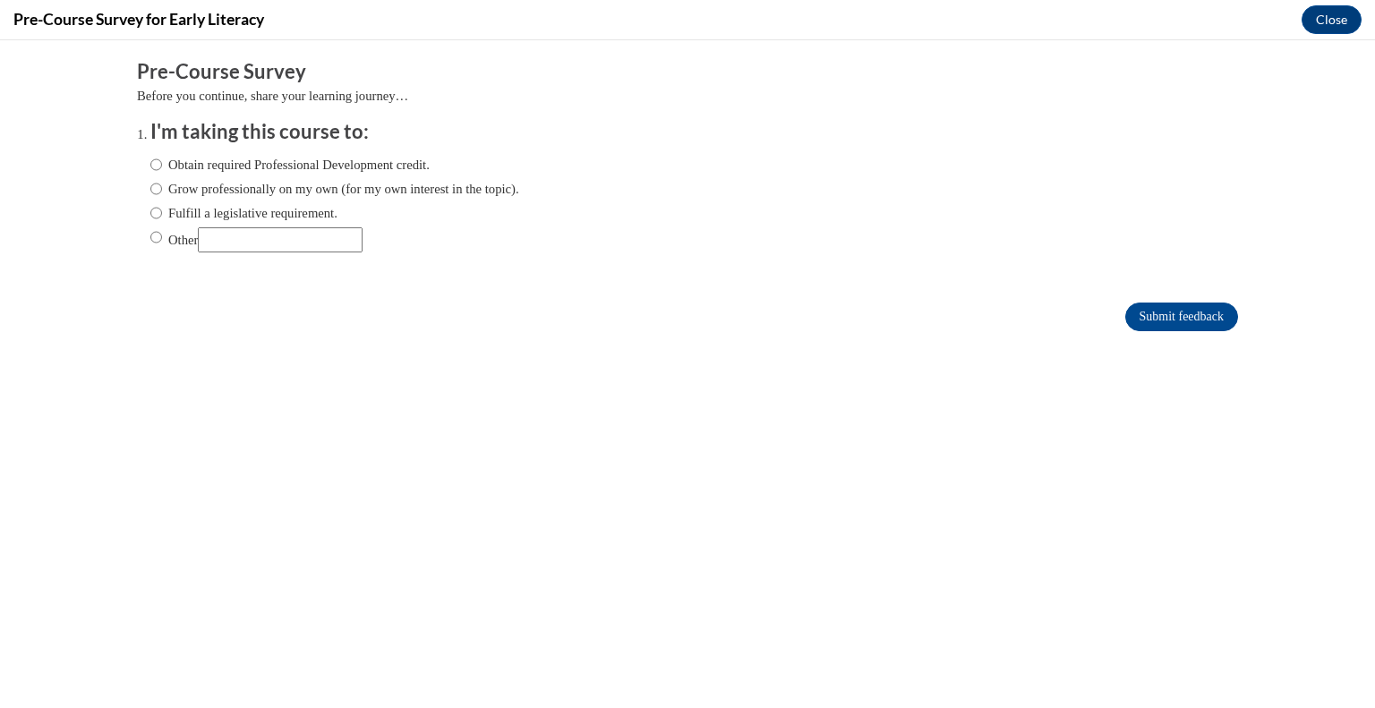
scroll to position [0, 0]
click at [306, 211] on label "Fulfill a legislative requirement." at bounding box center [243, 213] width 187 height 20
click at [162, 211] on input "Fulfill a legislative requirement." at bounding box center [156, 213] width 12 height 20
radio input "true"
click at [334, 168] on label "Obtain required Professional Development credit." at bounding box center [289, 165] width 279 height 20
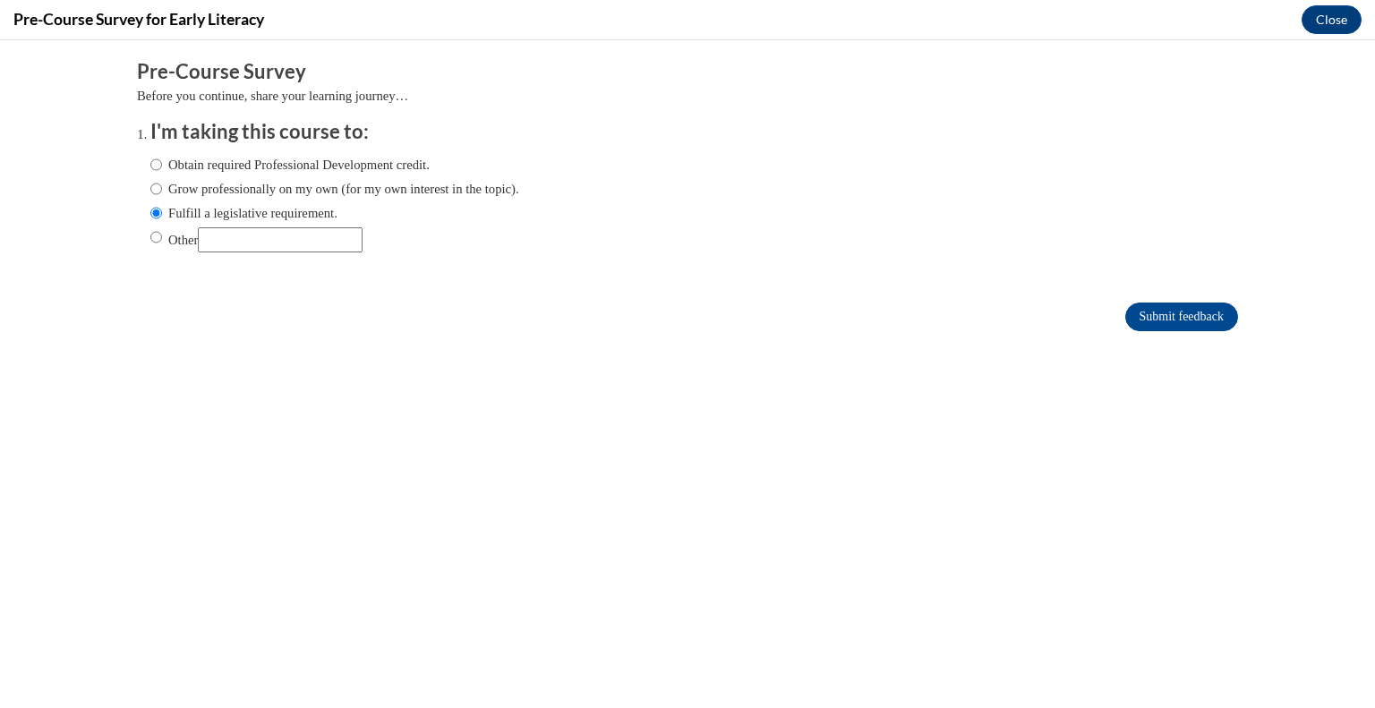
click at [162, 168] on input "Obtain required Professional Development credit." at bounding box center [156, 165] width 12 height 20
radio input "true"
click at [1223, 308] on input "Submit feedback" at bounding box center [1181, 317] width 113 height 29
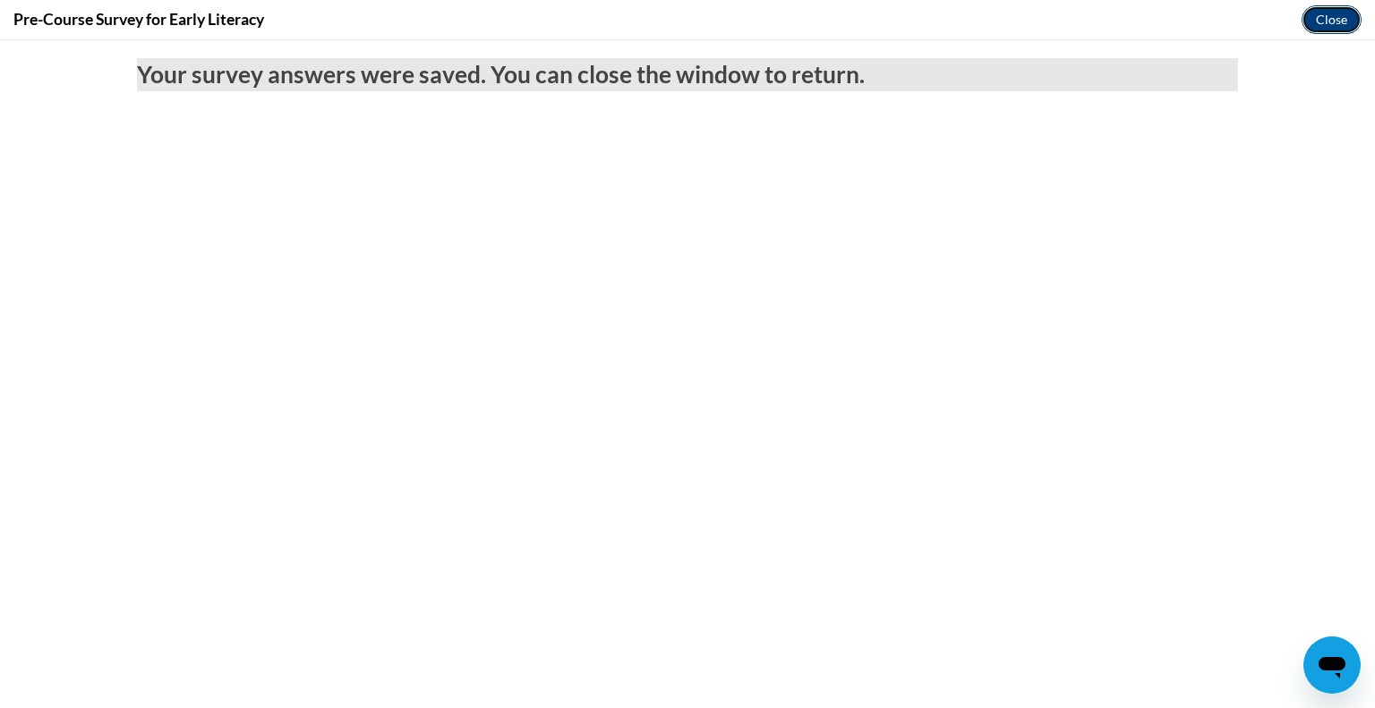
click at [1346, 18] on button "Close" at bounding box center [1331, 19] width 60 height 29
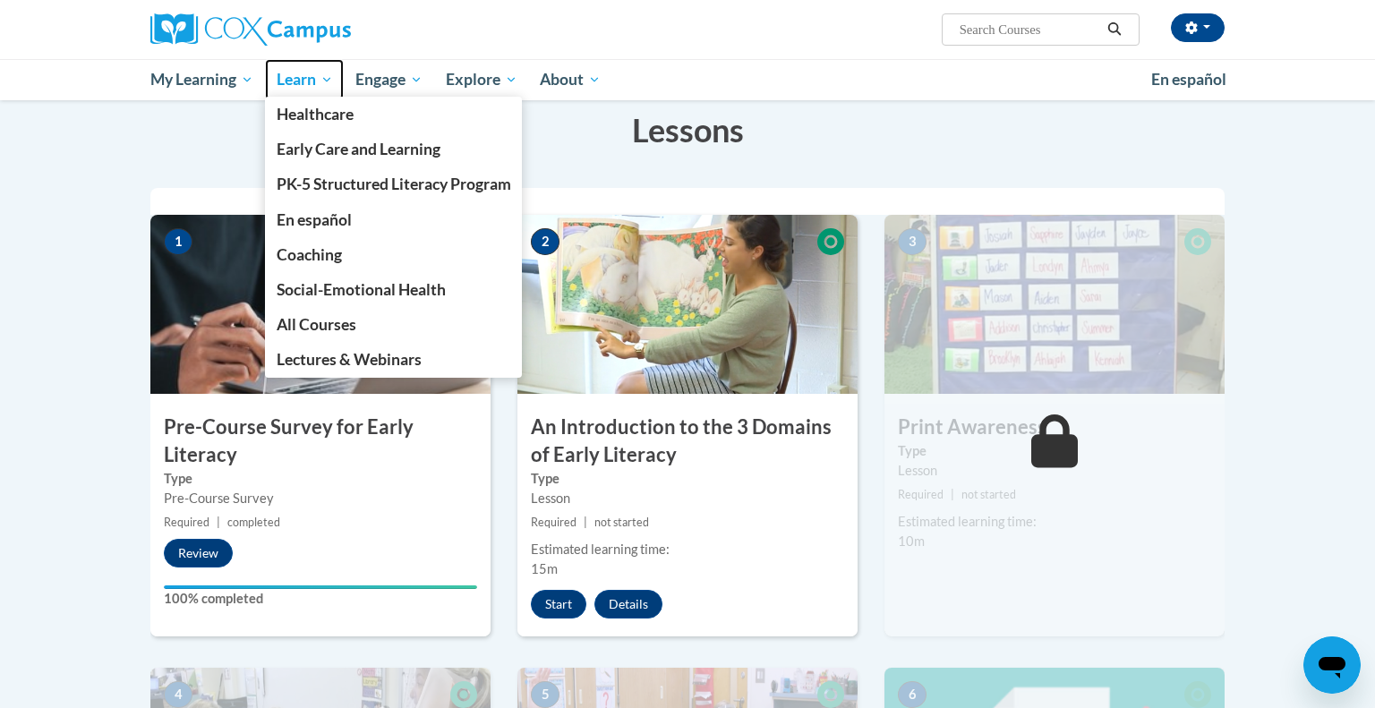
click at [311, 83] on span "Learn" at bounding box center [305, 79] width 56 height 21
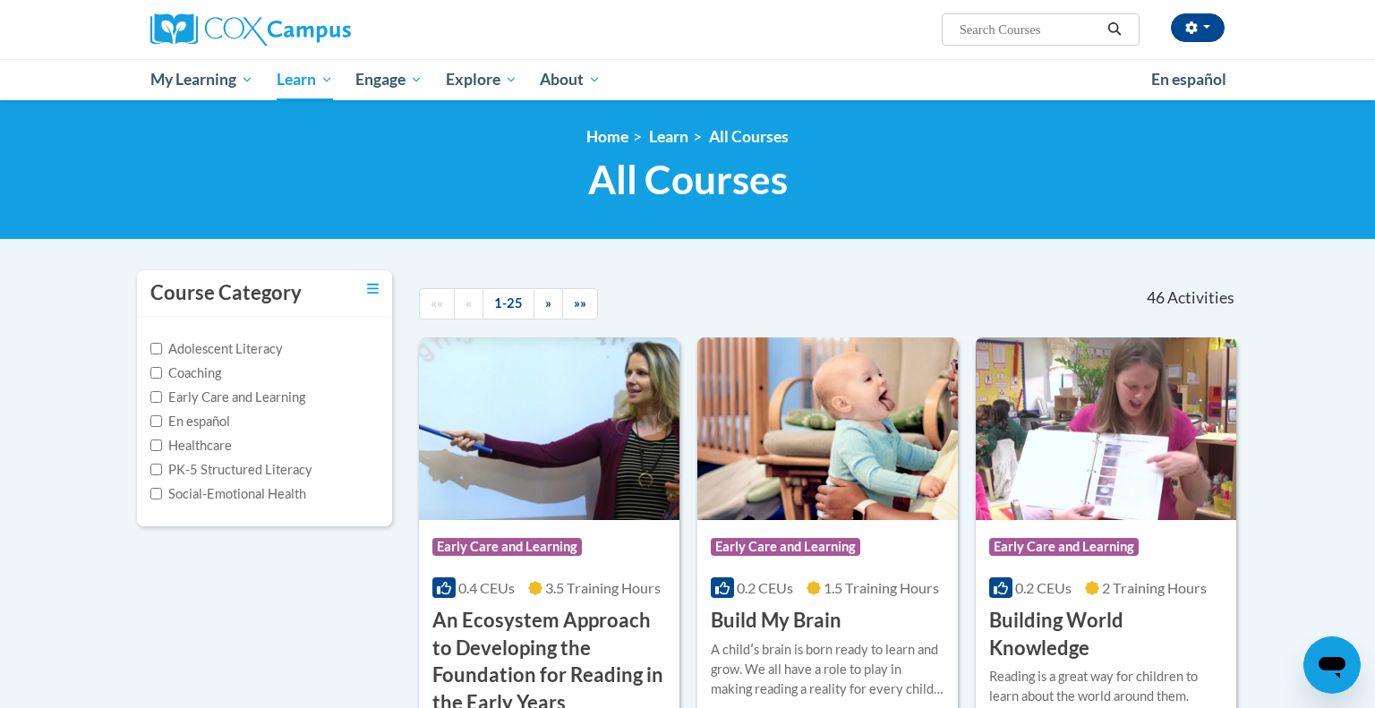
click at [297, 469] on label "PK-5 Structured Literacy" at bounding box center [231, 470] width 162 height 20
click at [162, 469] on input "PK-5 Structured Literacy" at bounding box center [156, 470] width 12 height 12
checkbox input "true"
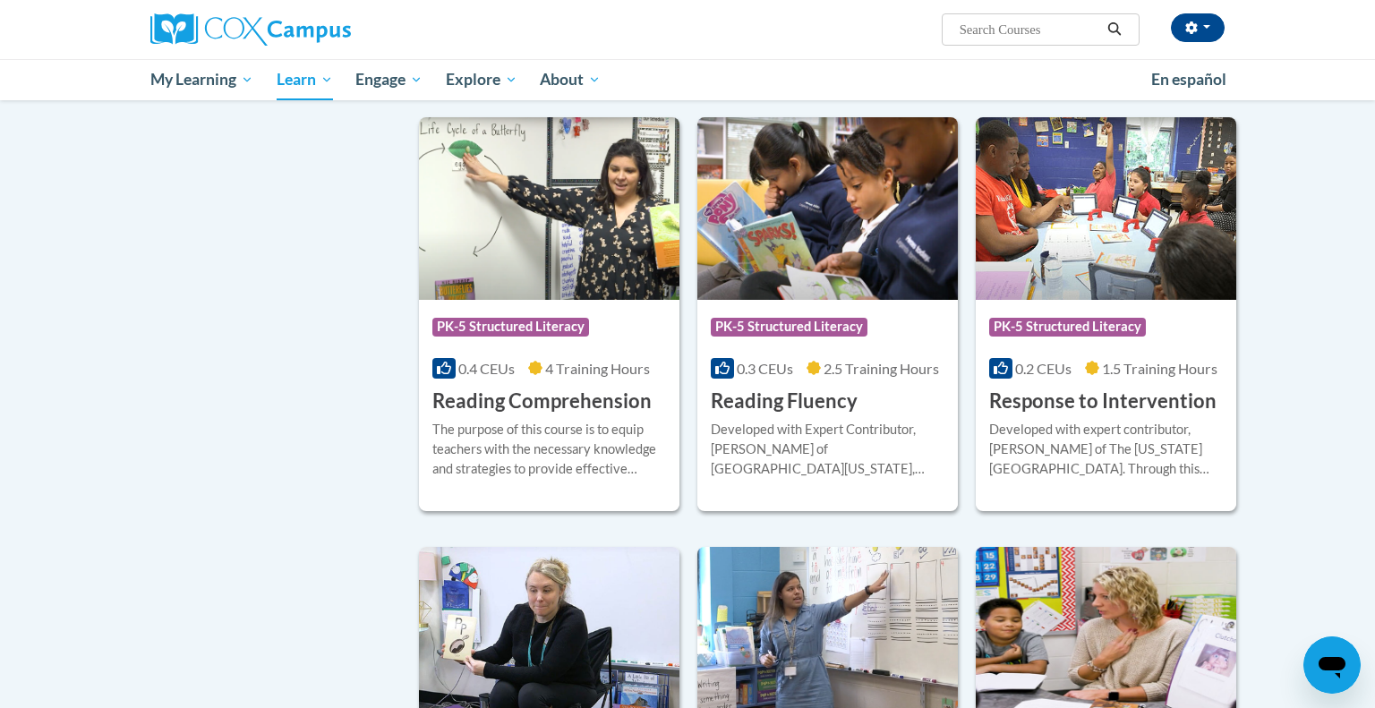
scroll to position [1152, 0]
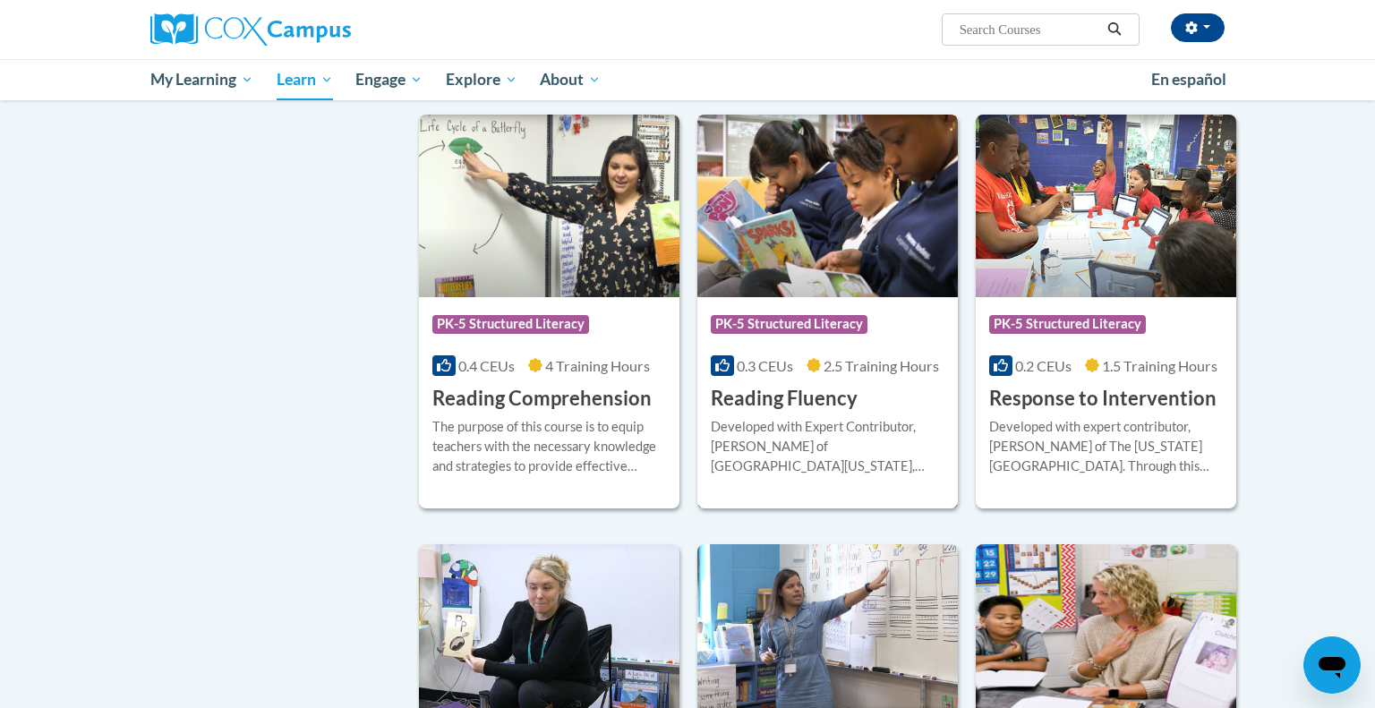
click at [879, 439] on div "Developed with Expert Contributor, [PERSON_NAME] of [GEOGRAPHIC_DATA][US_STATE]…" at bounding box center [828, 446] width 234 height 59
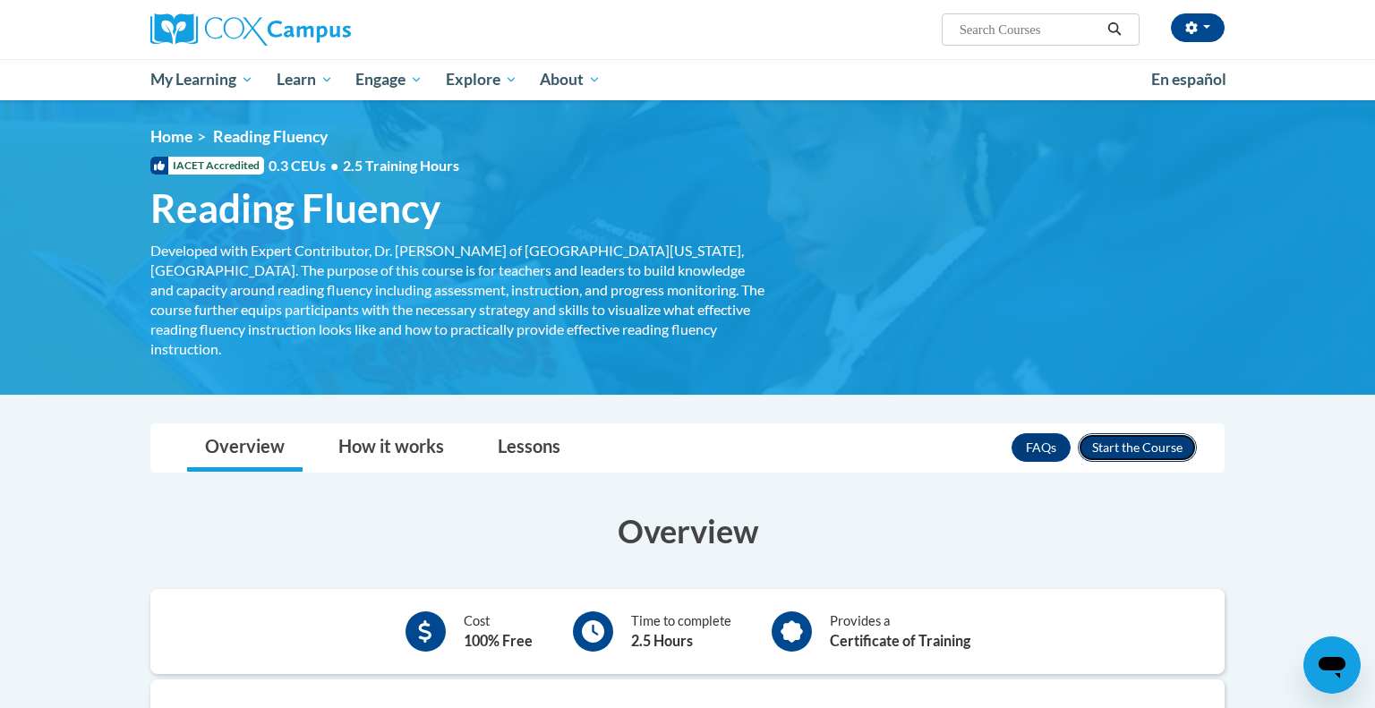
click at [1151, 433] on button "Enroll" at bounding box center [1137, 447] width 119 height 29
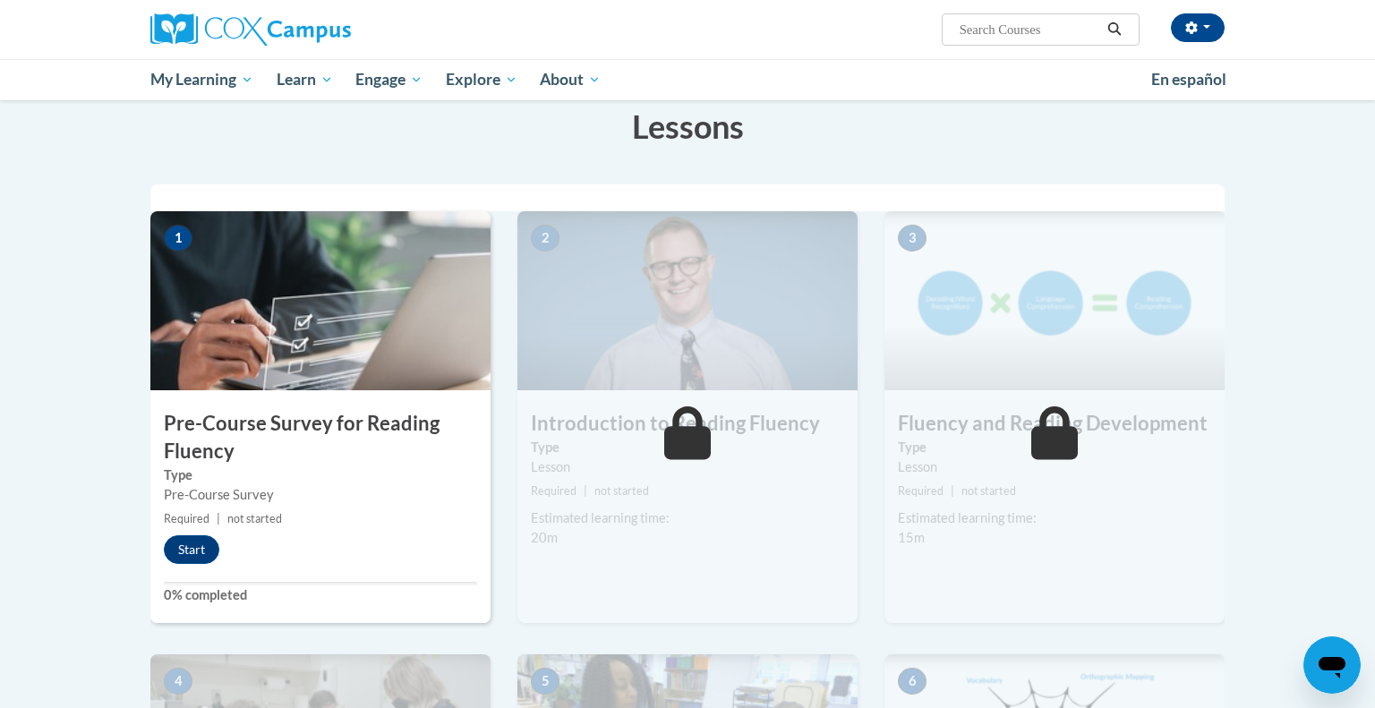
scroll to position [290, 0]
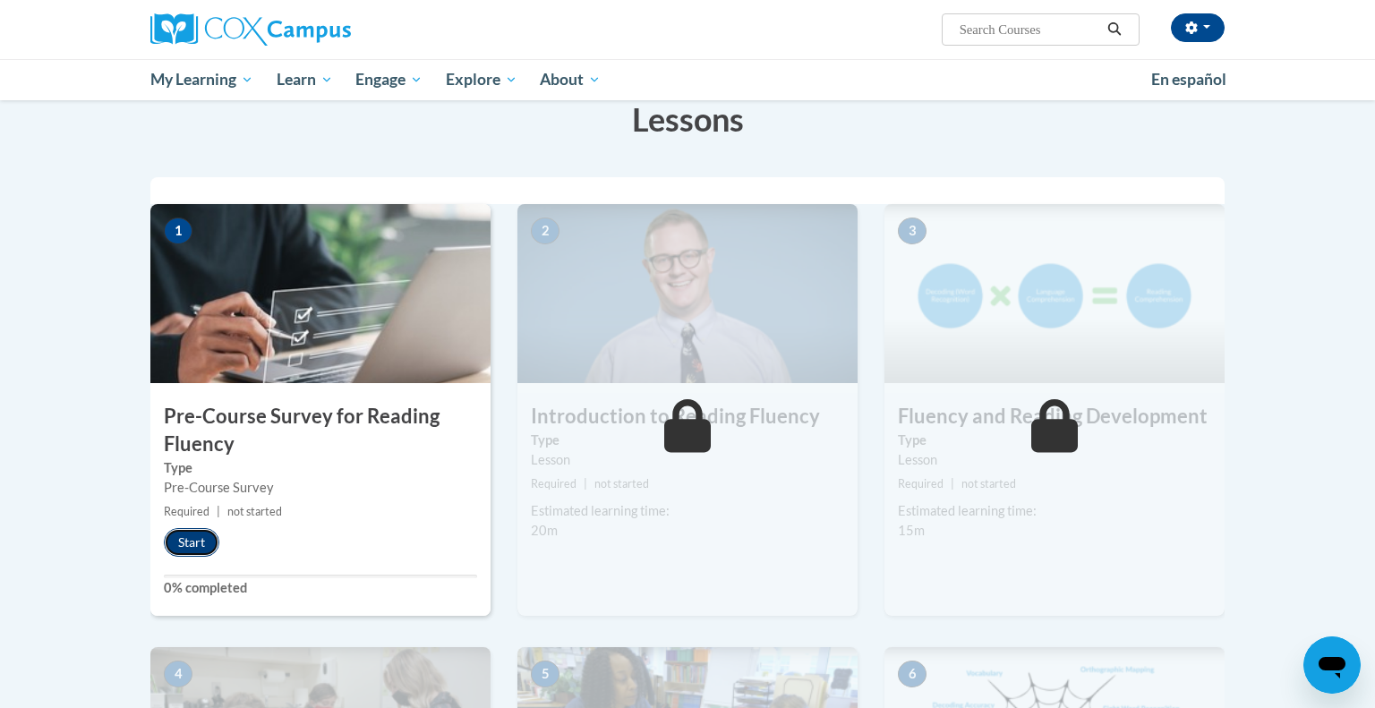
click at [198, 538] on button "Start" at bounding box center [191, 542] width 55 height 29
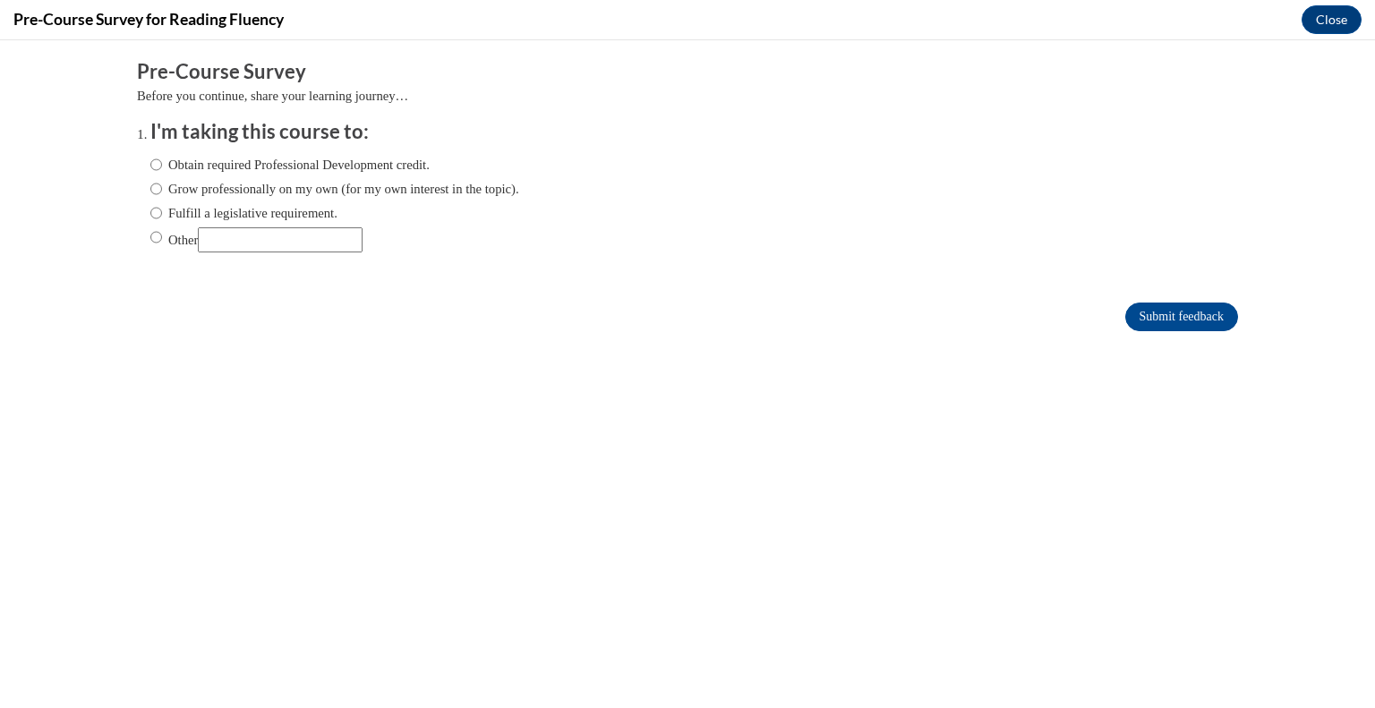
scroll to position [0, 0]
click at [430, 165] on label "Obtain required Professional Development credit." at bounding box center [289, 165] width 279 height 20
click at [162, 165] on input "Obtain required Professional Development credit." at bounding box center [156, 165] width 12 height 20
radio input "true"
click at [1203, 315] on input "Submit feedback" at bounding box center [1181, 317] width 113 height 29
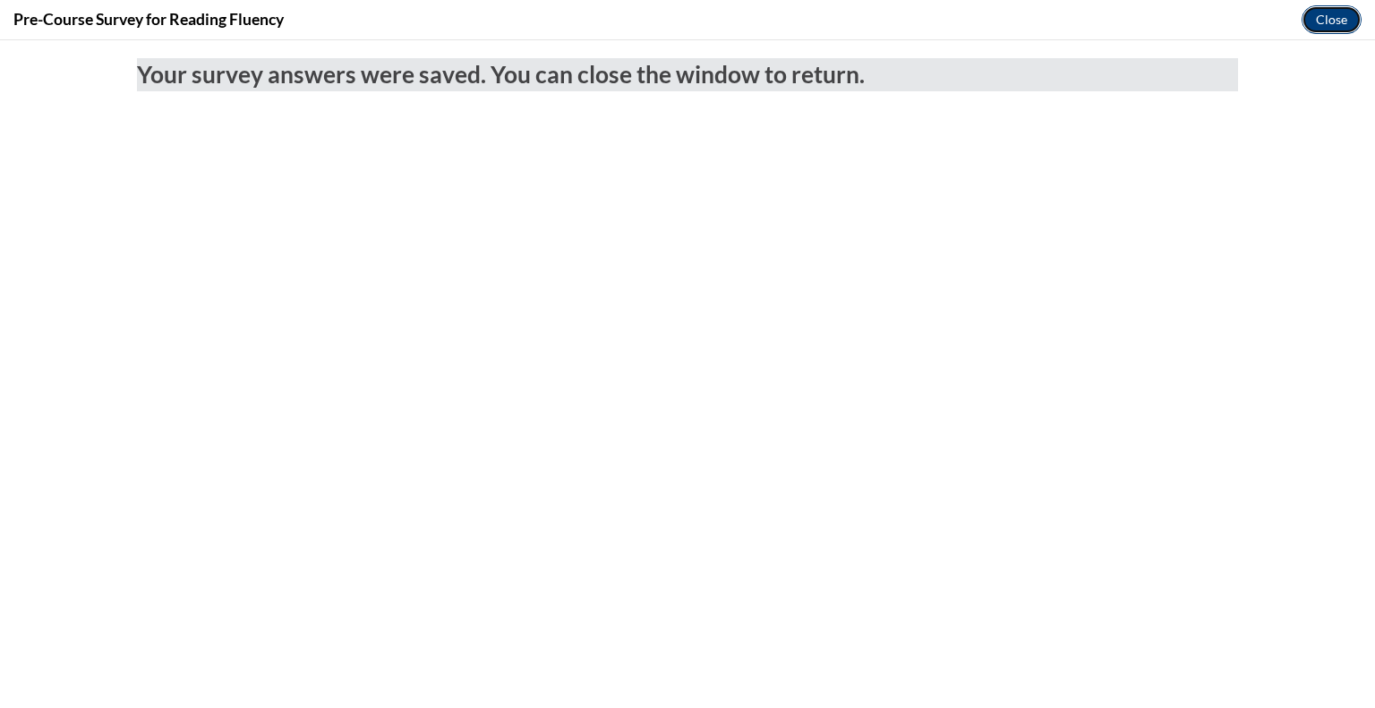
click at [1346, 27] on button "Close" at bounding box center [1331, 19] width 60 height 29
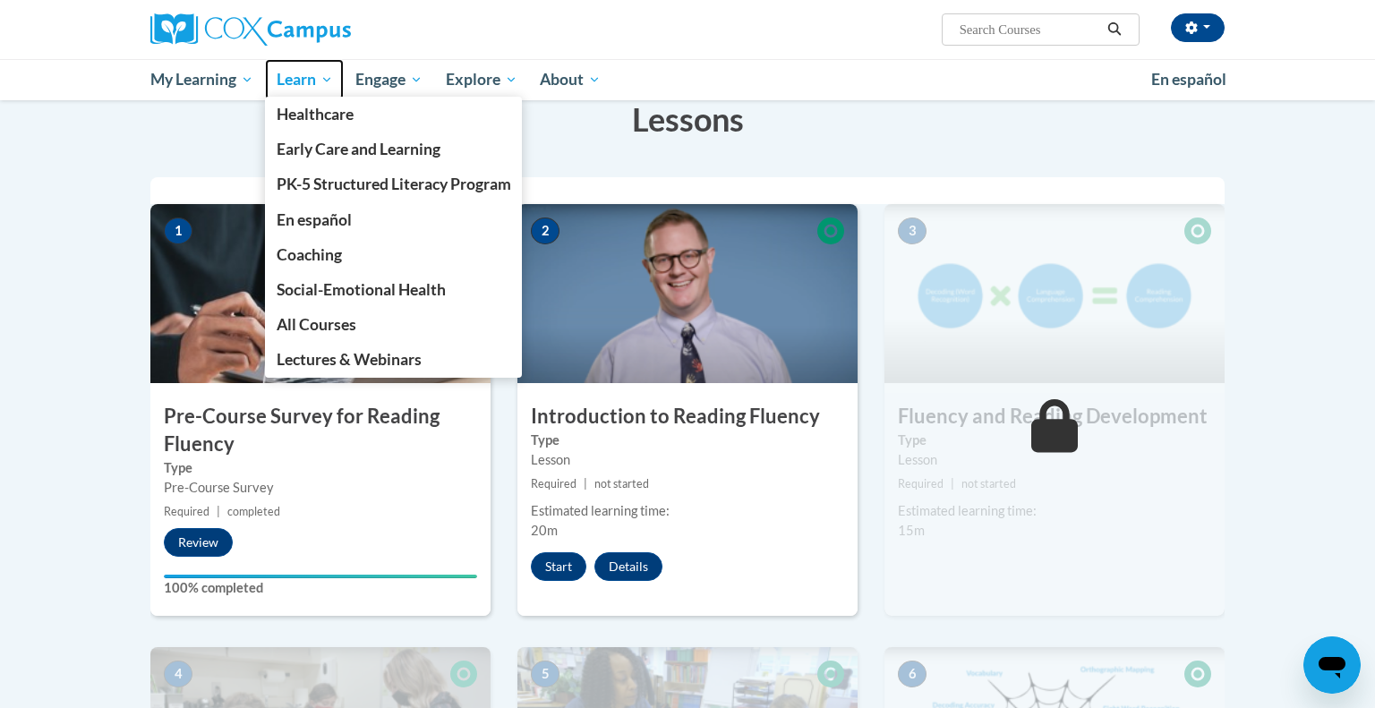
click at [305, 82] on span "Learn" at bounding box center [305, 79] width 56 height 21
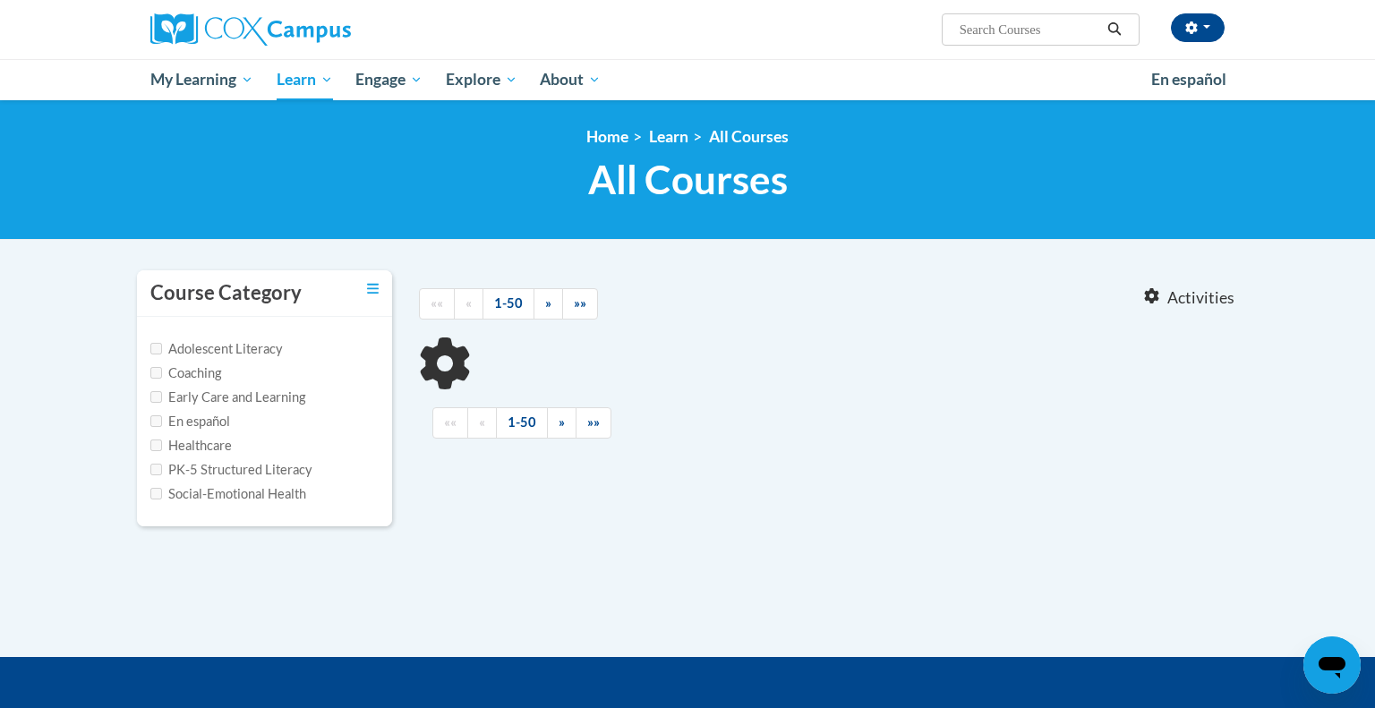
click at [286, 465] on label "PK-5 Structured Literacy" at bounding box center [231, 470] width 162 height 20
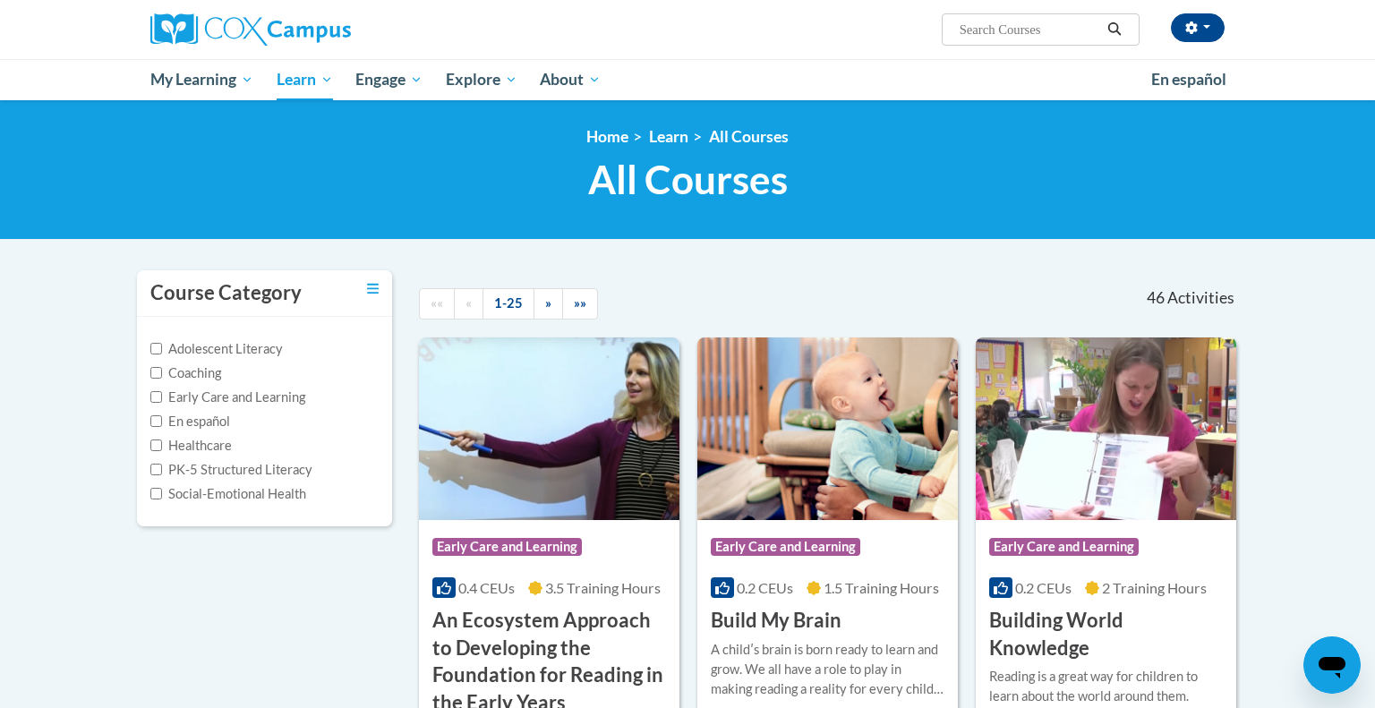
click at [290, 465] on label "PK-5 Structured Literacy" at bounding box center [231, 470] width 162 height 20
click at [233, 474] on label "PK-5 Structured Literacy" at bounding box center [231, 470] width 162 height 20
click at [162, 474] on input "PK-5 Structured Literacy" at bounding box center [156, 470] width 12 height 12
checkbox input "true"
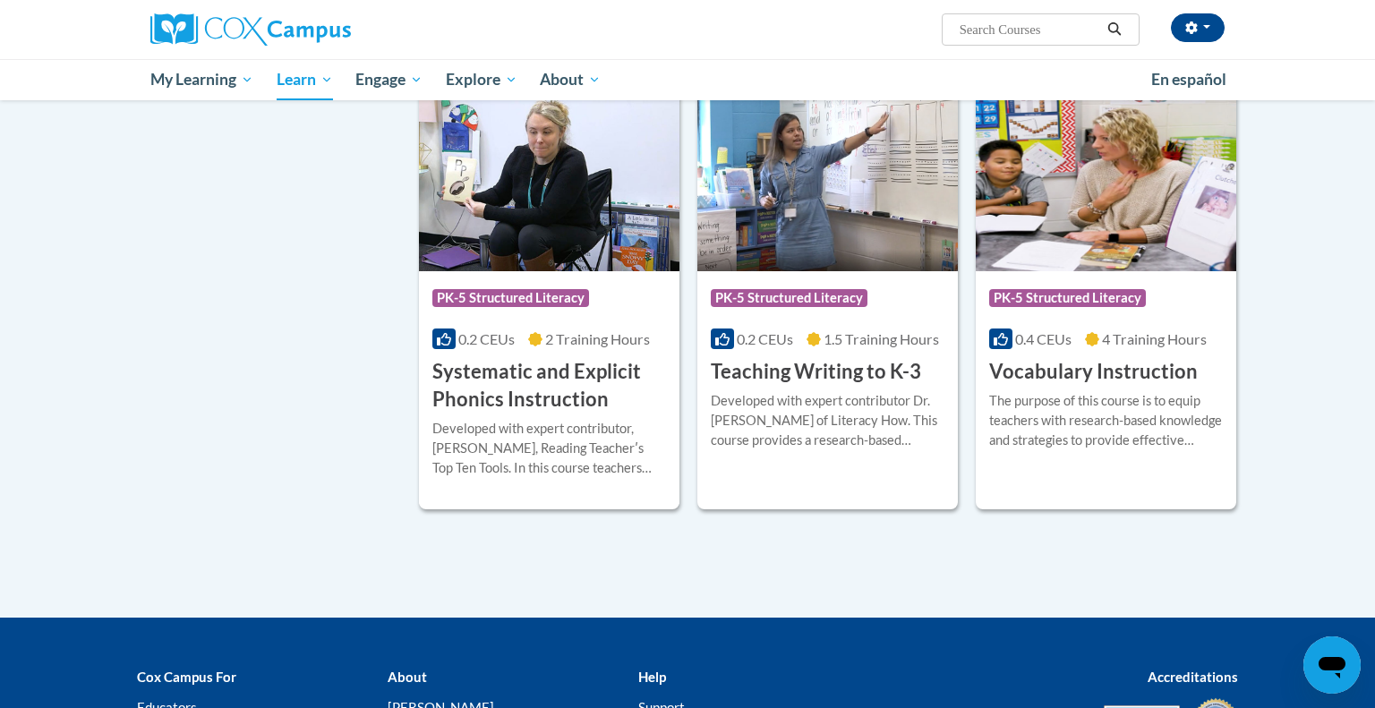
scroll to position [1608, 0]
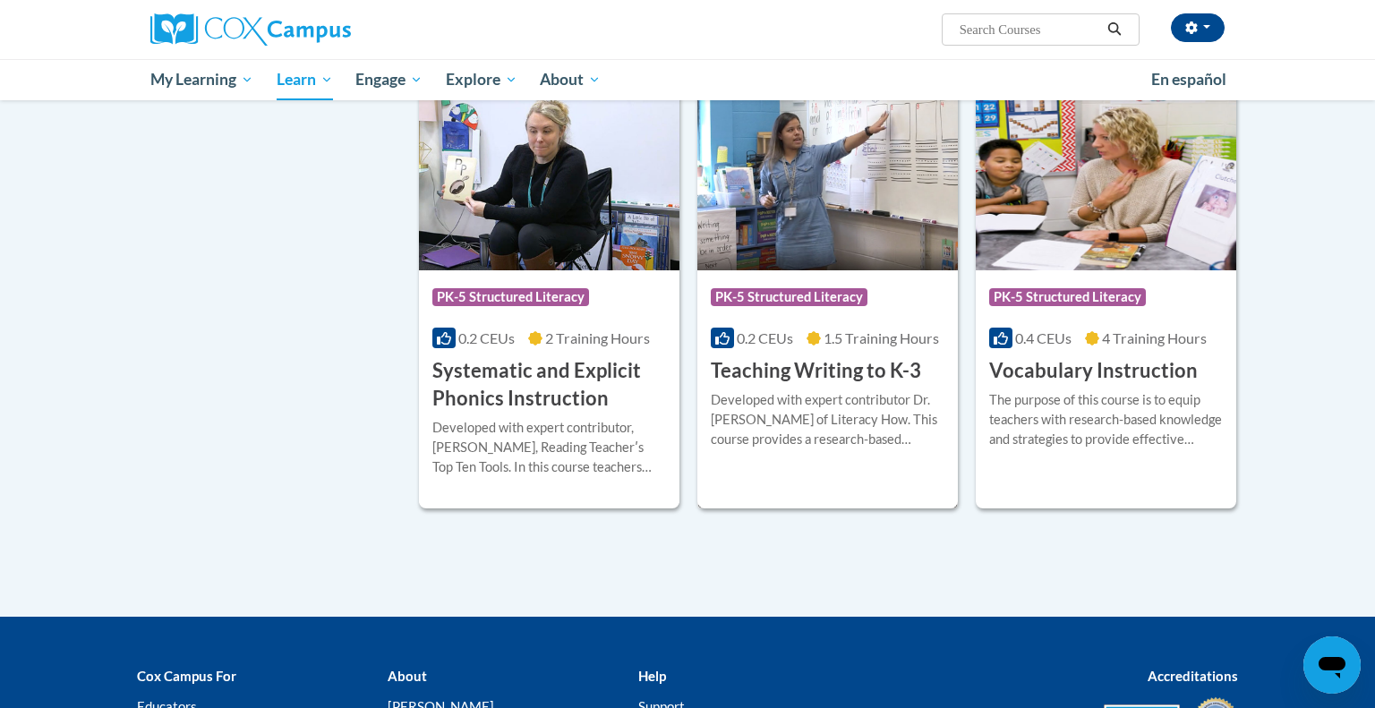
click at [845, 471] on div "More Info Enroll Developed with expert contributor Dr. [PERSON_NAME] of Literac…" at bounding box center [827, 430] width 260 height 91
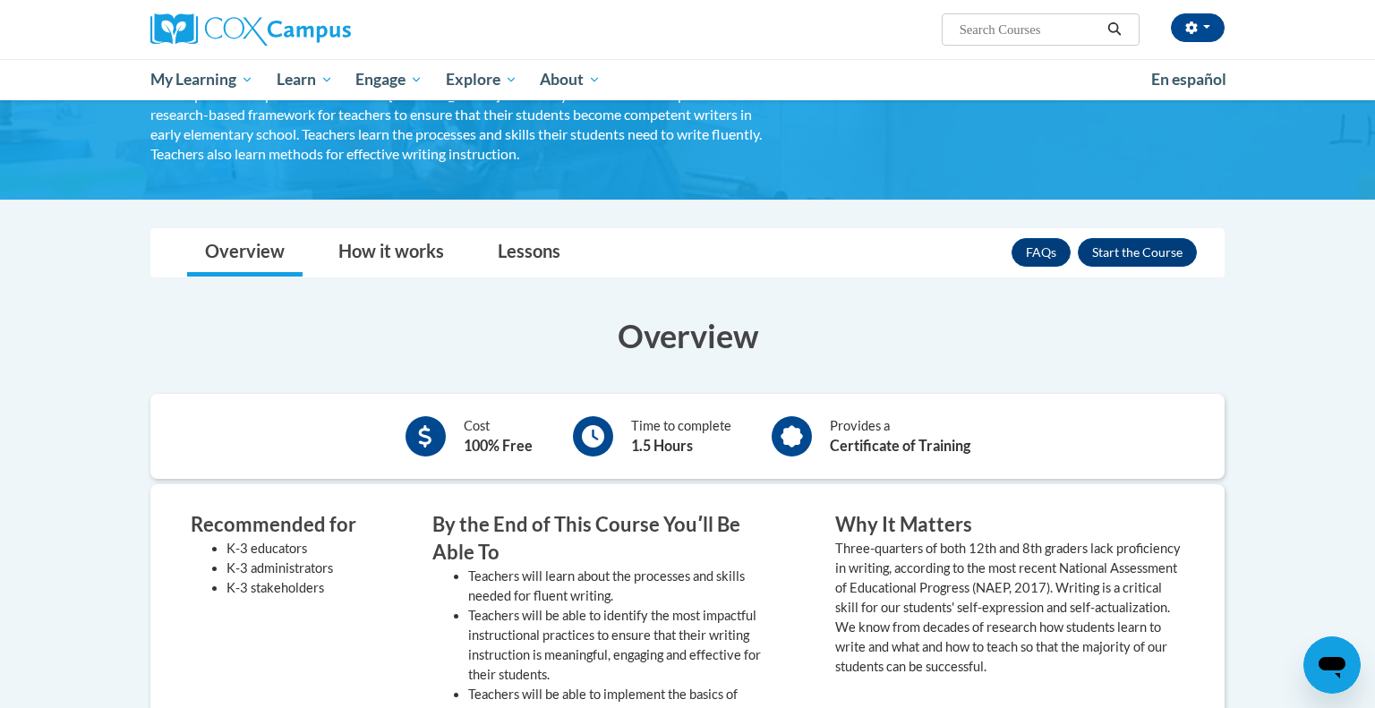
scroll to position [167, 0]
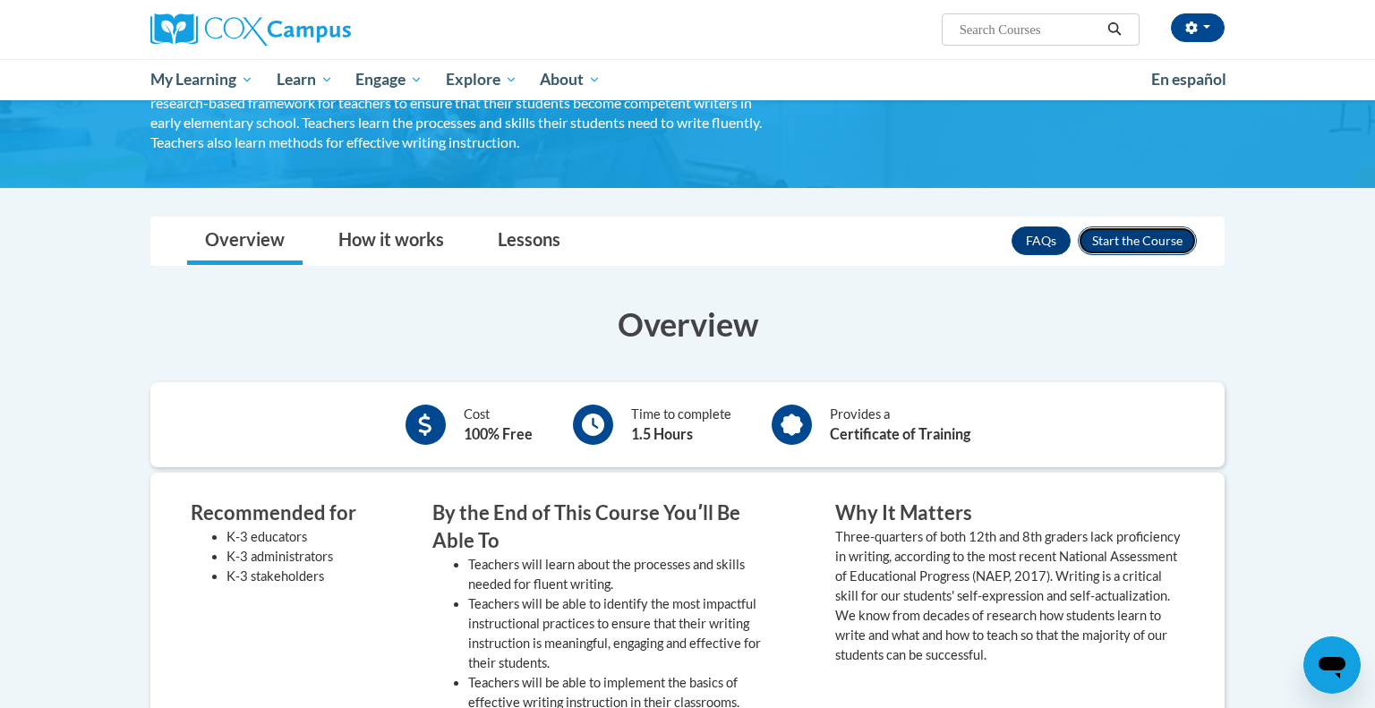
click at [1163, 241] on button "Enroll" at bounding box center [1137, 240] width 119 height 29
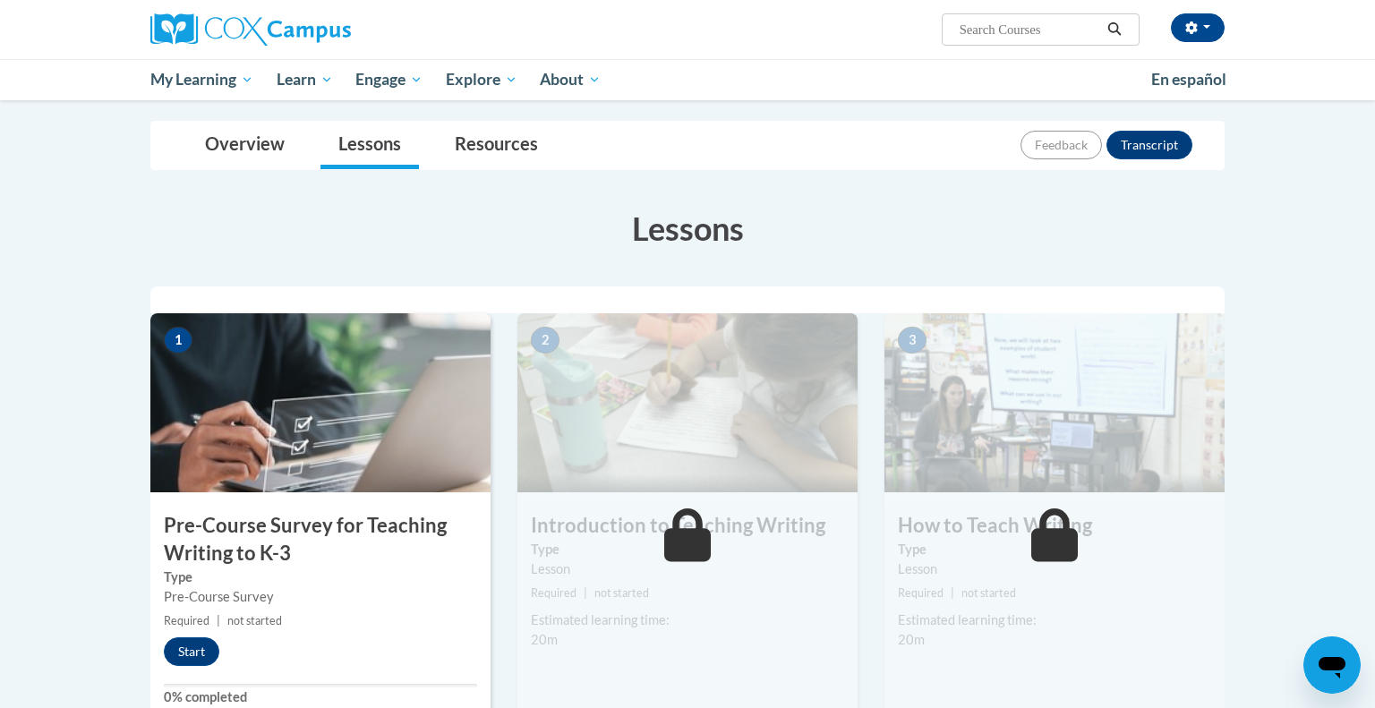
scroll to position [183, 0]
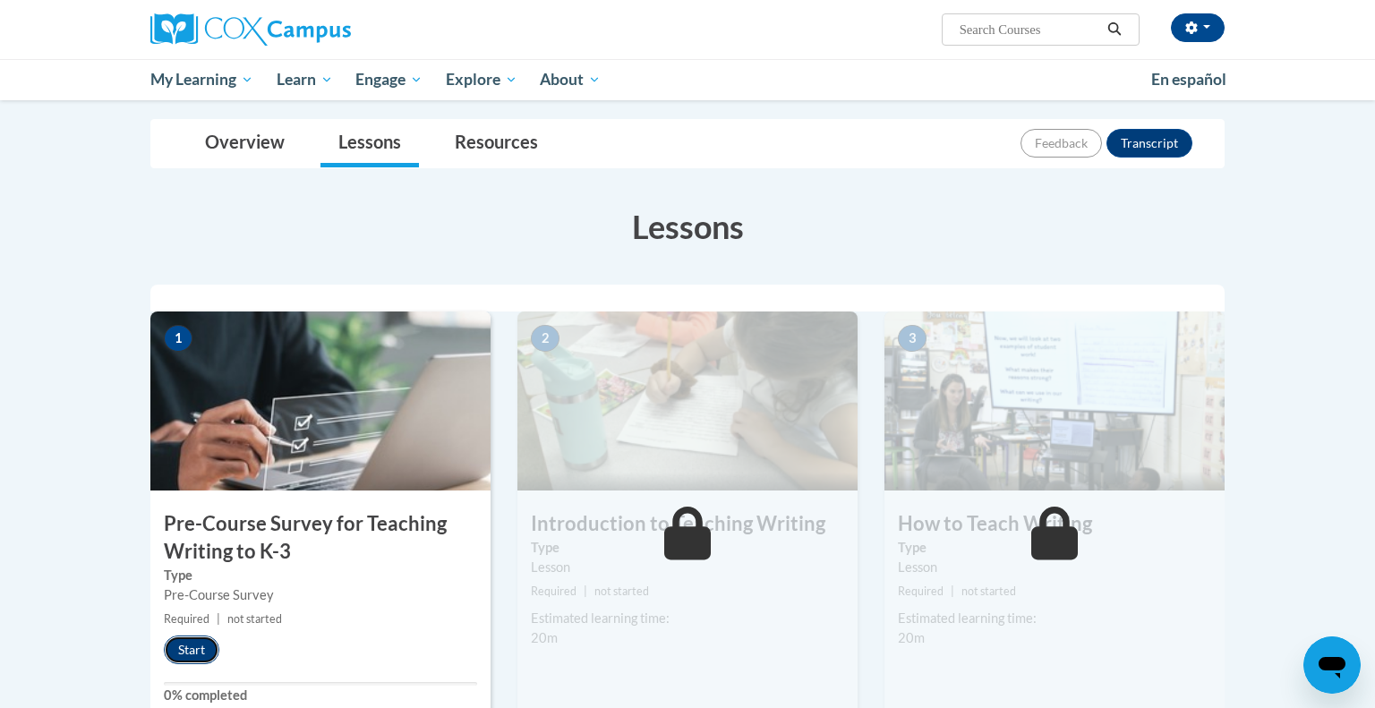
click at [193, 648] on button "Start" at bounding box center [191, 650] width 55 height 29
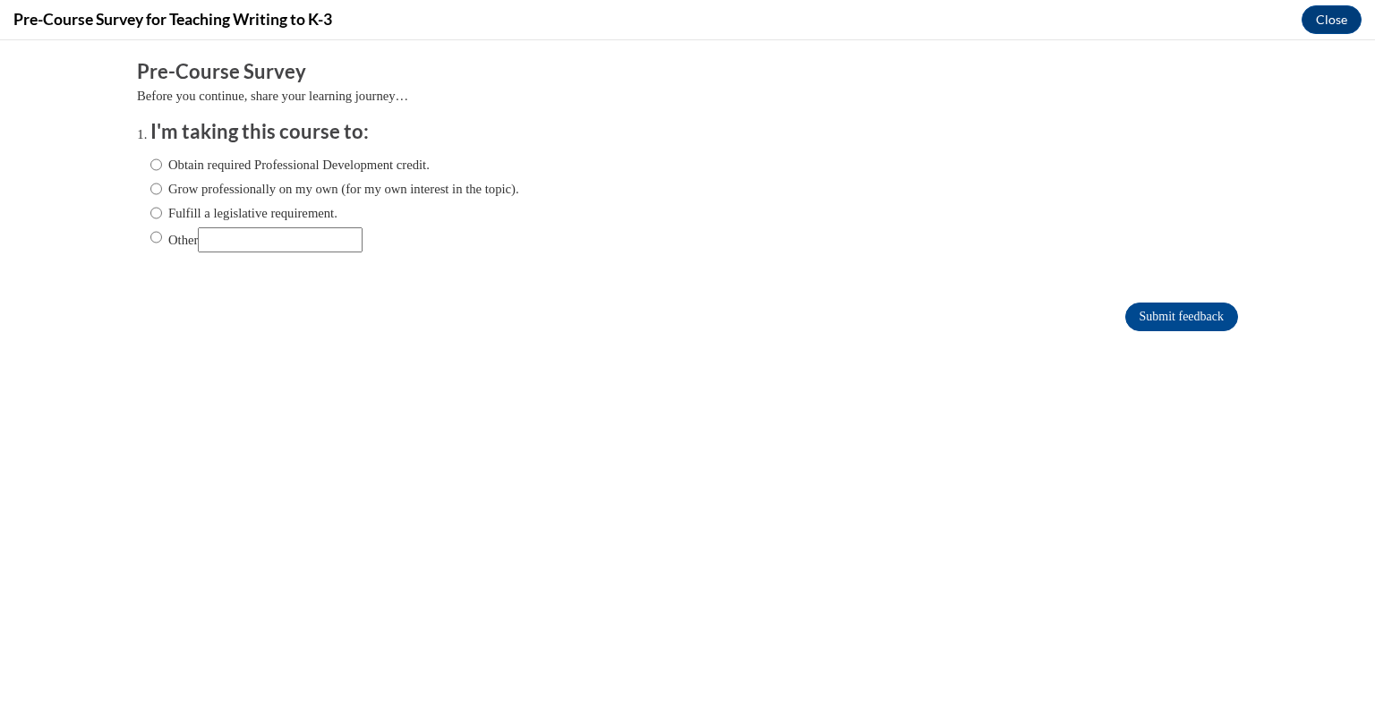
scroll to position [0, 0]
click at [430, 161] on label "Obtain required Professional Development credit." at bounding box center [289, 165] width 279 height 20
click at [162, 161] on input "Obtain required Professional Development credit." at bounding box center [156, 165] width 12 height 20
radio input "true"
click at [1217, 319] on input "Submit feedback" at bounding box center [1181, 317] width 113 height 29
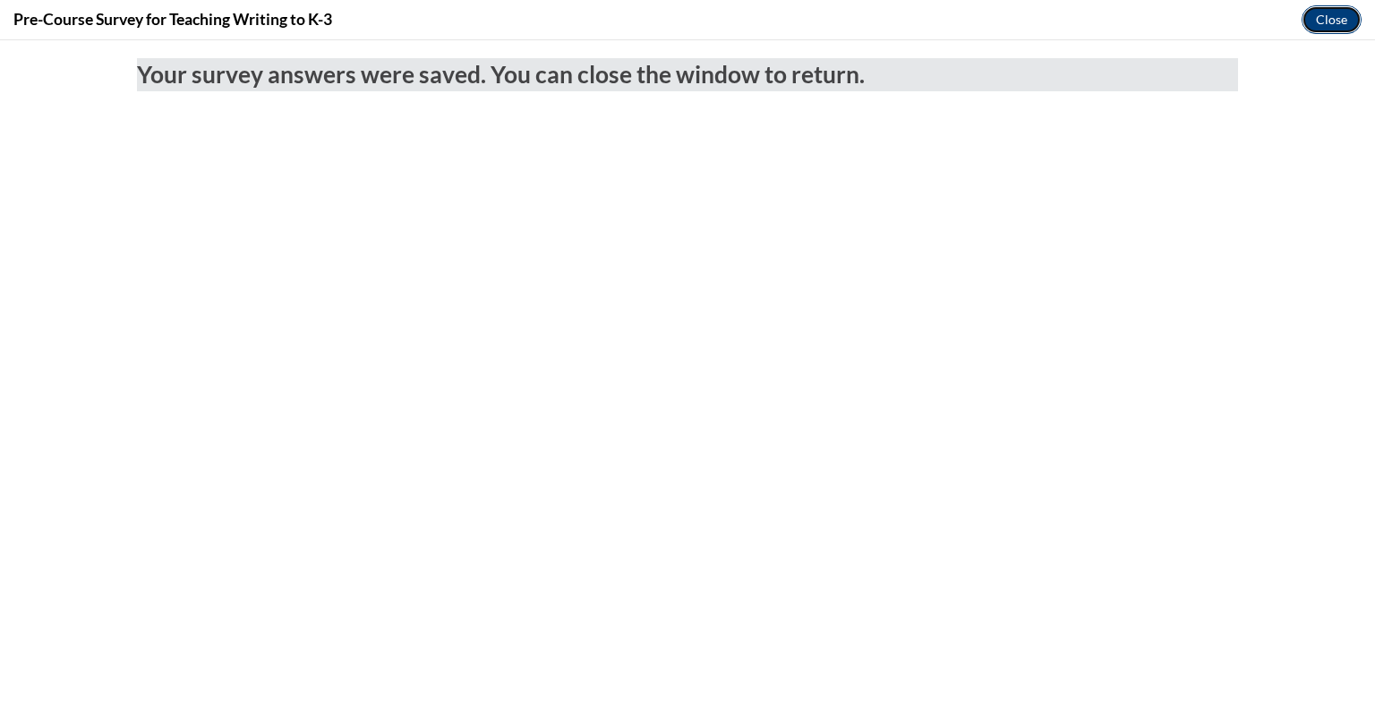
click at [1344, 23] on button "Close" at bounding box center [1331, 19] width 60 height 29
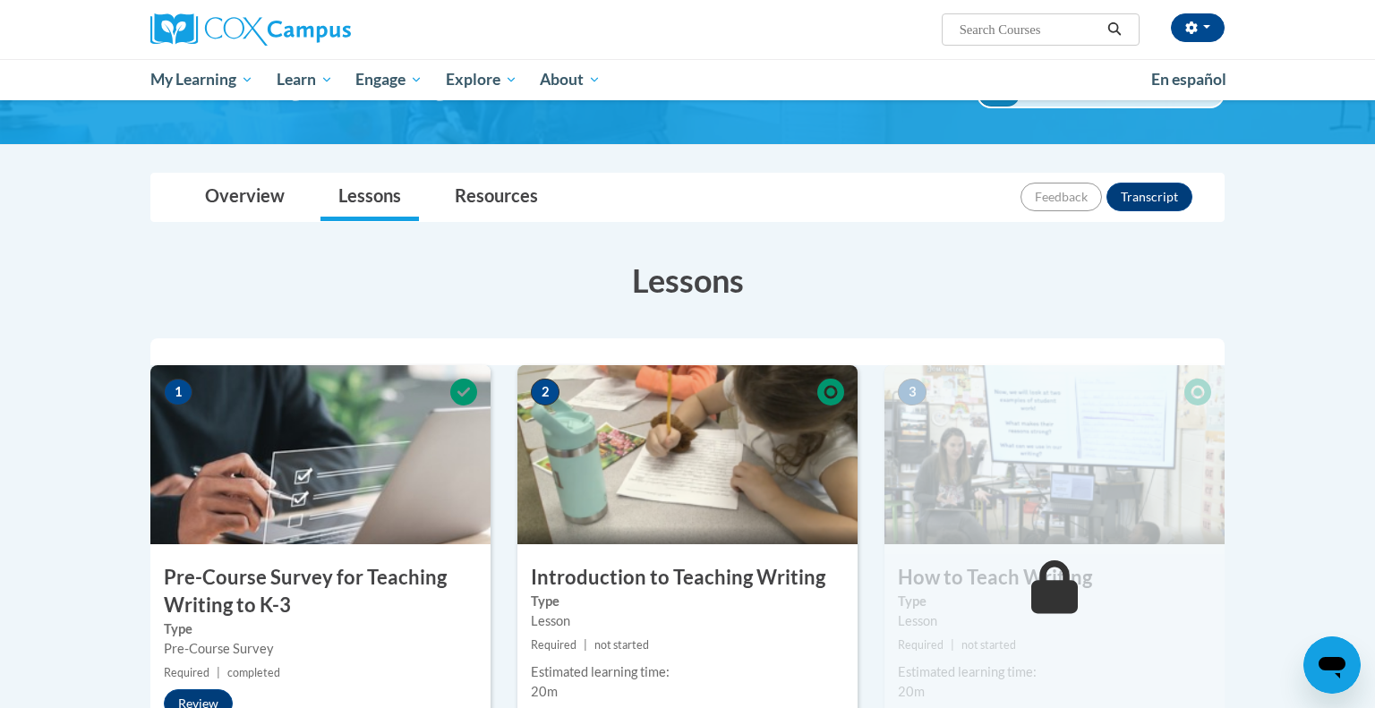
scroll to position [122, 0]
